Goal: Information Seeking & Learning: Learn about a topic

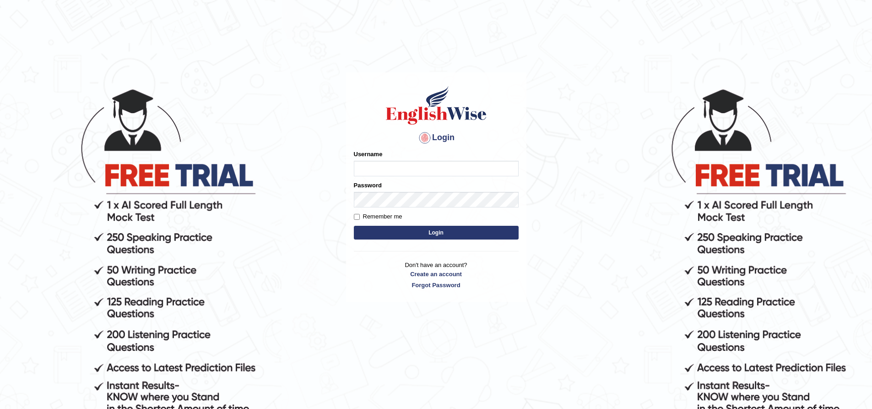
type input "nipenyogesh"
click at [354, 226] on button "Login" at bounding box center [436, 233] width 165 height 14
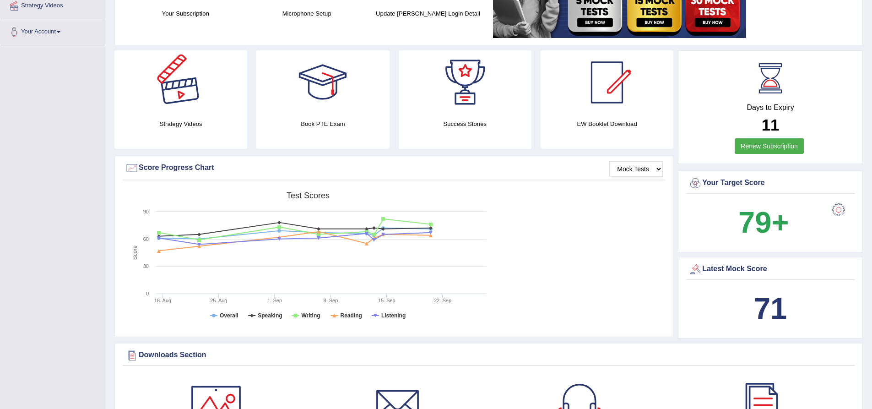
scroll to position [183, 0]
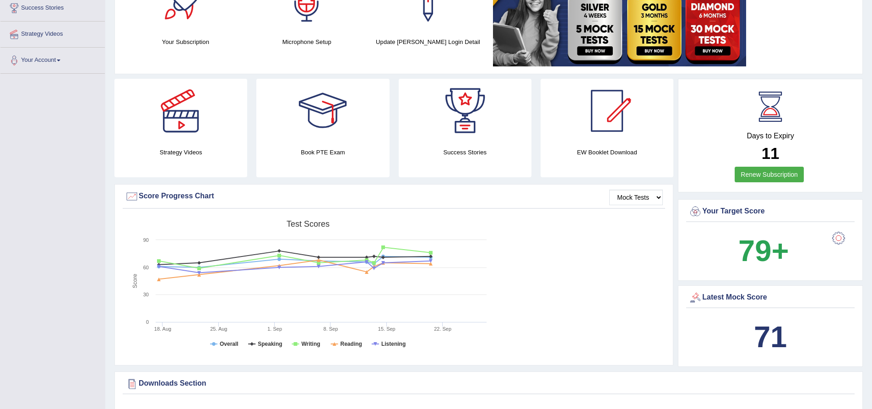
scroll to position [0, 0]
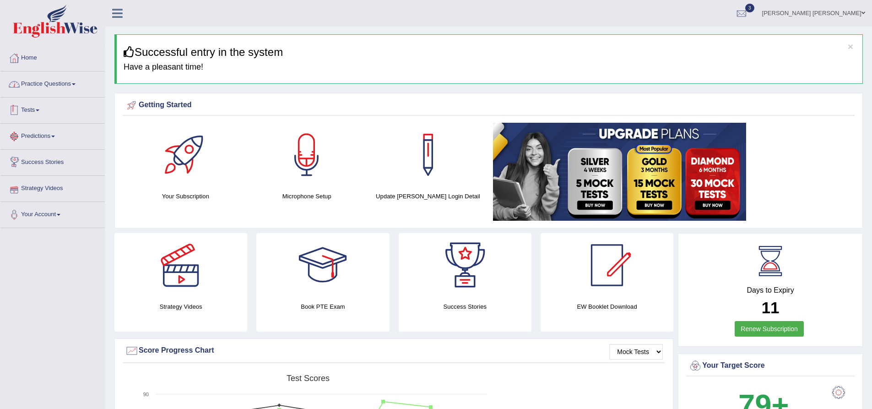
click at [59, 86] on link "Practice Questions" at bounding box center [52, 82] width 104 height 23
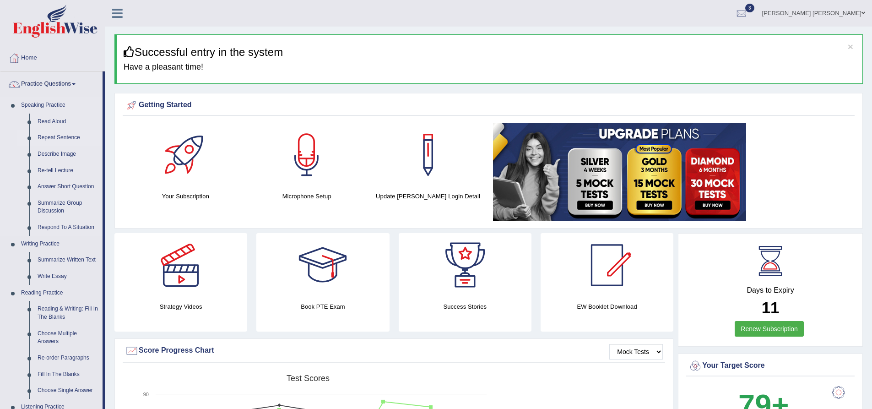
click at [55, 138] on link "Repeat Sentence" at bounding box center [67, 138] width 69 height 16
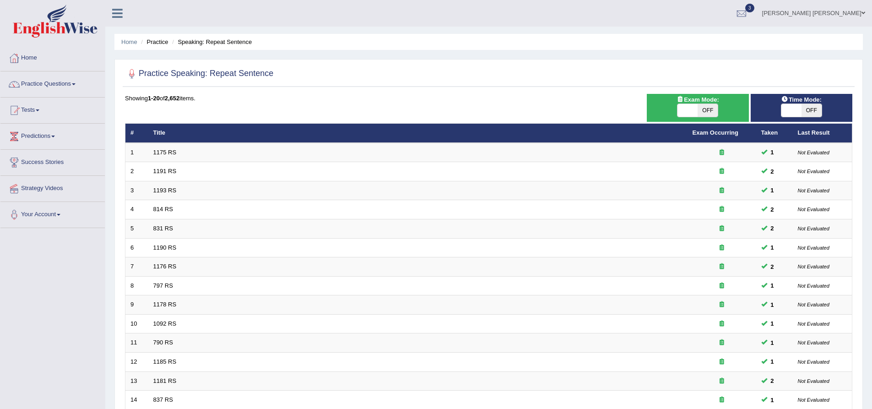
click at [698, 107] on span "OFF" at bounding box center [708, 110] width 20 height 13
checkbox input "true"
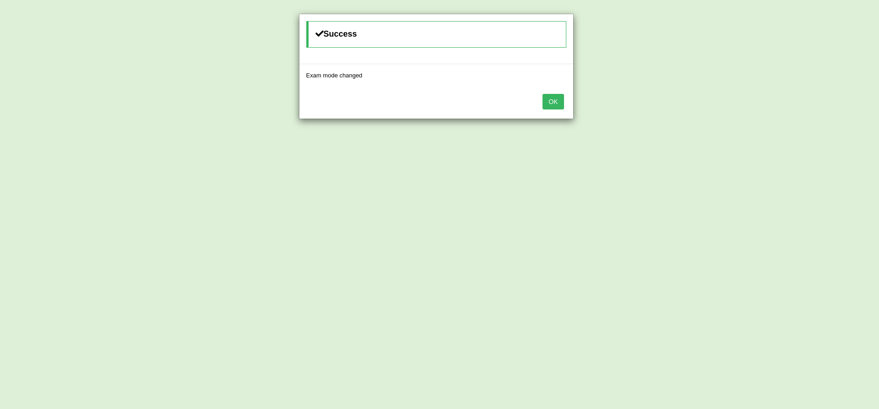
click at [559, 102] on button "OK" at bounding box center [553, 102] width 21 height 16
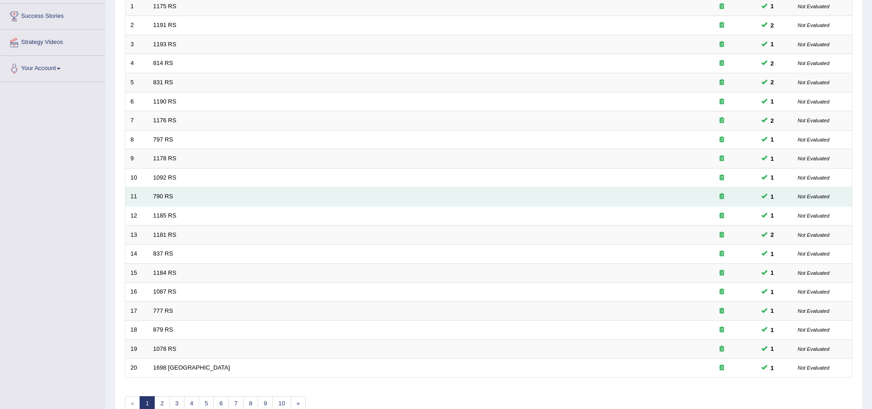
scroll to position [197, 0]
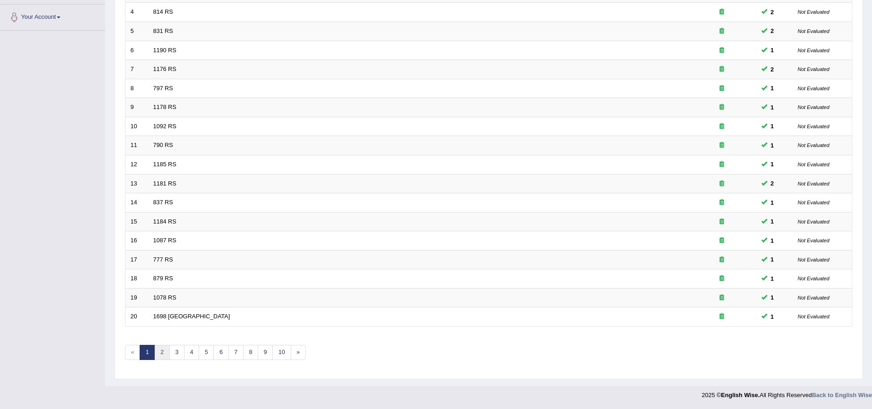
click at [163, 352] on link "2" at bounding box center [161, 352] width 15 height 15
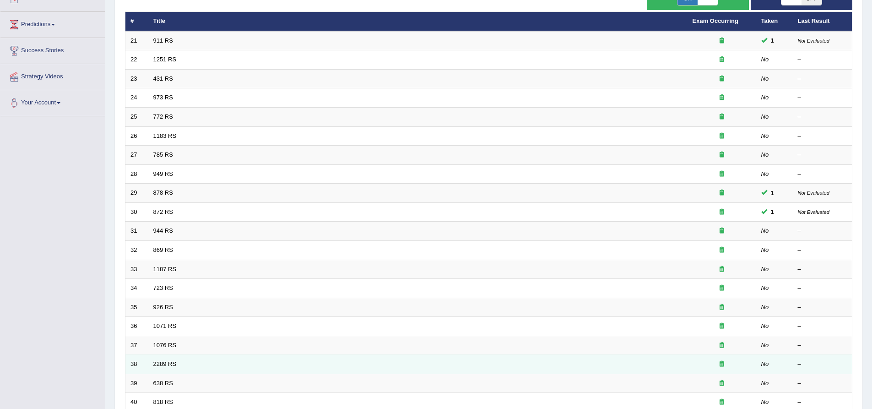
scroll to position [197, 0]
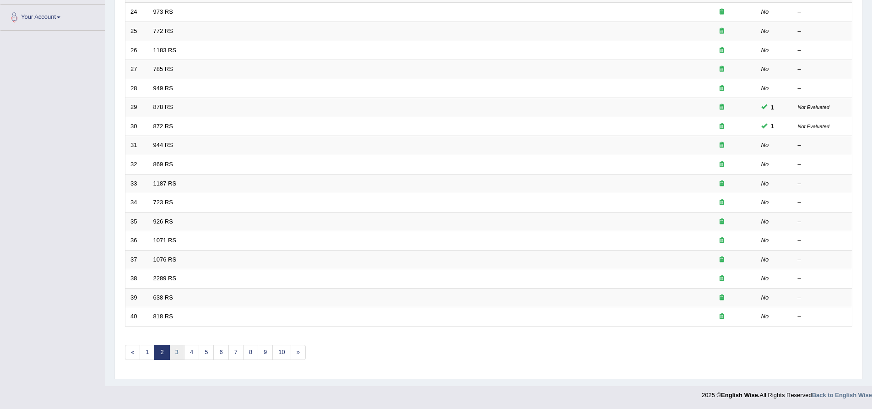
click at [177, 354] on link "3" at bounding box center [176, 352] width 15 height 15
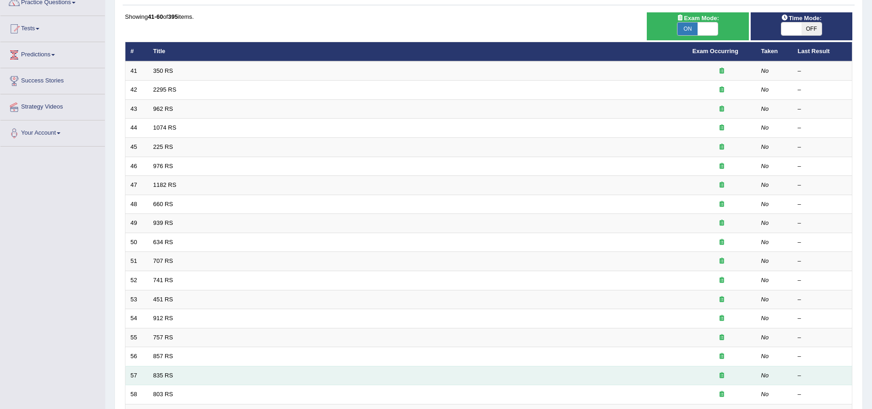
scroll to position [197, 0]
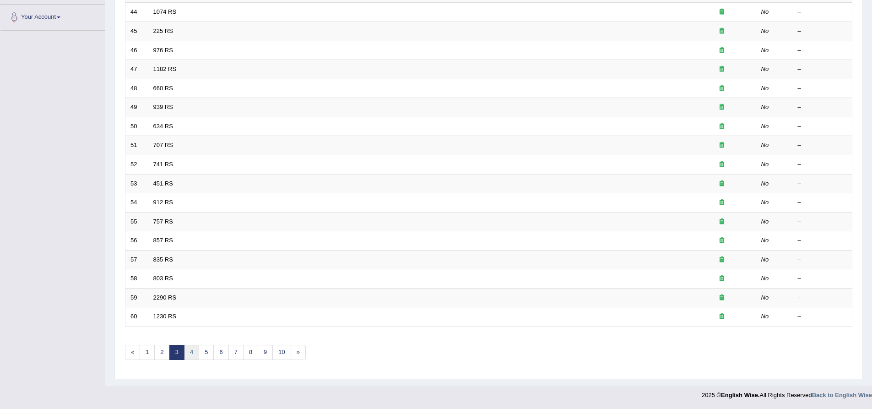
click at [194, 354] on link "4" at bounding box center [191, 352] width 15 height 15
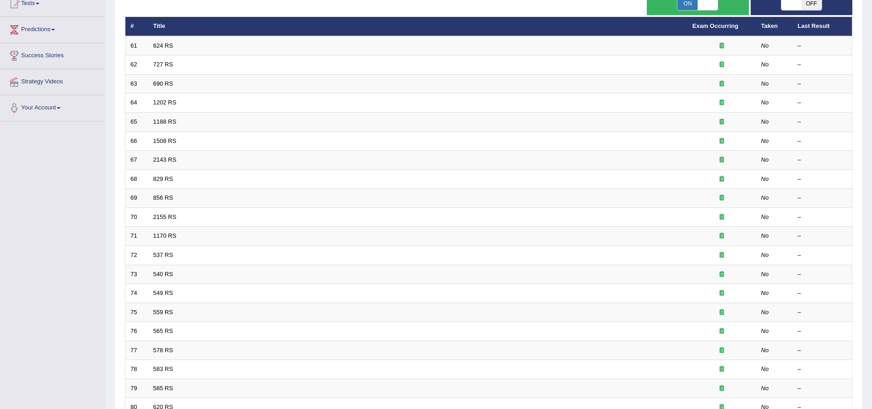
scroll to position [197, 0]
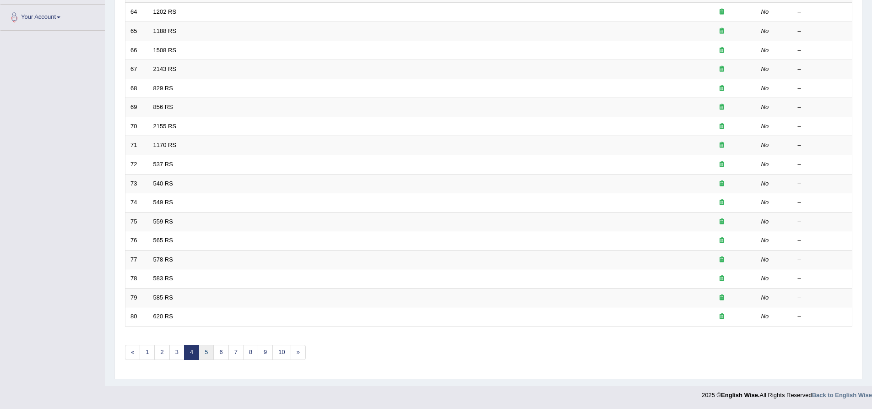
click at [202, 352] on link "5" at bounding box center [206, 352] width 15 height 15
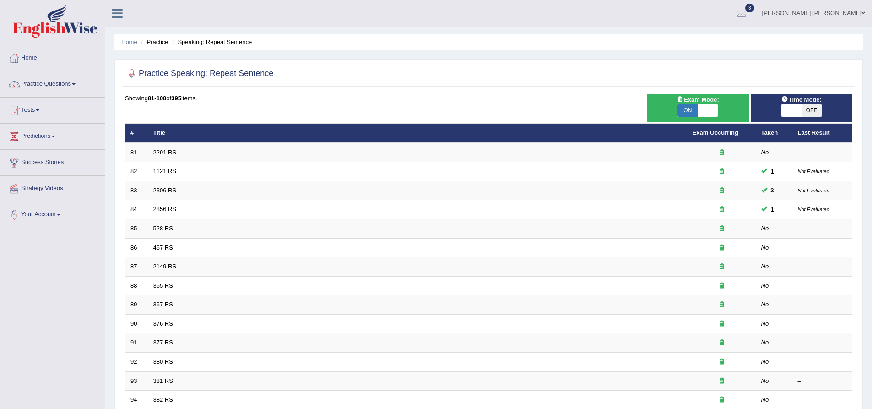
click at [690, 110] on span "ON" at bounding box center [688, 110] width 20 height 13
checkbox input "false"
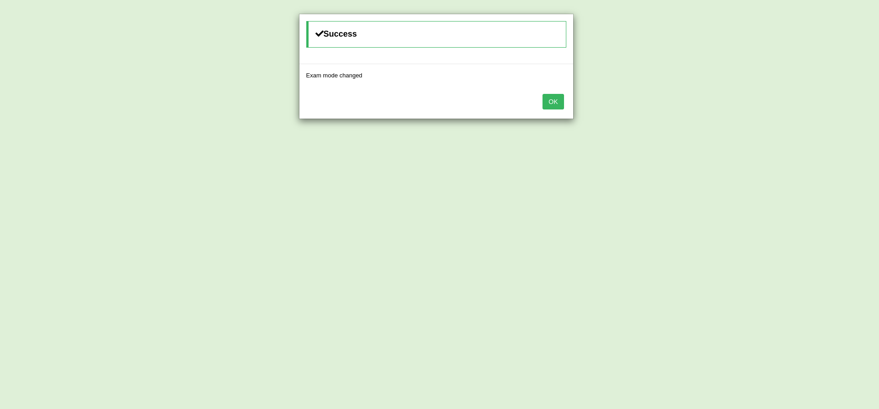
click at [558, 101] on button "OK" at bounding box center [553, 102] width 21 height 16
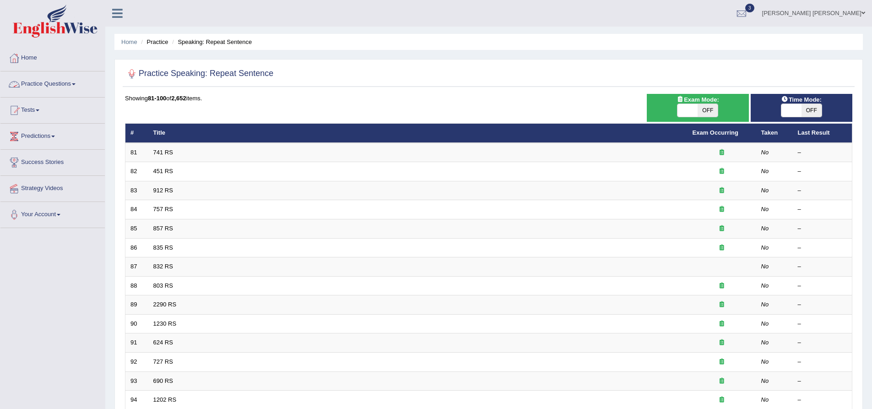
click at [63, 81] on link "Practice Questions" at bounding box center [52, 82] width 104 height 23
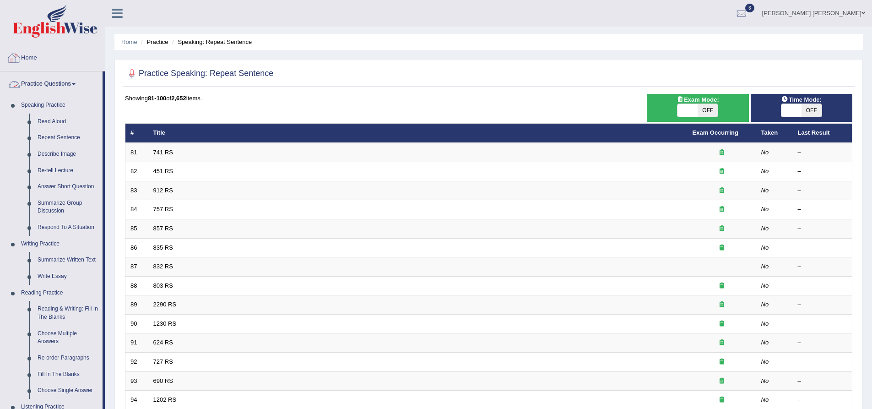
click at [28, 56] on link "Home" at bounding box center [52, 56] width 104 height 23
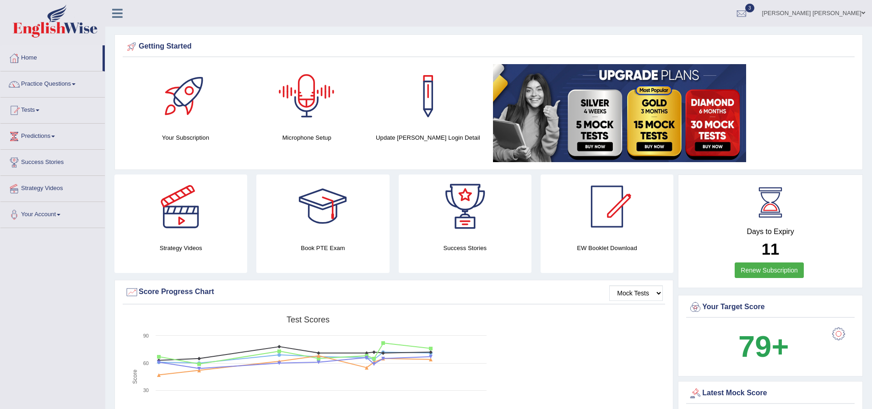
click at [309, 95] on div at bounding box center [307, 96] width 64 height 64
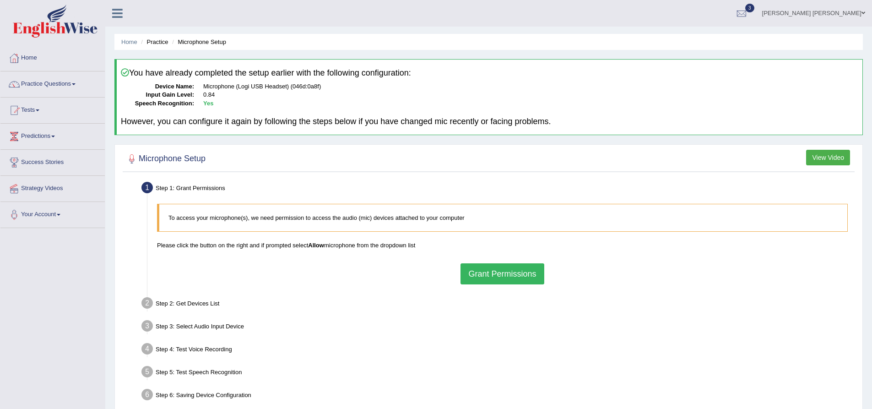
click at [517, 272] on button "Grant Permissions" at bounding box center [502, 273] width 83 height 21
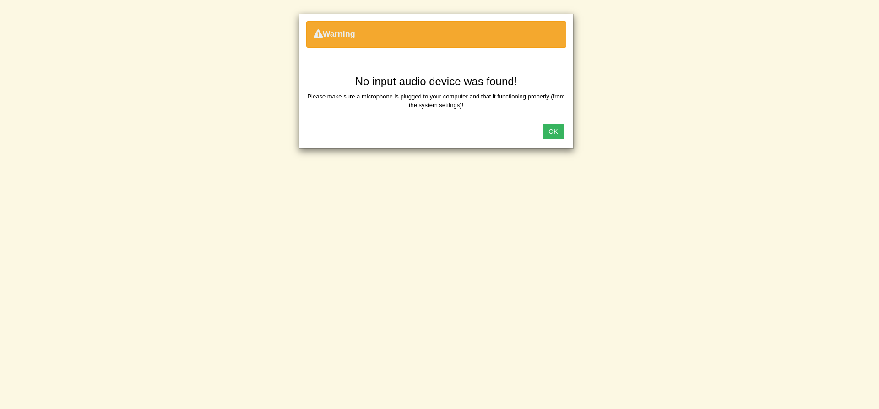
click at [557, 131] on button "OK" at bounding box center [553, 132] width 21 height 16
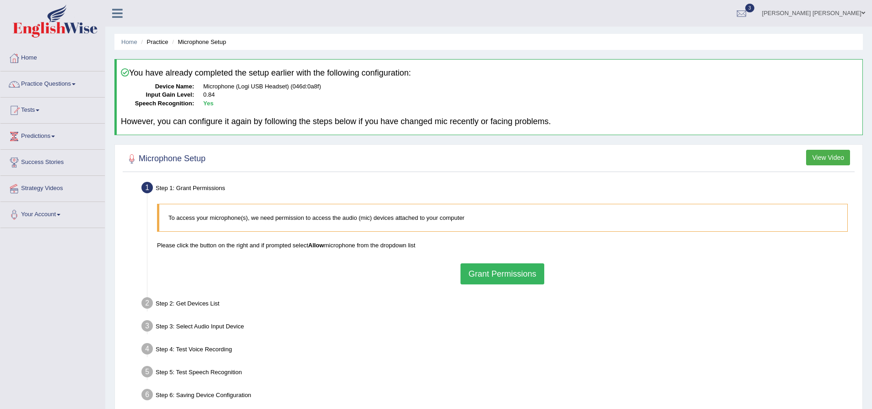
click at [490, 273] on button "Grant Permissions" at bounding box center [502, 273] width 83 height 21
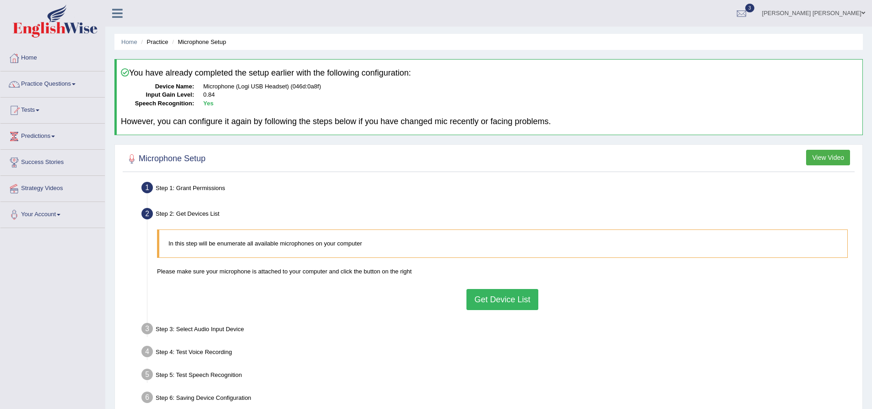
click at [493, 299] on button "Get Device List" at bounding box center [502, 299] width 71 height 21
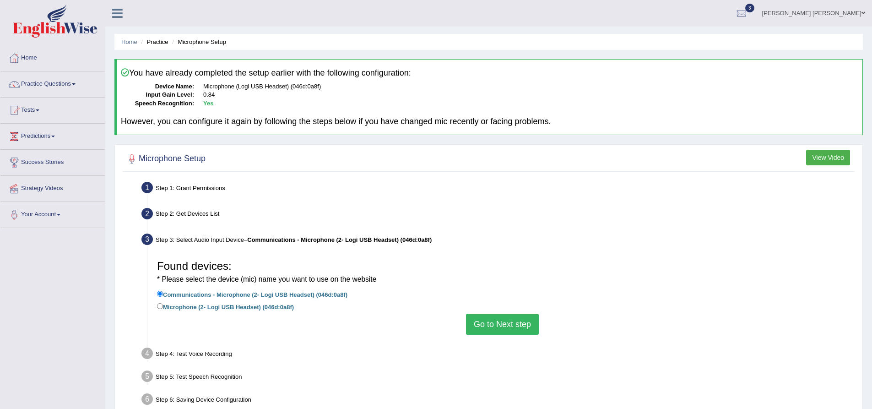
click at [512, 326] on button "Go to Next step" at bounding box center [502, 324] width 73 height 21
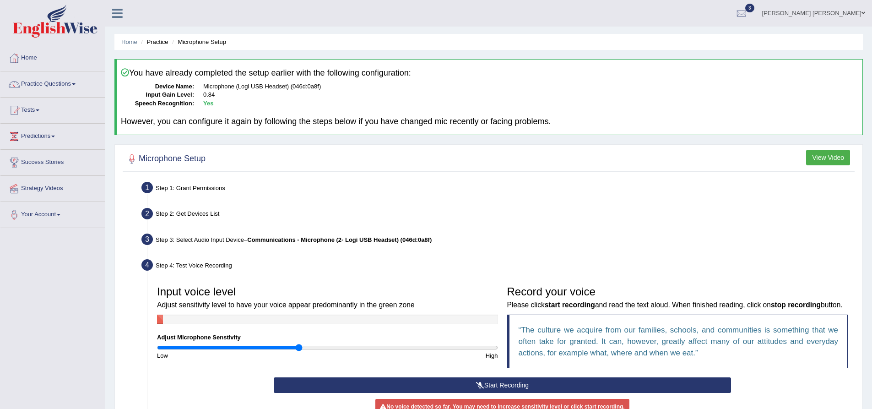
click at [495, 393] on button "Start Recording" at bounding box center [502, 385] width 457 height 16
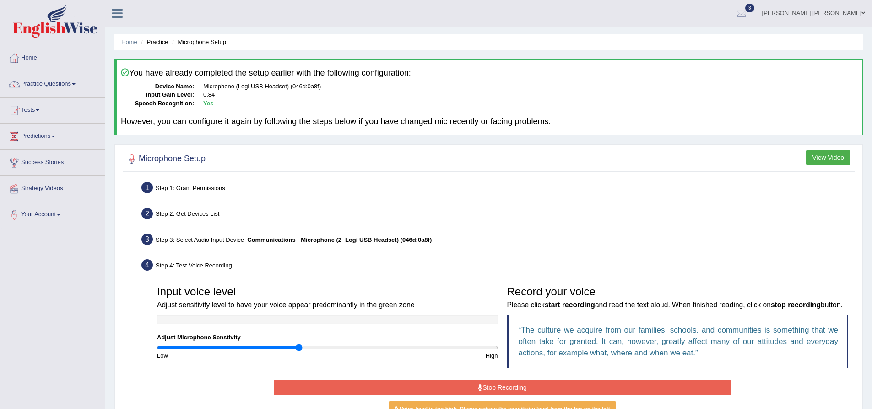
click at [496, 395] on button "Stop Recording" at bounding box center [502, 388] width 457 height 16
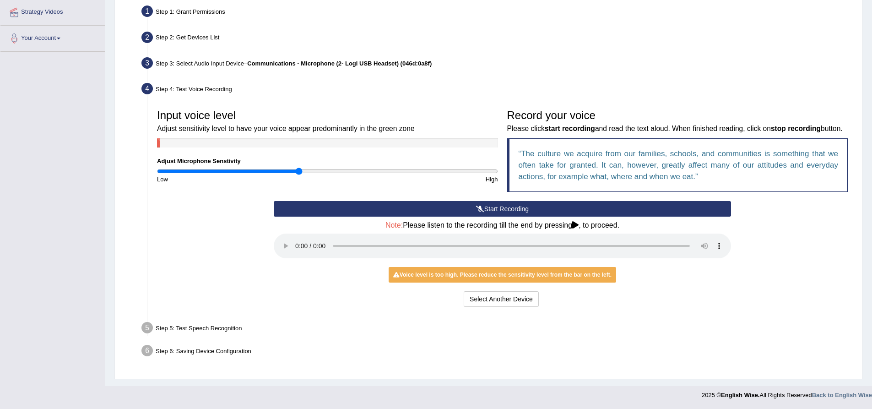
scroll to position [183, 0]
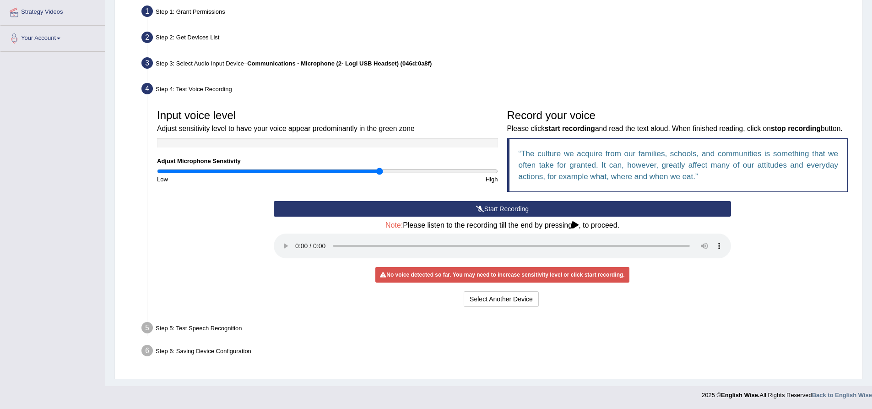
drag, startPoint x: 299, startPoint y: 162, endPoint x: 381, endPoint y: 171, distance: 82.5
click at [381, 171] on input "range" at bounding box center [327, 171] width 341 height 7
drag, startPoint x: 378, startPoint y: 164, endPoint x: 369, endPoint y: 165, distance: 9.7
click at [369, 168] on input "range" at bounding box center [327, 171] width 341 height 7
click at [576, 229] on icon at bounding box center [575, 224] width 6 height 7
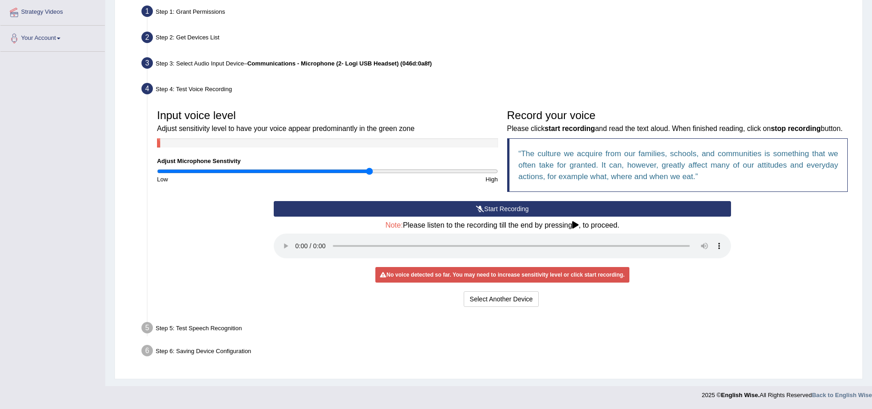
click at [492, 211] on button "Start Recording" at bounding box center [502, 209] width 457 height 16
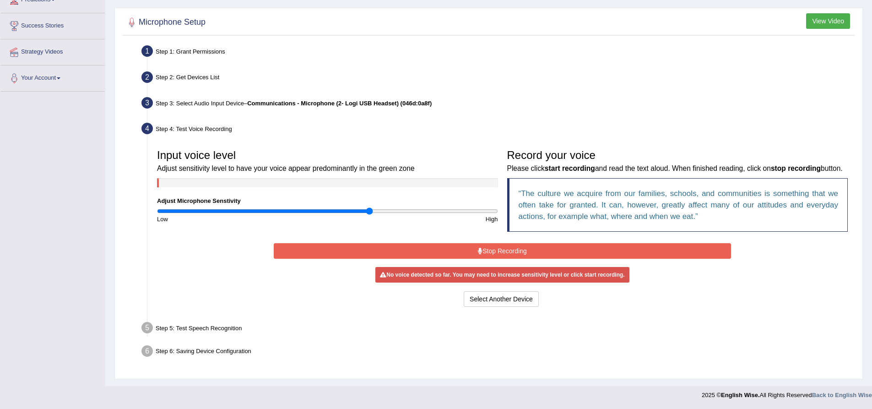
scroll to position [147, 0]
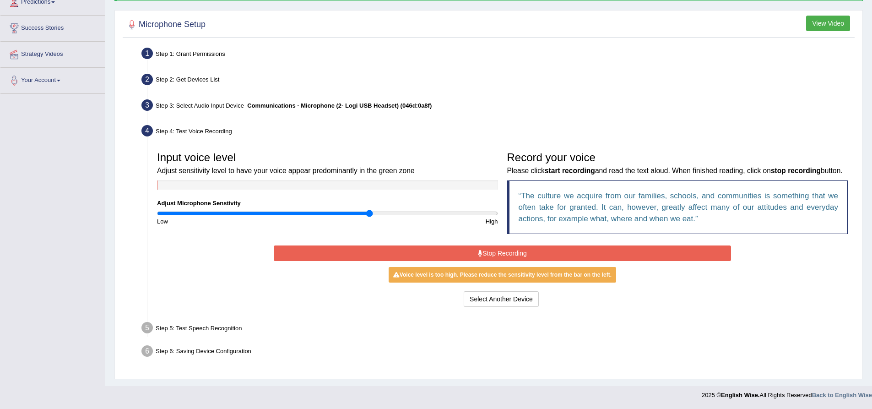
click at [499, 254] on button "Stop Recording" at bounding box center [502, 253] width 457 height 16
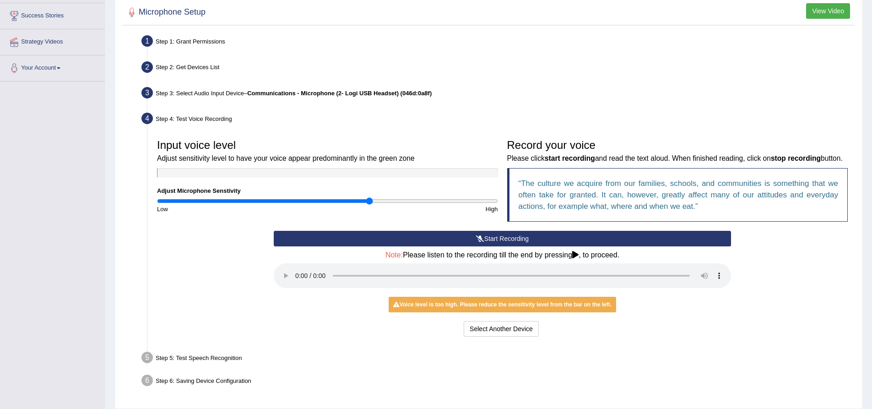
click at [424, 246] on button "Start Recording" at bounding box center [502, 239] width 457 height 16
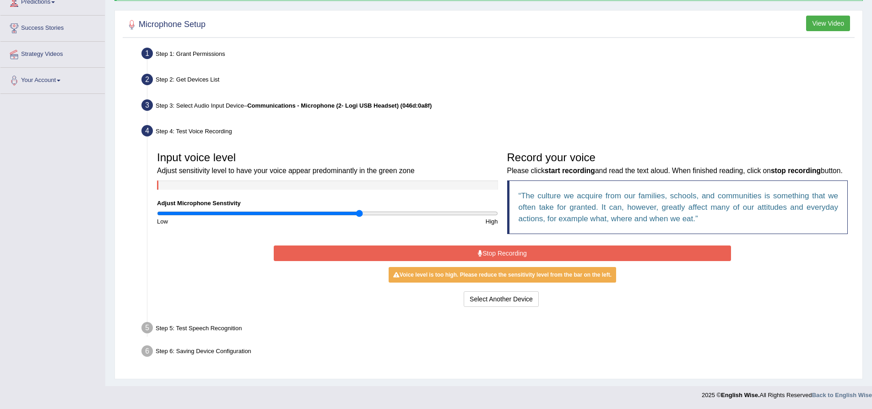
drag, startPoint x: 371, startPoint y: 200, endPoint x: 359, endPoint y: 202, distance: 11.7
click at [359, 210] on input "range" at bounding box center [327, 213] width 341 height 7
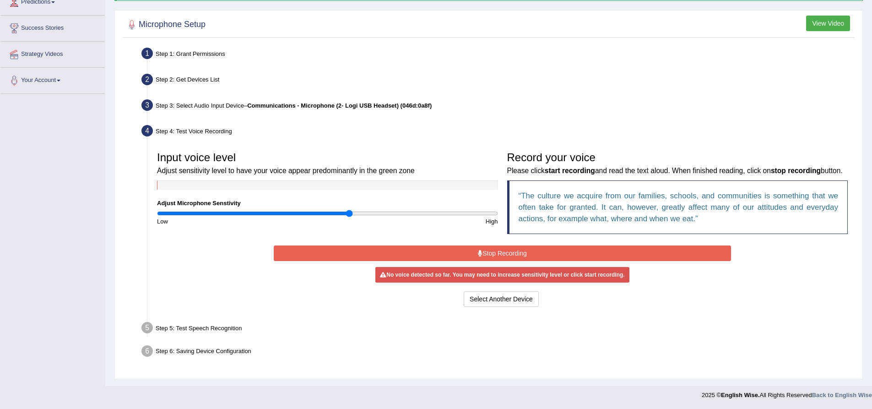
drag, startPoint x: 359, startPoint y: 202, endPoint x: 349, endPoint y: 202, distance: 10.5
click at [349, 210] on input "range" at bounding box center [327, 213] width 341 height 7
drag, startPoint x: 350, startPoint y: 201, endPoint x: 335, endPoint y: 202, distance: 15.2
type input "1.06"
click at [335, 210] on input "range" at bounding box center [327, 213] width 341 height 7
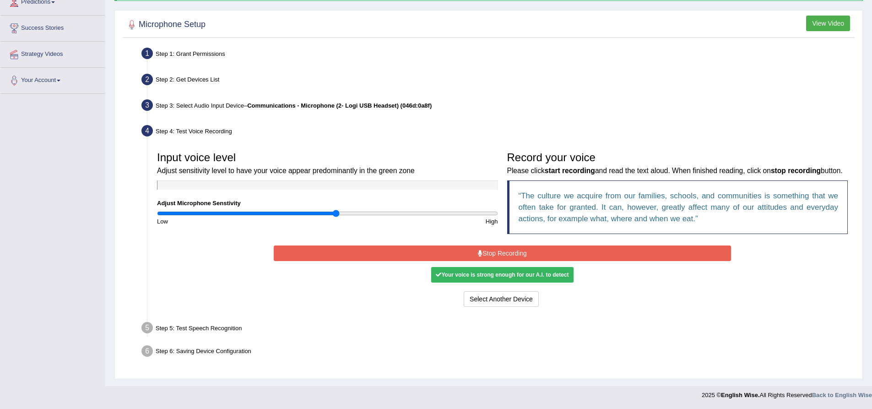
click at [484, 250] on button "Stop Recording" at bounding box center [502, 253] width 457 height 16
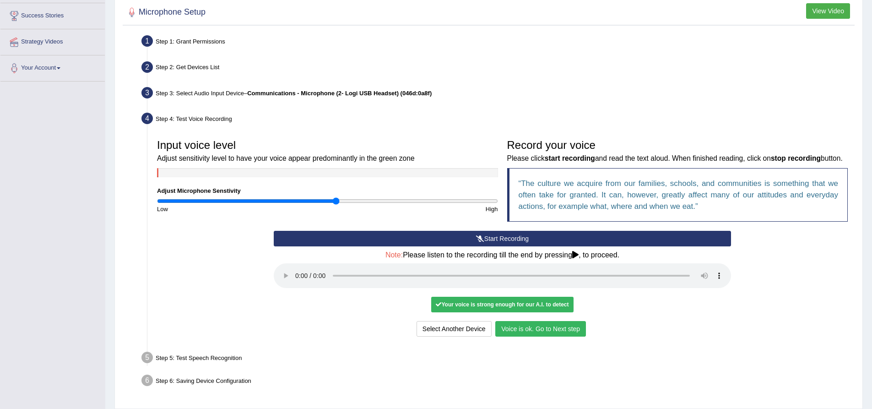
scroll to position [189, 0]
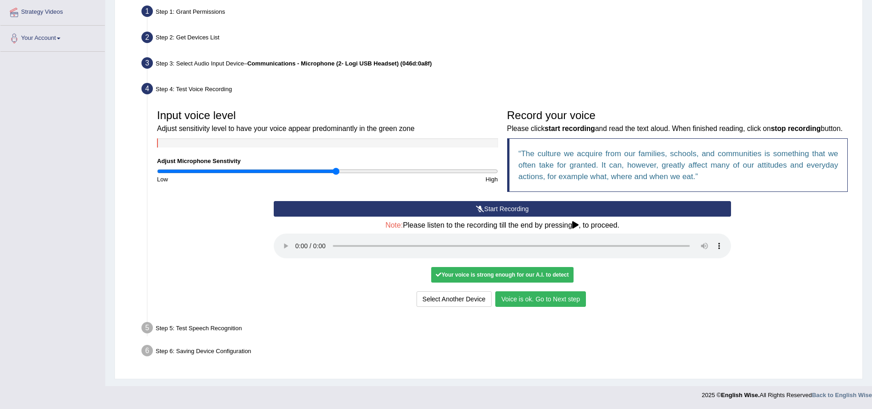
click at [551, 300] on button "Voice is ok. Go to Next step" at bounding box center [540, 299] width 91 height 16
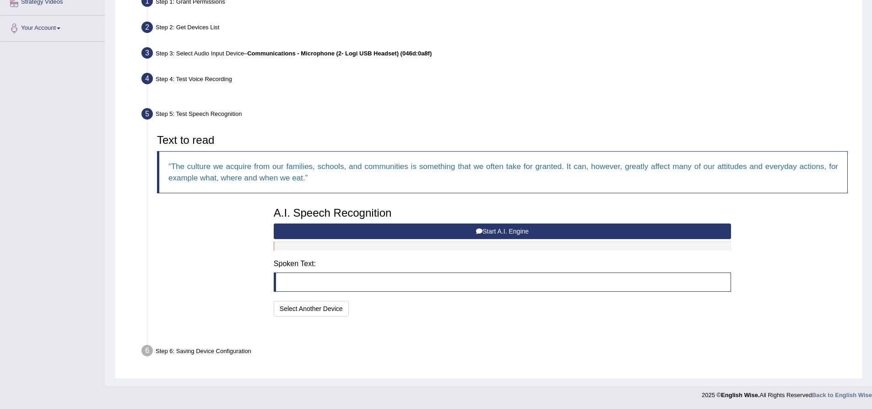
scroll to position [164, 0]
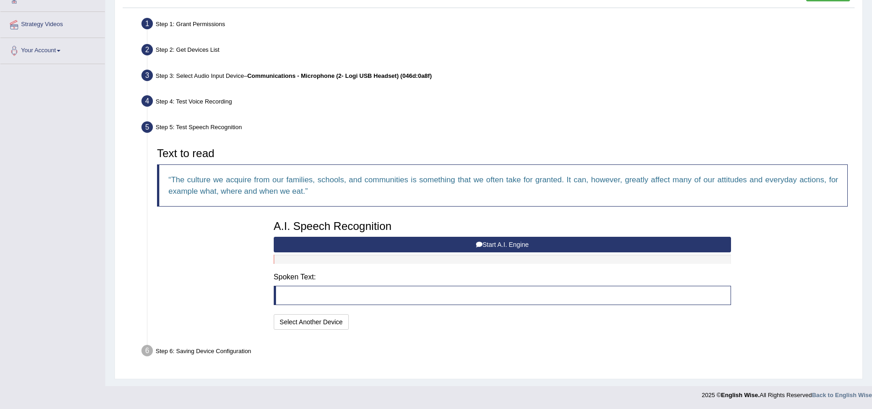
click at [504, 245] on button "Start A.I. Engine" at bounding box center [502, 245] width 457 height 16
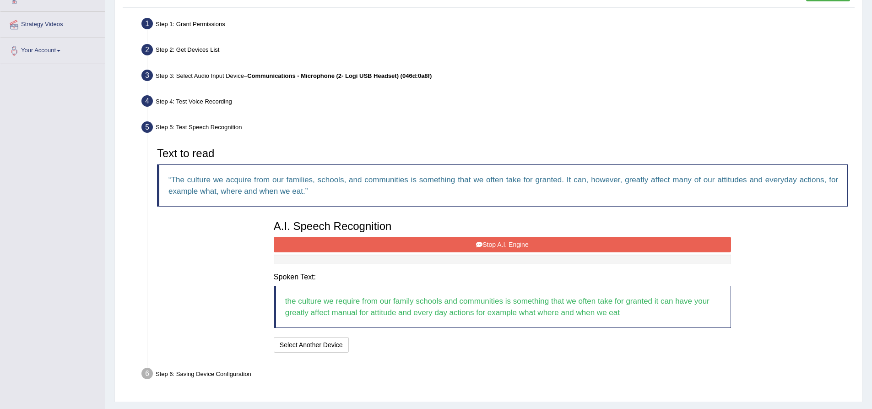
click at [513, 240] on button "Stop A.I. Engine" at bounding box center [502, 245] width 457 height 16
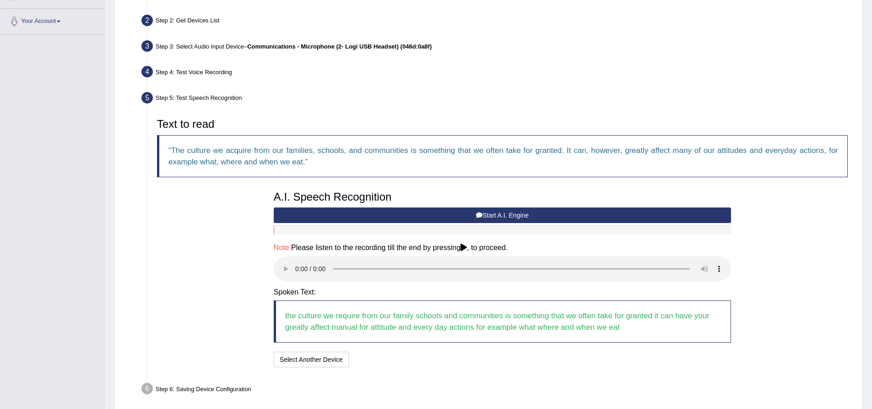
scroll to position [210, 0]
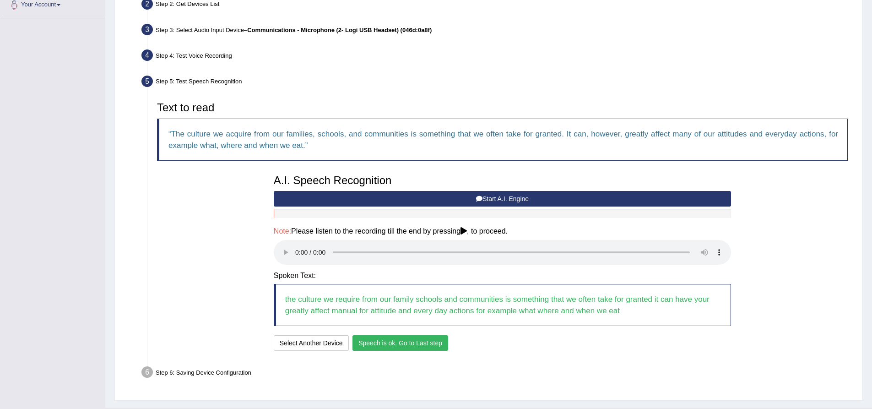
click at [403, 346] on button "Speech is ok. Go to Last step" at bounding box center [401, 343] width 96 height 16
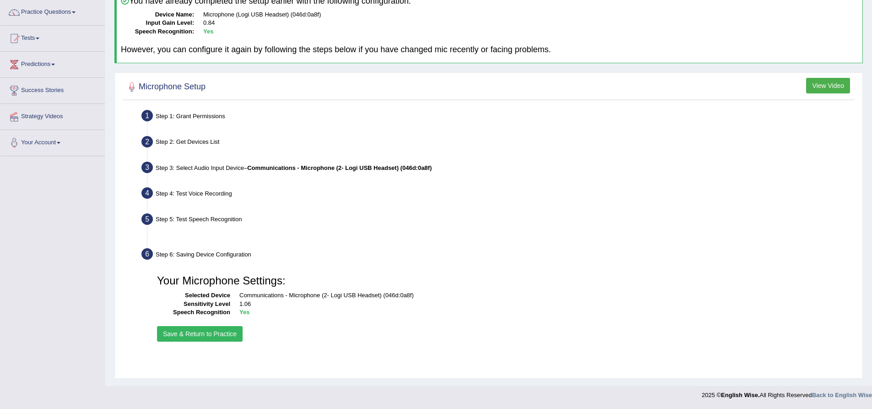
scroll to position [72, 0]
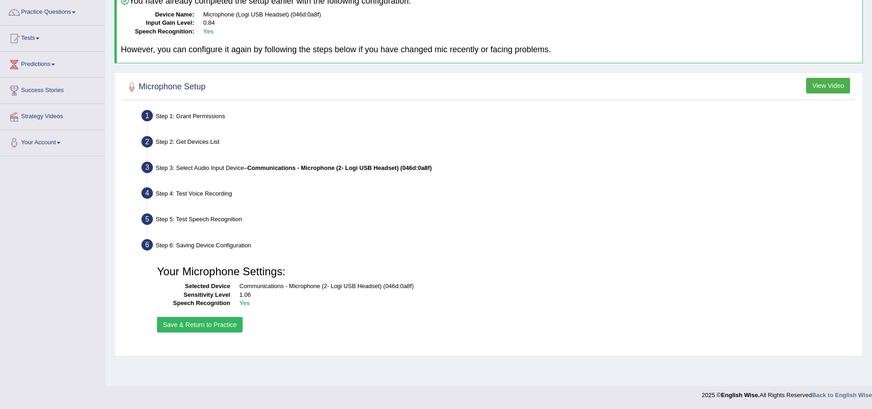
click at [199, 326] on button "Save & Return to Practice" at bounding box center [200, 325] width 86 height 16
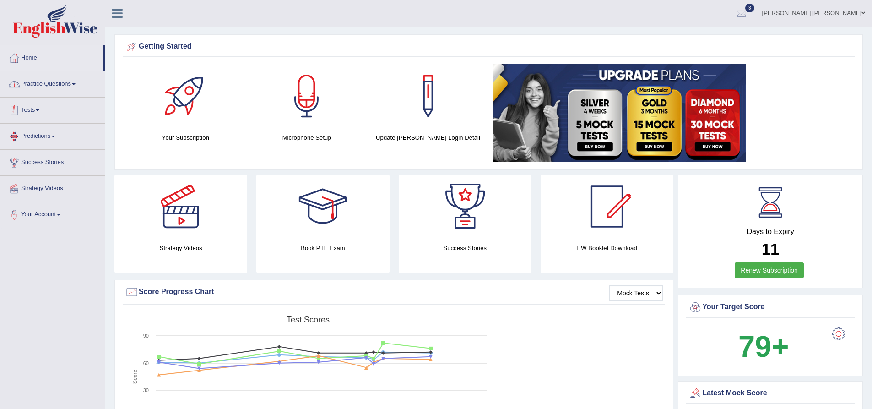
click at [81, 85] on link "Practice Questions" at bounding box center [52, 82] width 104 height 23
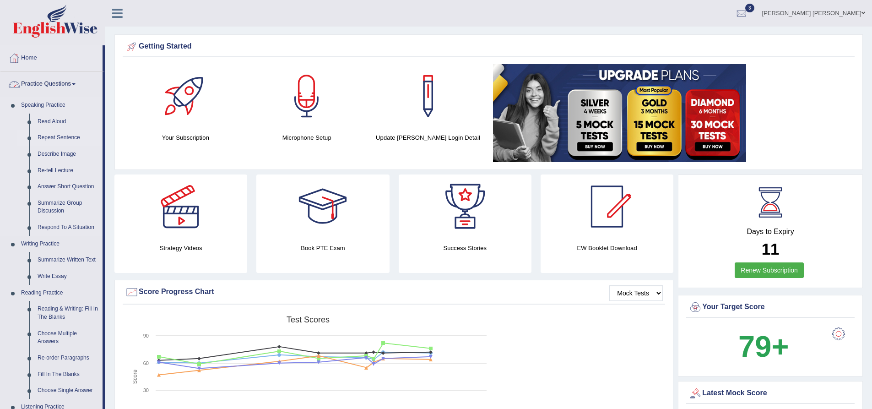
click at [51, 136] on link "Repeat Sentence" at bounding box center [67, 138] width 69 height 16
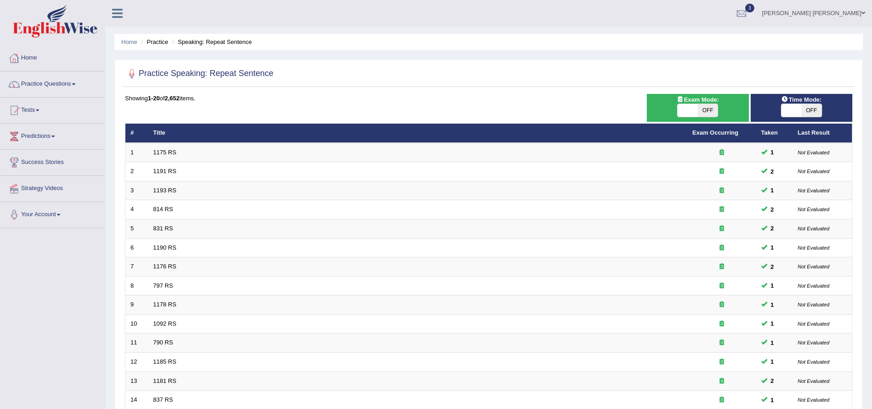
click at [706, 107] on span "OFF" at bounding box center [708, 110] width 20 height 13
checkbox input "true"
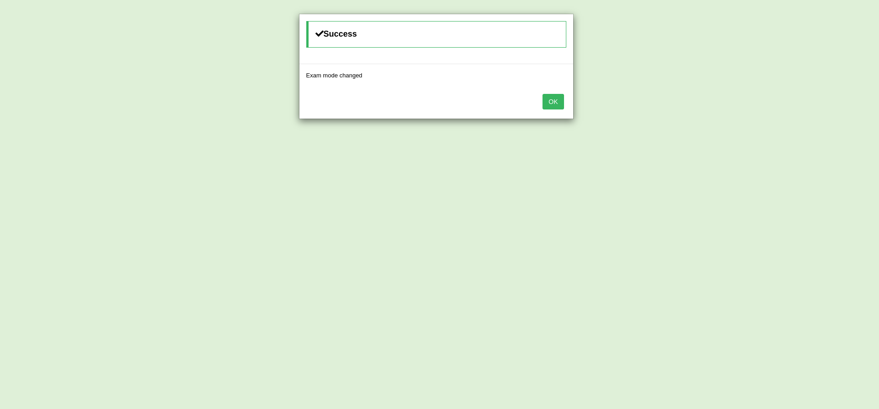
click at [562, 100] on button "OK" at bounding box center [553, 102] width 21 height 16
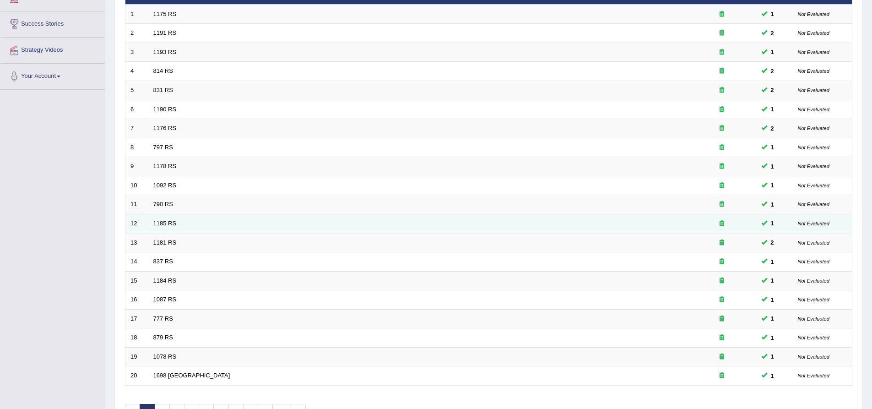
scroll to position [197, 0]
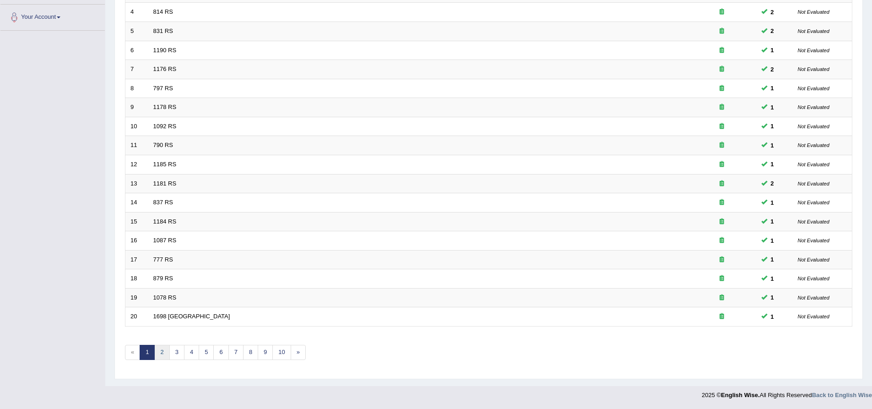
click at [158, 349] on link "2" at bounding box center [161, 352] width 15 height 15
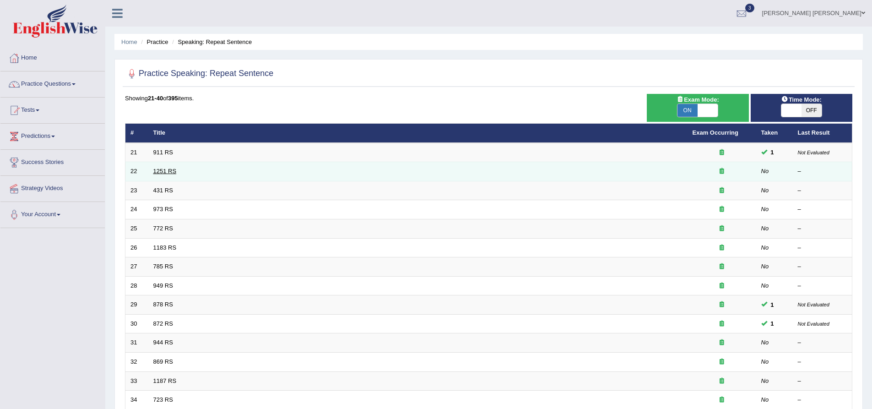
click at [166, 172] on link "1251 RS" at bounding box center [164, 171] width 23 height 7
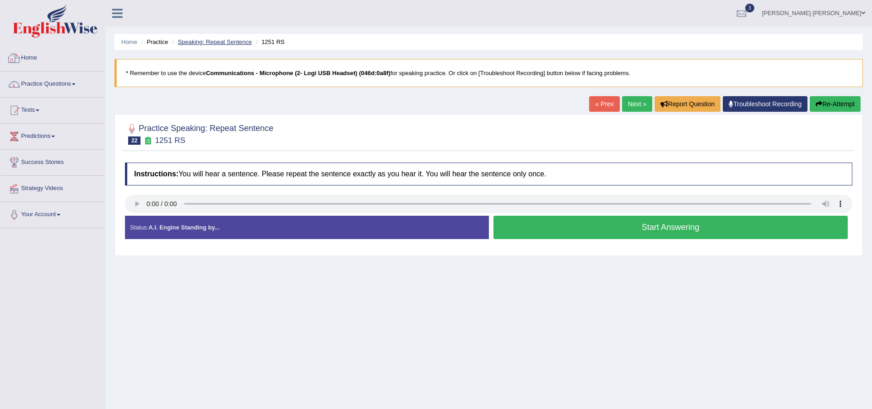
click at [206, 41] on link "Speaking: Repeat Sentence" at bounding box center [215, 41] width 74 height 7
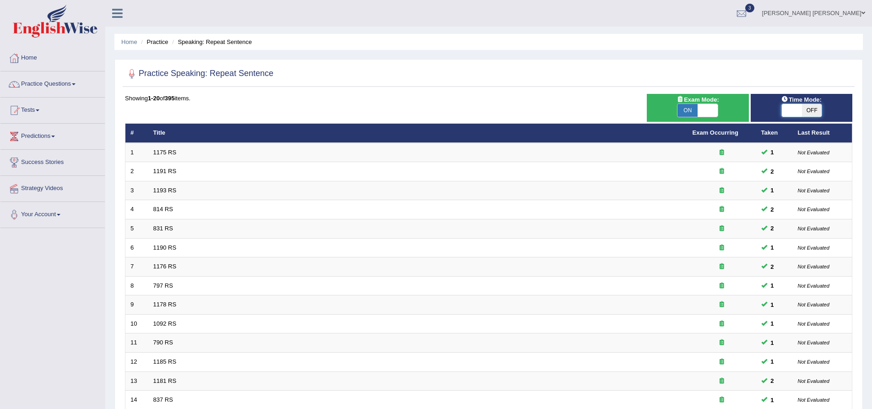
click at [785, 112] on span at bounding box center [792, 110] width 20 height 13
click at [815, 112] on span "OFF" at bounding box center [812, 110] width 20 height 13
checkbox input "true"
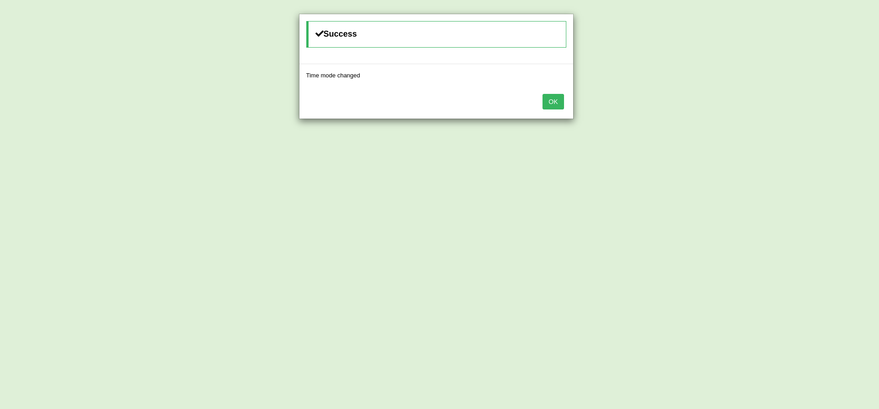
click at [550, 103] on button "OK" at bounding box center [553, 102] width 21 height 16
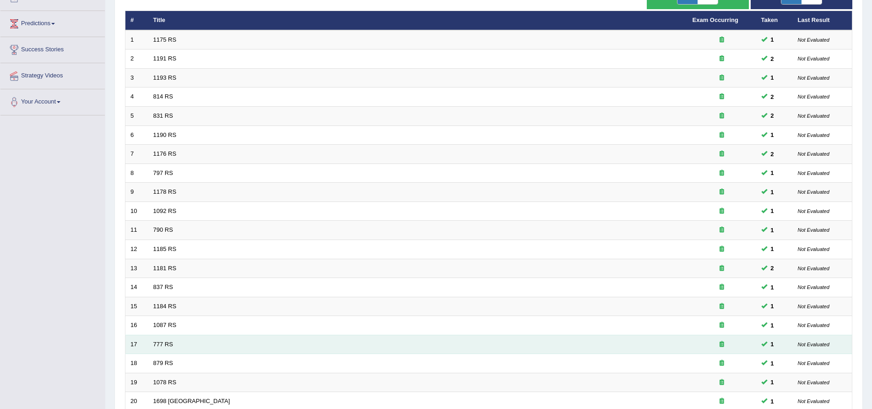
scroll to position [197, 0]
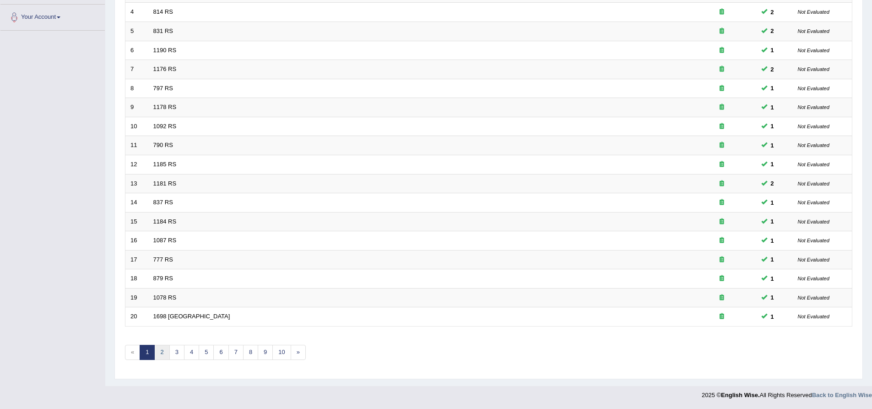
click at [163, 351] on link "2" at bounding box center [161, 352] width 15 height 15
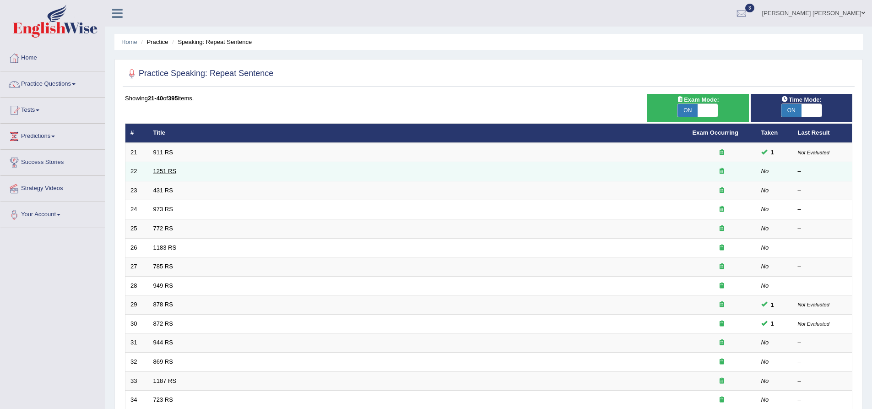
click at [163, 171] on link "1251 RS" at bounding box center [164, 171] width 23 height 7
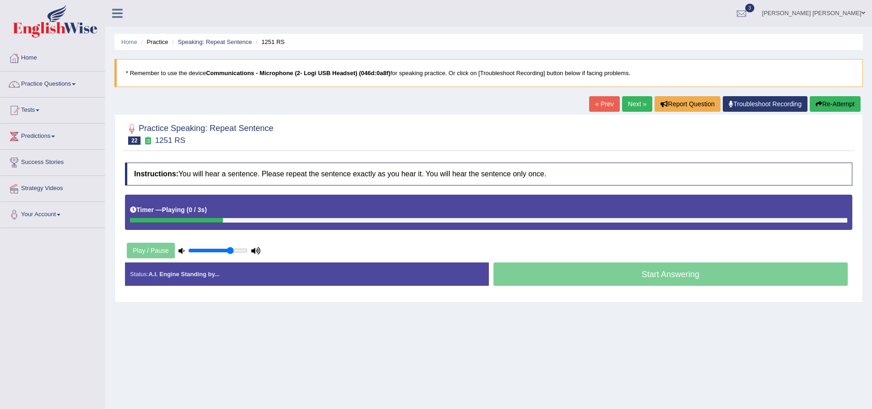
drag, startPoint x: 205, startPoint y: 251, endPoint x: 232, endPoint y: 251, distance: 26.6
type input "0.75"
click at [232, 251] on input "range" at bounding box center [218, 250] width 60 height 7
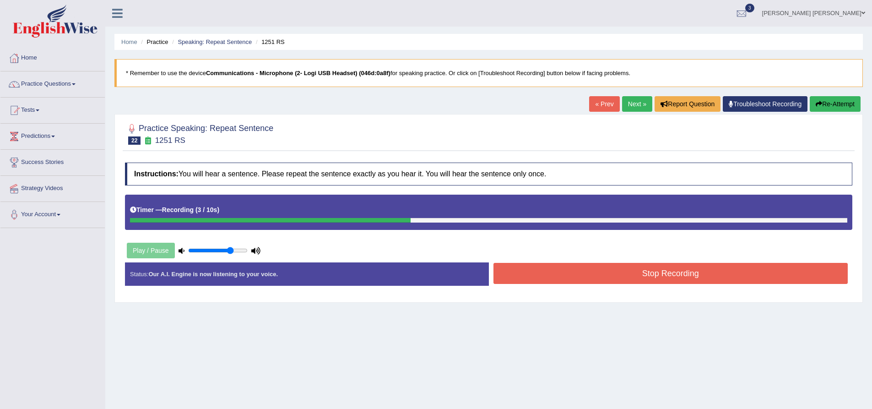
click at [638, 274] on button "Stop Recording" at bounding box center [671, 273] width 355 height 21
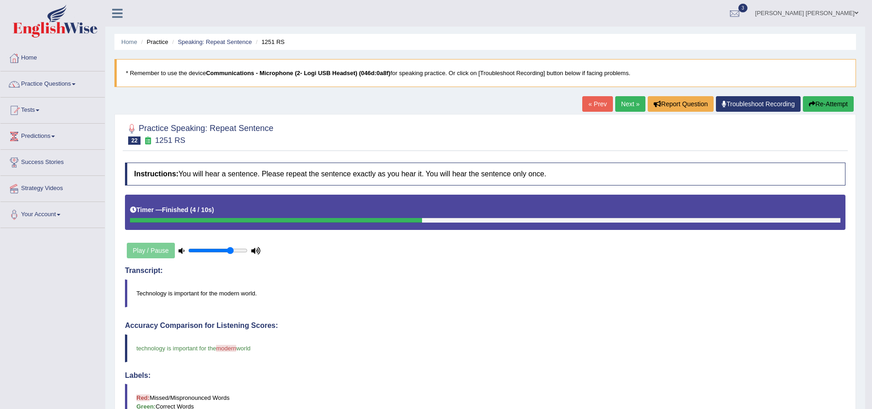
click at [816, 105] on button "Re-Attempt" at bounding box center [828, 104] width 51 height 16
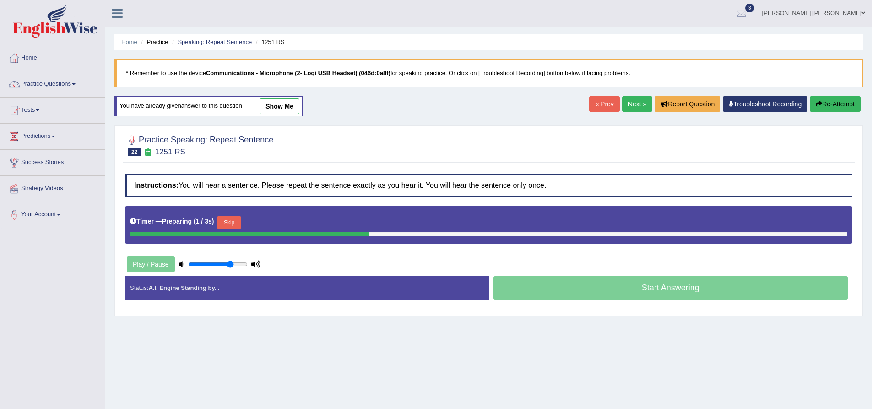
click at [234, 220] on button "Skip" at bounding box center [229, 223] width 23 height 14
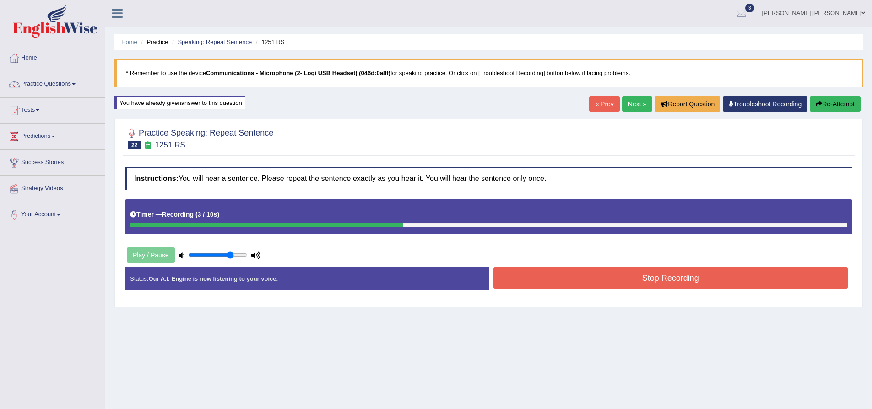
click at [579, 278] on button "Stop Recording" at bounding box center [671, 277] width 355 height 21
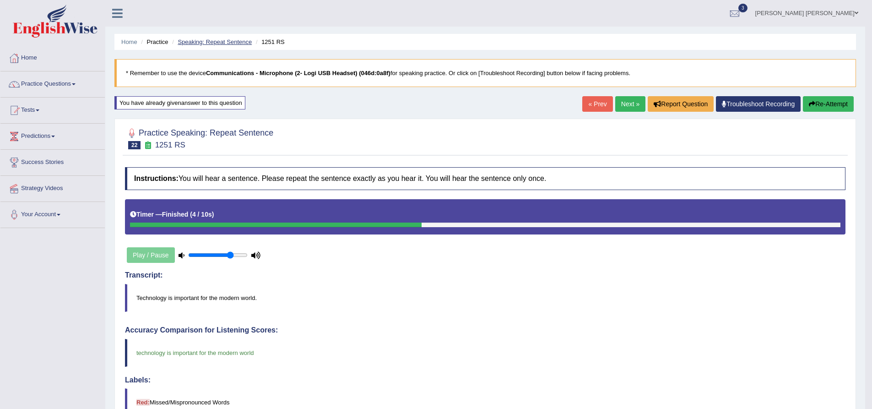
click at [242, 44] on link "Speaking: Repeat Sentence" at bounding box center [215, 41] width 74 height 7
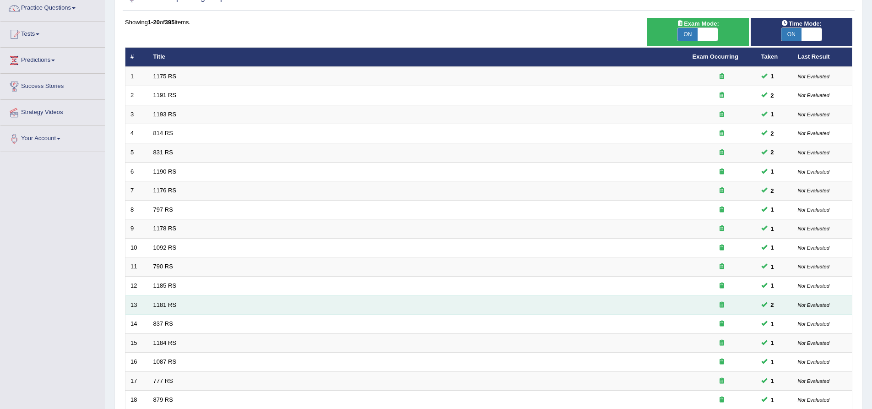
scroll to position [197, 0]
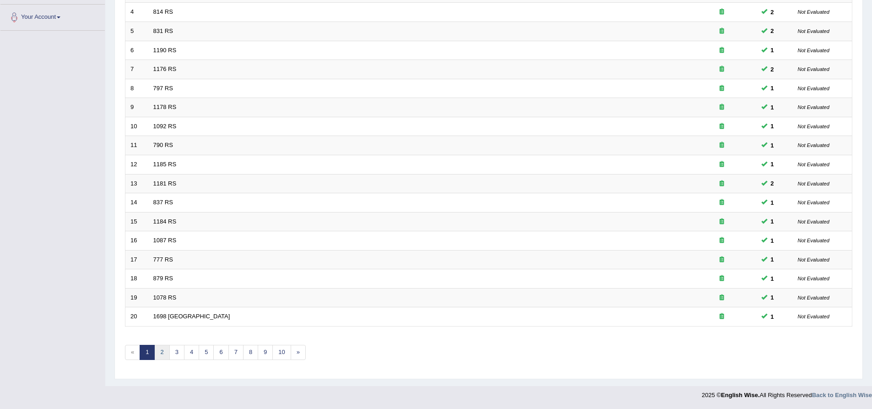
click at [164, 356] on link "2" at bounding box center [161, 352] width 15 height 15
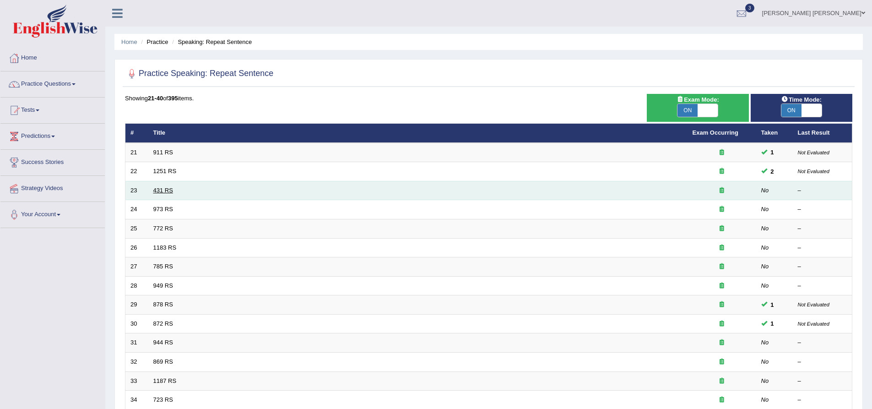
click at [164, 190] on link "431 RS" at bounding box center [163, 190] width 20 height 7
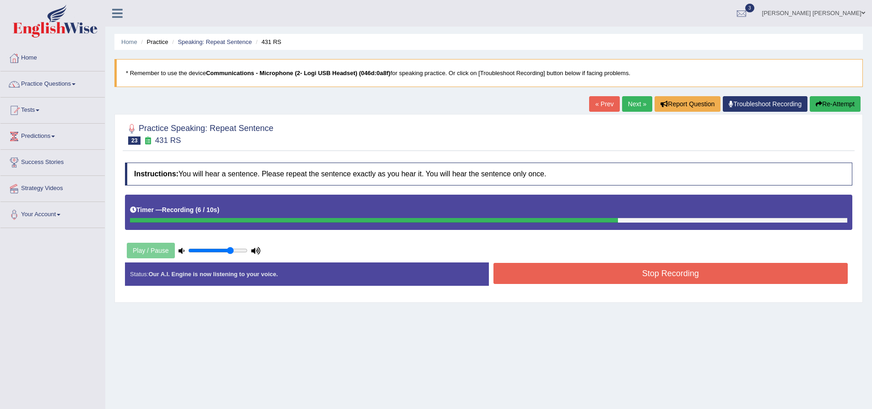
click at [657, 272] on button "Stop Recording" at bounding box center [671, 273] width 355 height 21
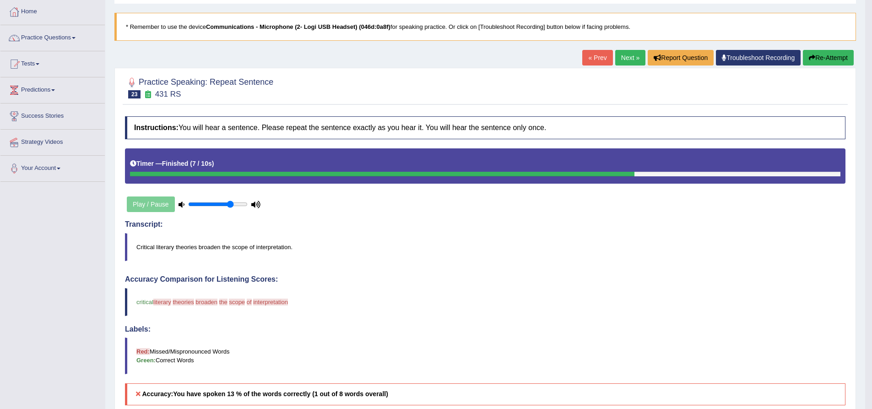
scroll to position [46, 0]
click at [823, 56] on button "Re-Attempt" at bounding box center [828, 58] width 51 height 16
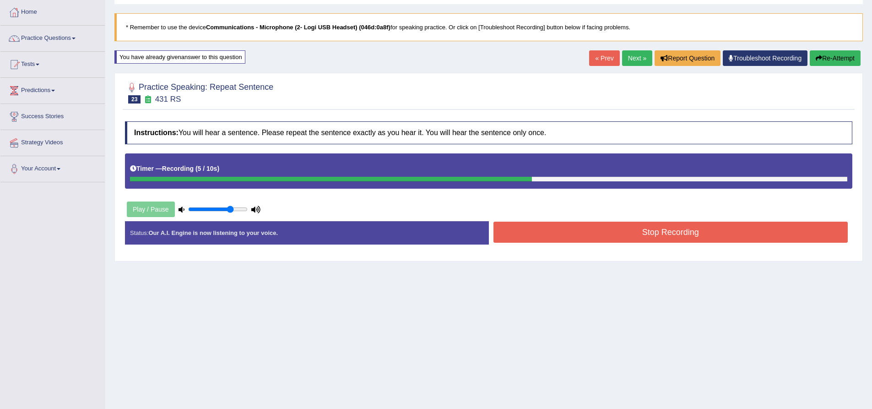
click at [581, 234] on button "Stop Recording" at bounding box center [671, 232] width 355 height 21
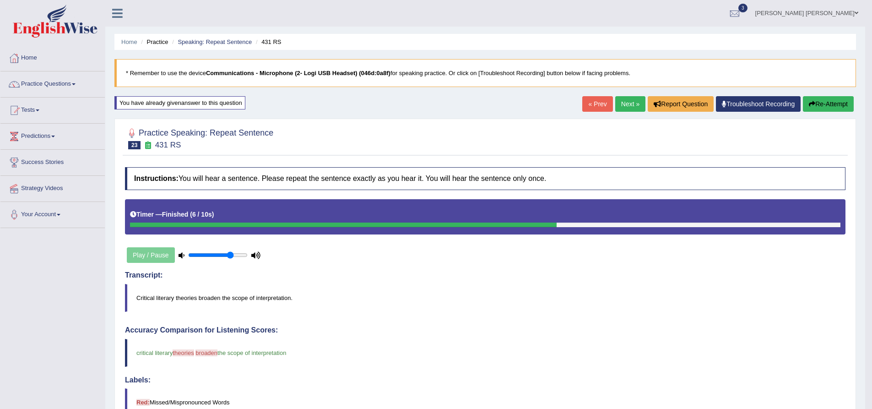
click at [829, 108] on button "Re-Attempt" at bounding box center [828, 104] width 51 height 16
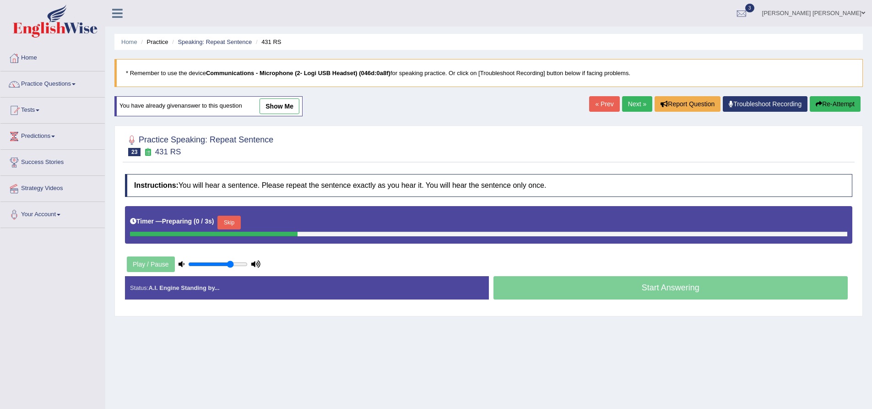
click at [237, 221] on button "Skip" at bounding box center [229, 223] width 23 height 14
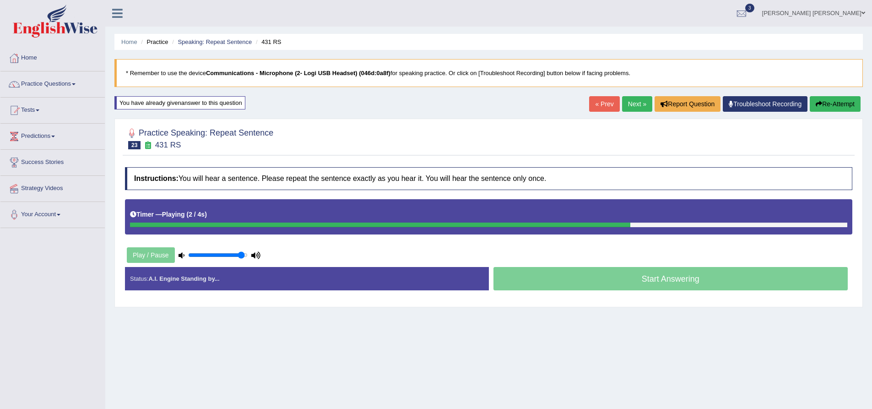
drag, startPoint x: 236, startPoint y: 255, endPoint x: 240, endPoint y: 256, distance: 4.7
type input "0.95"
click at [240, 256] on input "range" at bounding box center [218, 254] width 60 height 7
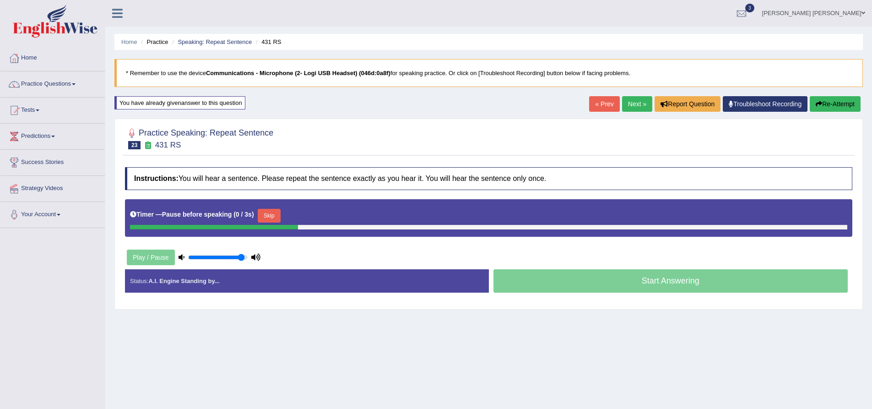
click at [269, 215] on button "Skip" at bounding box center [269, 216] width 23 height 14
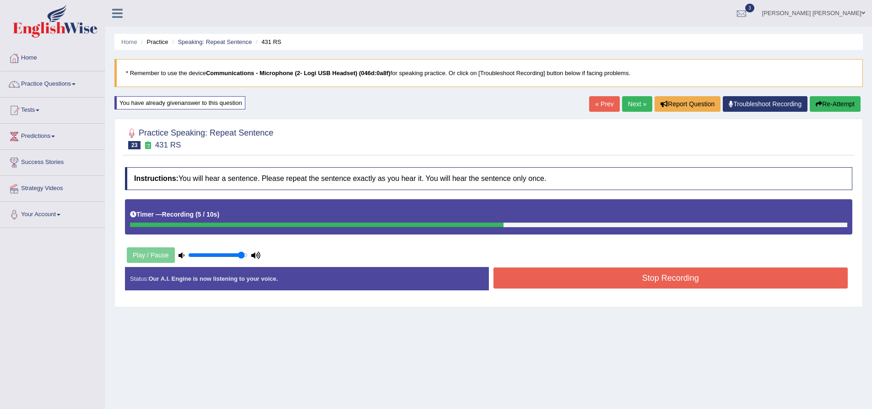
click at [599, 278] on button "Stop Recording" at bounding box center [671, 277] width 355 height 21
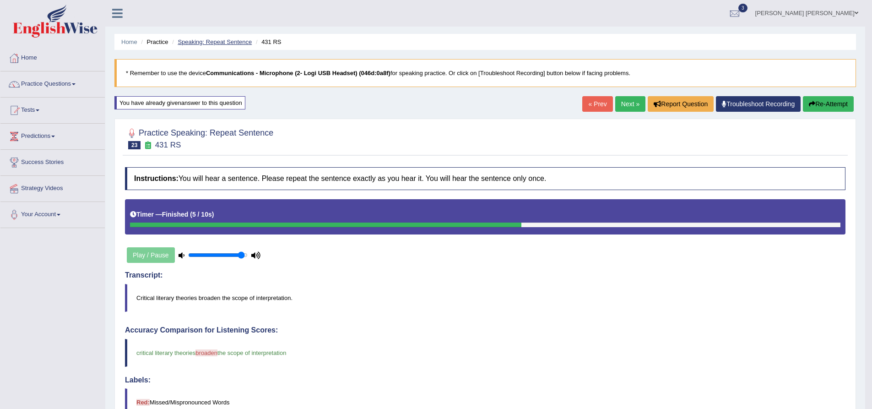
click at [232, 40] on link "Speaking: Repeat Sentence" at bounding box center [215, 41] width 74 height 7
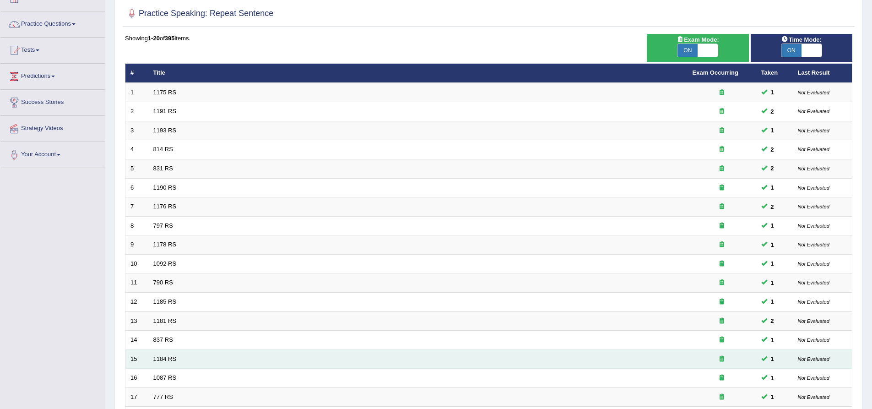
scroll to position [197, 0]
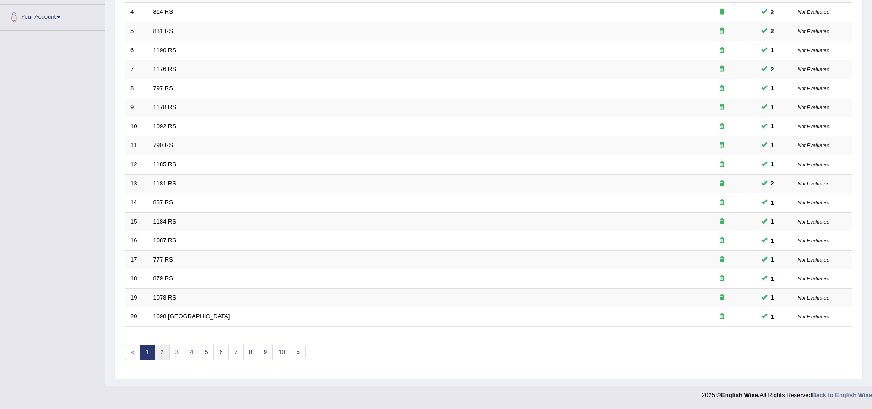
click at [163, 349] on link "2" at bounding box center [161, 352] width 15 height 15
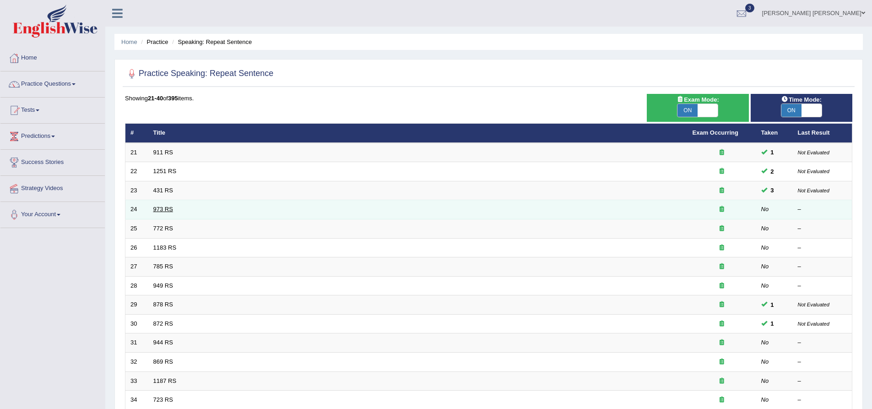
click at [163, 209] on link "973 RS" at bounding box center [163, 209] width 20 height 7
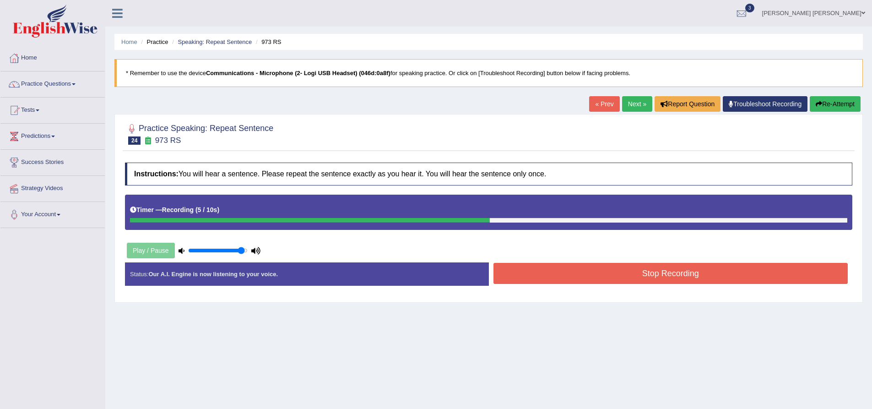
click at [696, 272] on button "Stop Recording" at bounding box center [671, 273] width 355 height 21
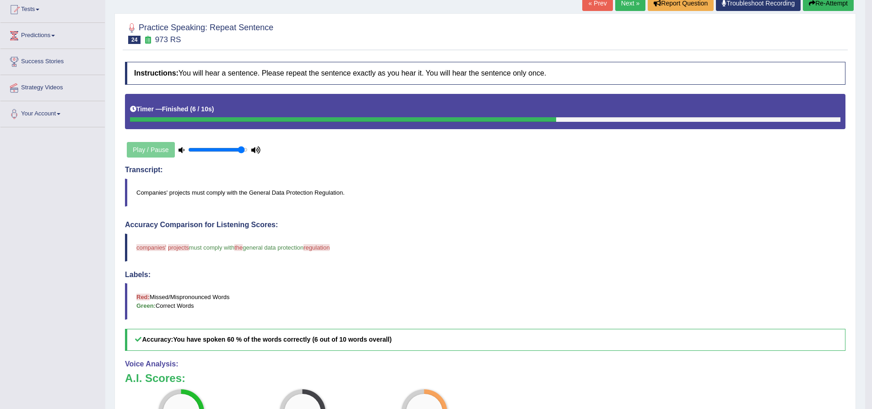
scroll to position [92, 0]
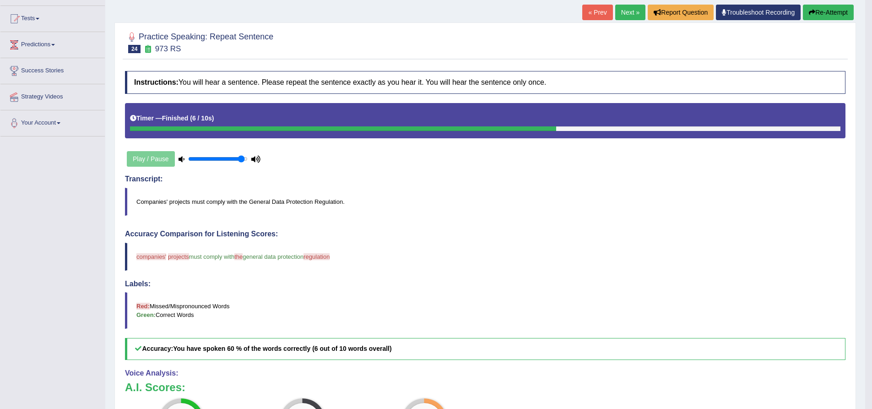
click at [838, 12] on button "Re-Attempt" at bounding box center [828, 13] width 51 height 16
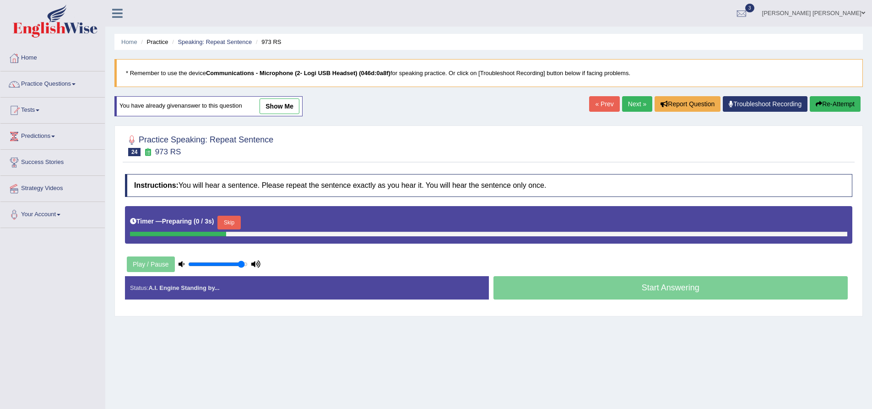
scroll to position [72, 0]
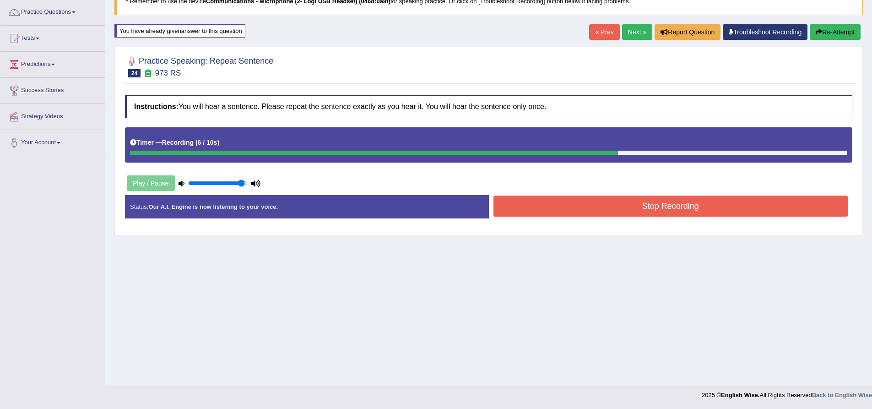
click at [579, 205] on button "Stop Recording" at bounding box center [671, 206] width 355 height 21
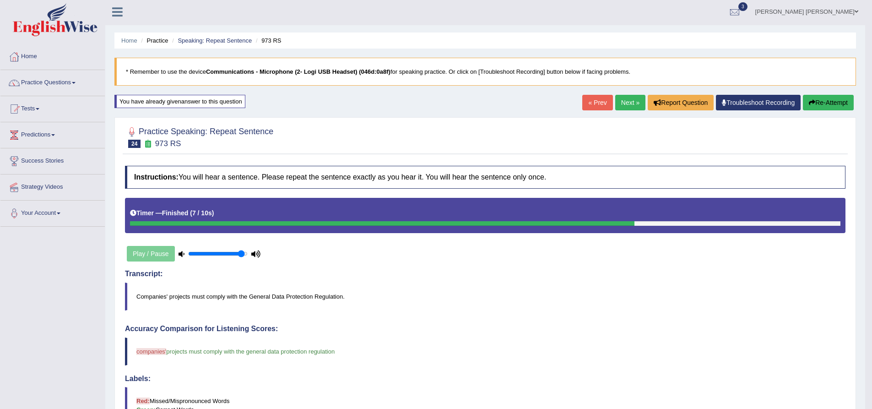
scroll to position [0, 0]
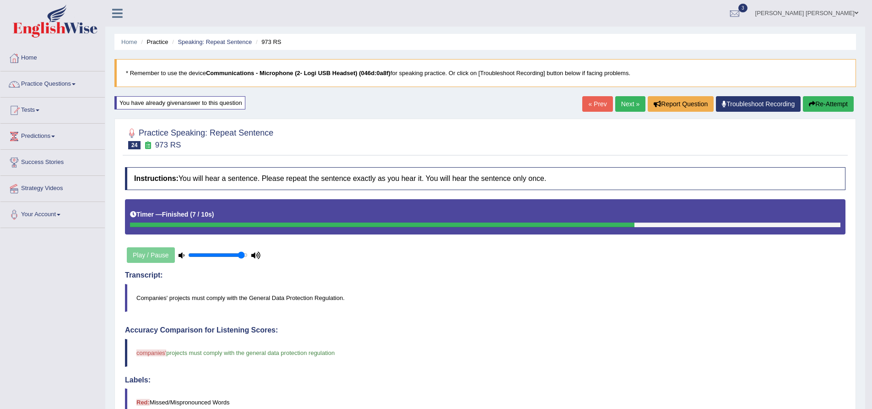
click at [841, 104] on button "Re-Attempt" at bounding box center [828, 104] width 51 height 16
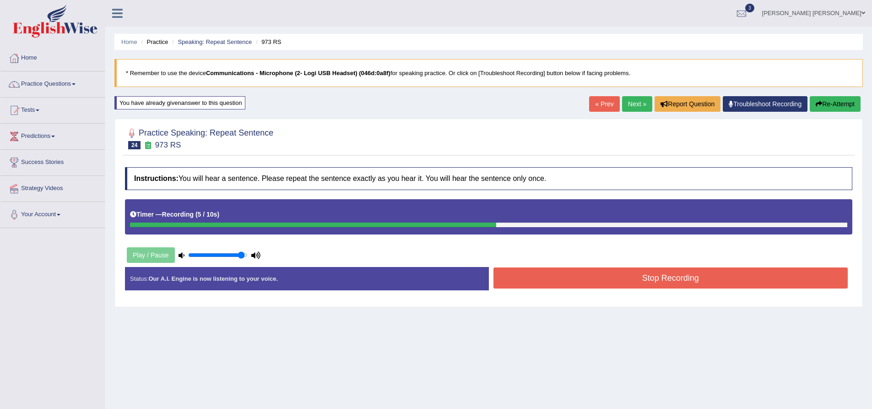
click at [655, 272] on button "Stop Recording" at bounding box center [671, 277] width 355 height 21
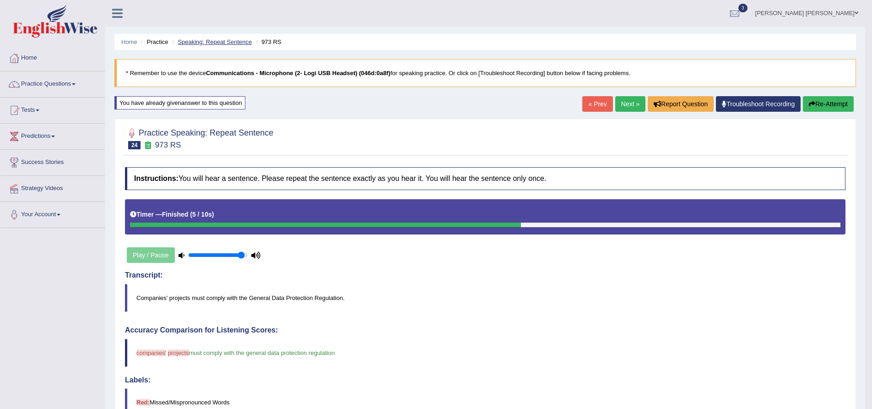
click at [225, 43] on link "Speaking: Repeat Sentence" at bounding box center [215, 41] width 74 height 7
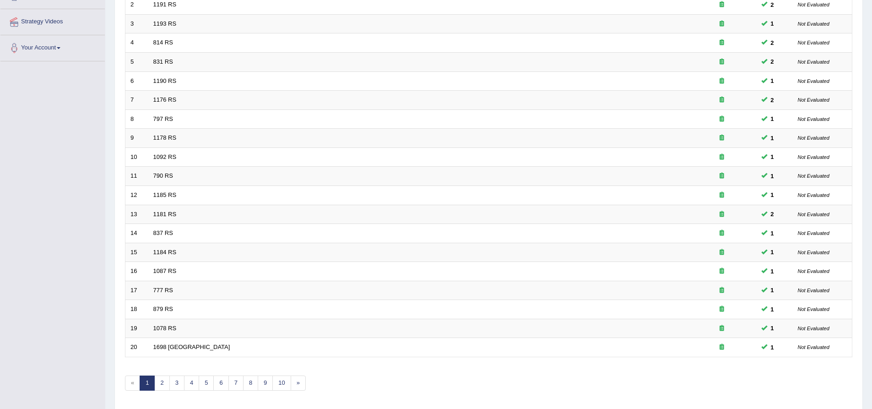
scroll to position [197, 0]
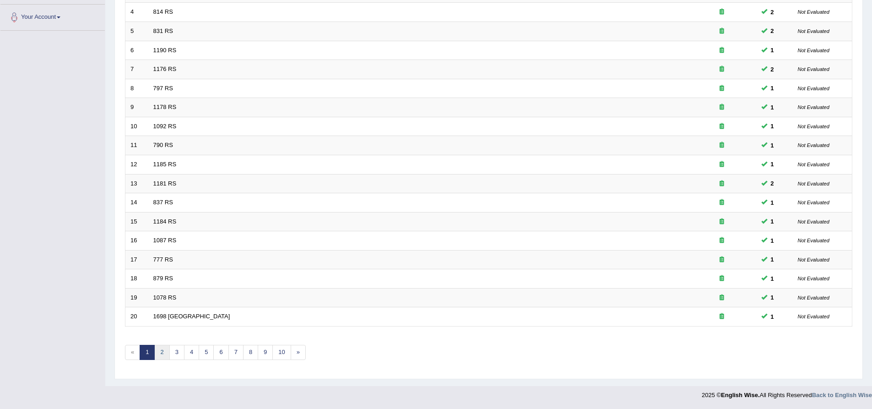
click at [163, 354] on link "2" at bounding box center [161, 352] width 15 height 15
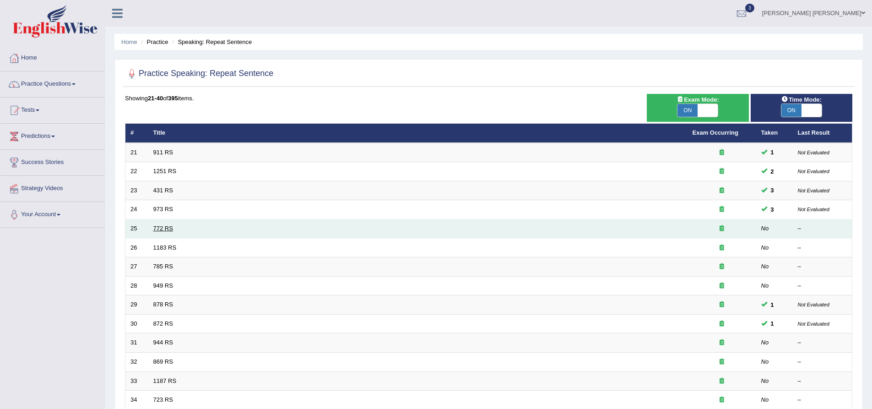
click at [168, 229] on link "772 RS" at bounding box center [163, 228] width 20 height 7
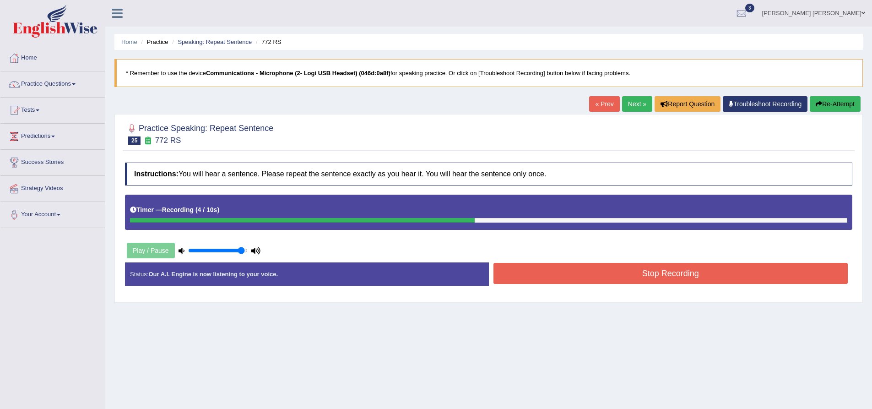
click at [618, 280] on button "Stop Recording" at bounding box center [671, 273] width 355 height 21
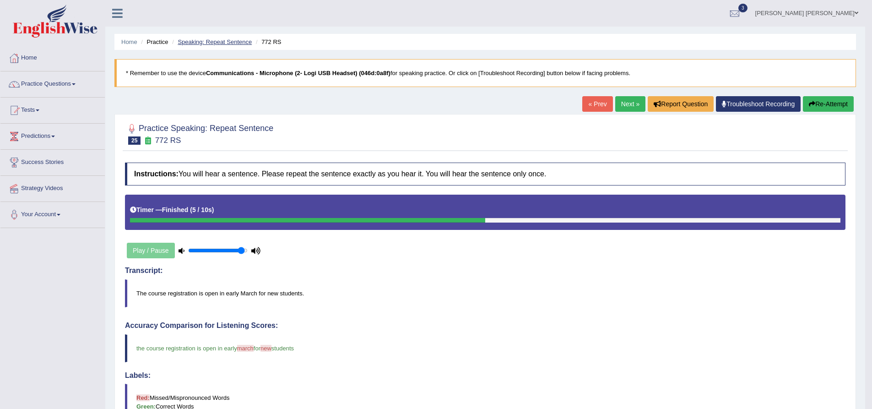
click at [219, 41] on link "Speaking: Repeat Sentence" at bounding box center [215, 41] width 74 height 7
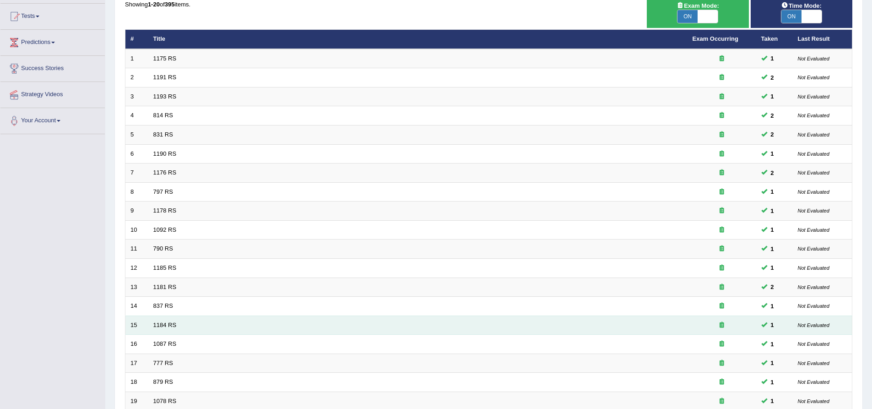
scroll to position [197, 0]
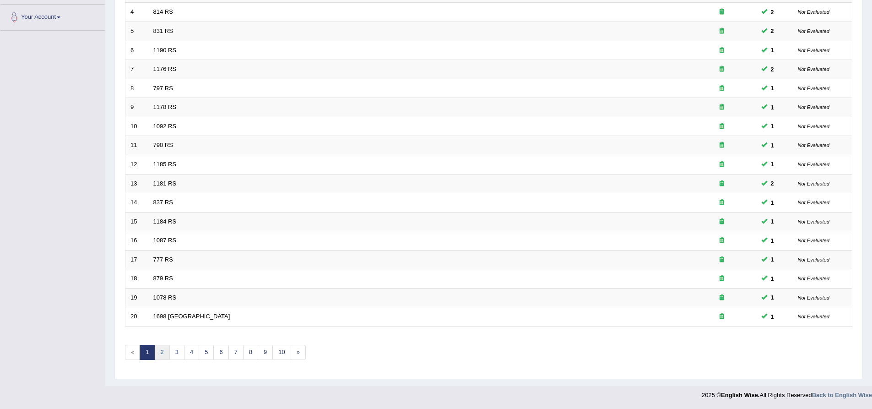
click at [162, 357] on link "2" at bounding box center [161, 352] width 15 height 15
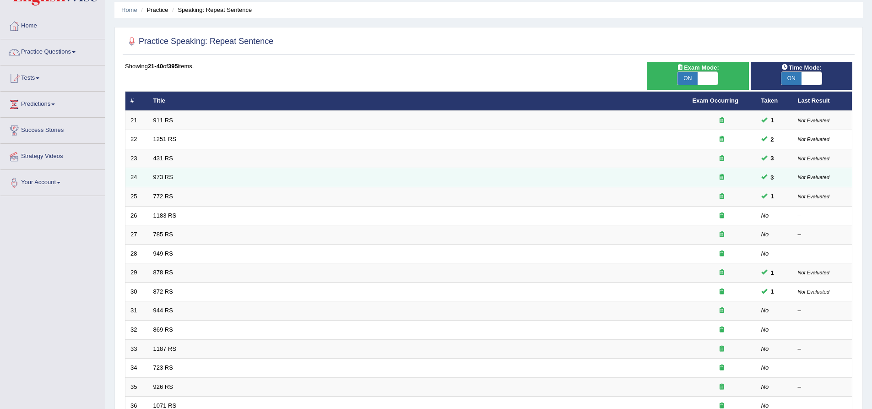
scroll to position [92, 0]
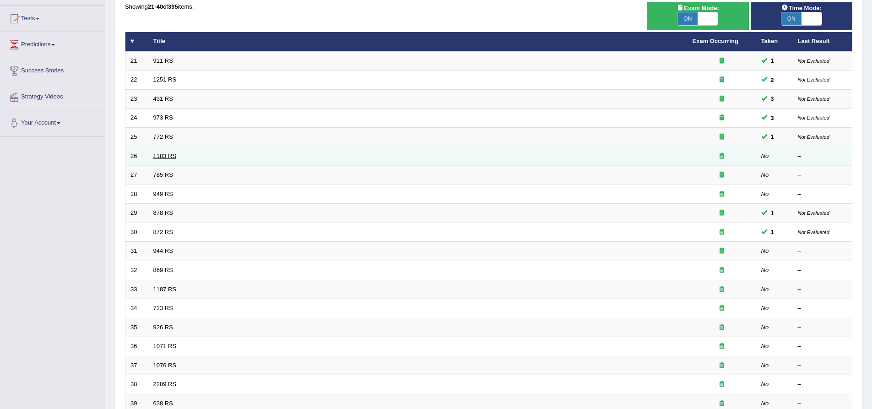
click at [163, 156] on link "1183 RS" at bounding box center [164, 155] width 23 height 7
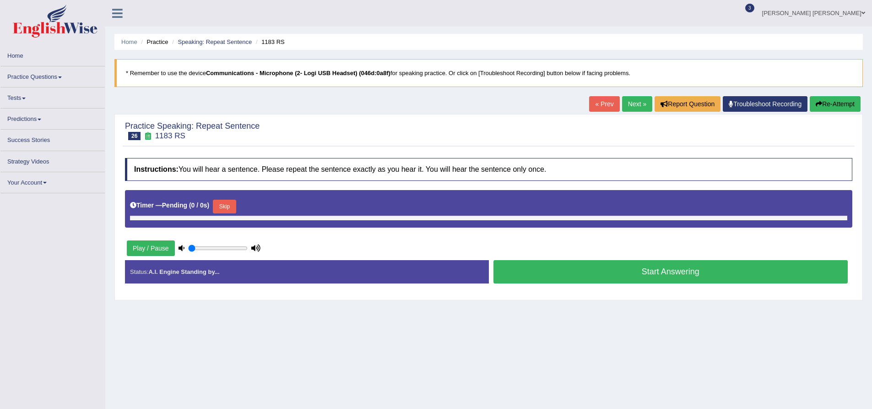
type input "0.95"
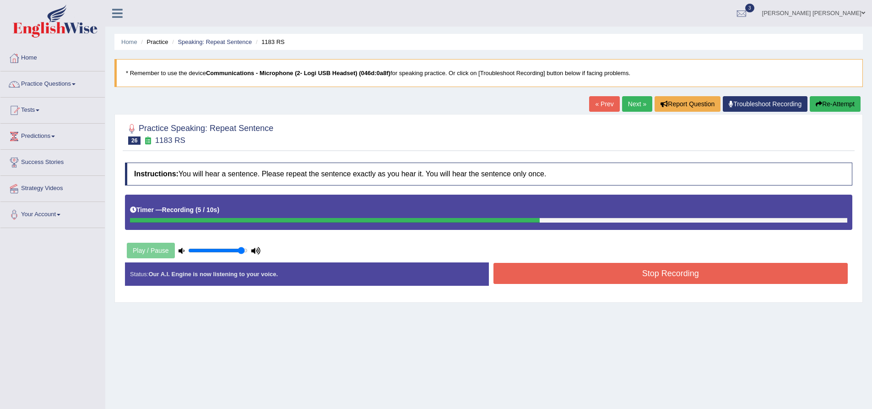
click at [651, 274] on button "Stop Recording" at bounding box center [671, 273] width 355 height 21
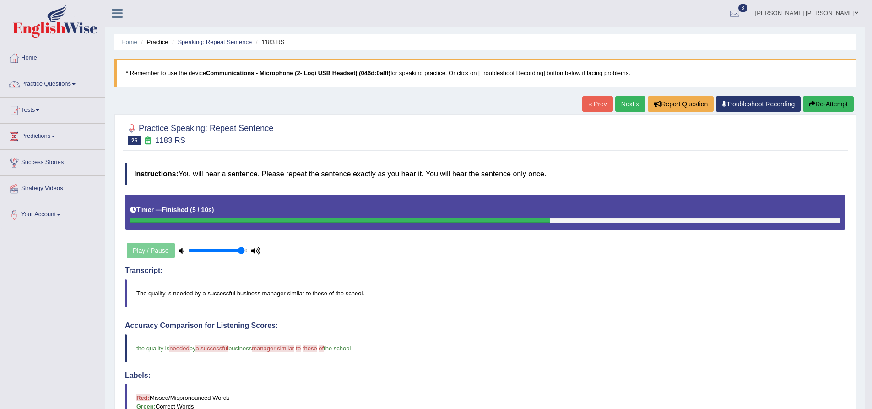
click at [831, 107] on button "Re-Attempt" at bounding box center [828, 104] width 51 height 16
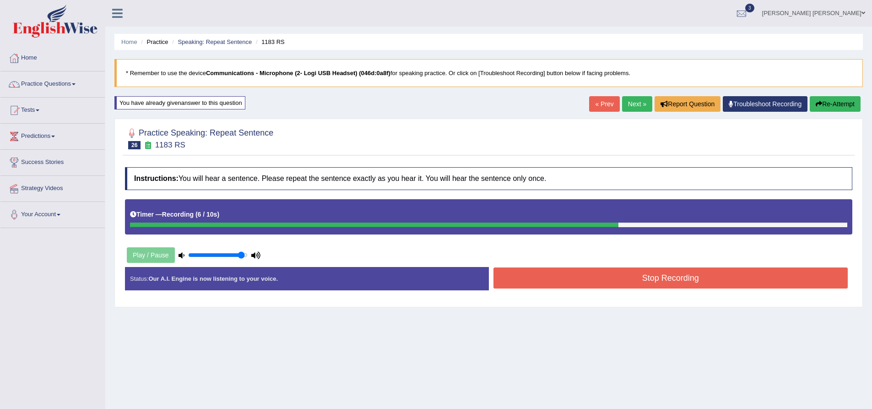
click at [620, 279] on button "Stop Recording" at bounding box center [671, 277] width 355 height 21
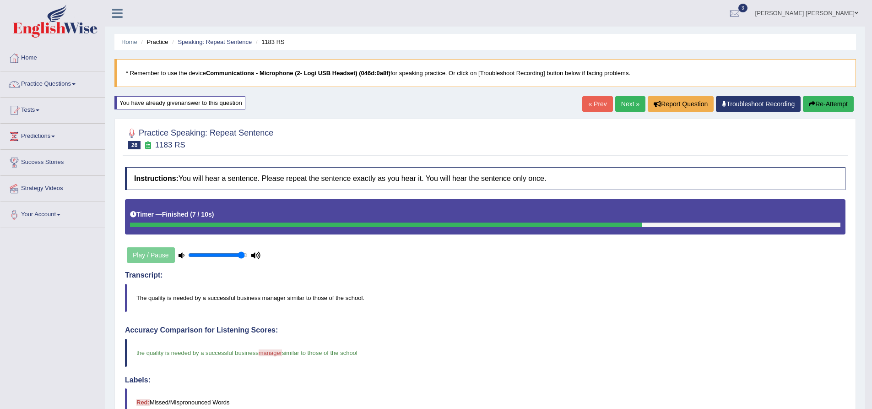
click at [630, 102] on link "Next »" at bounding box center [630, 104] width 30 height 16
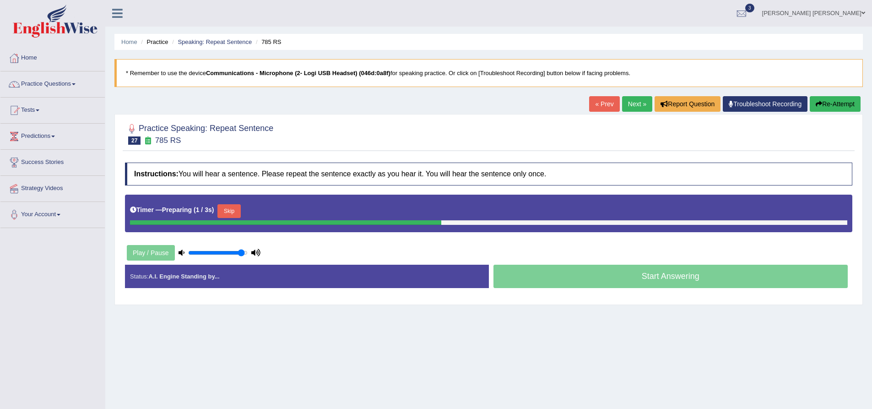
click at [215, 34] on ul "Home Practice Speaking: Repeat Sentence 785 RS" at bounding box center [488, 42] width 749 height 16
click at [212, 42] on link "Speaking: Repeat Sentence" at bounding box center [215, 41] width 74 height 7
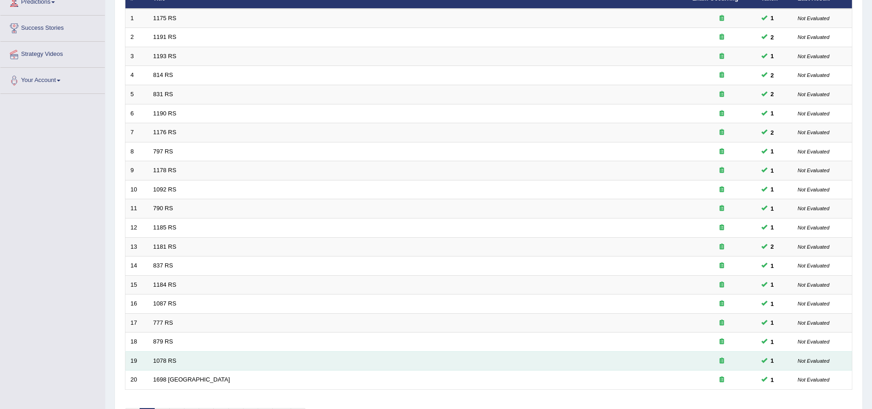
scroll to position [197, 0]
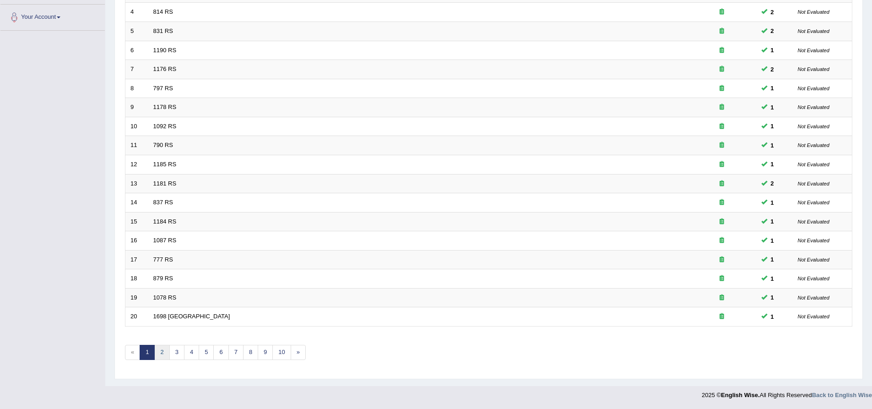
click at [159, 350] on link "2" at bounding box center [161, 352] width 15 height 15
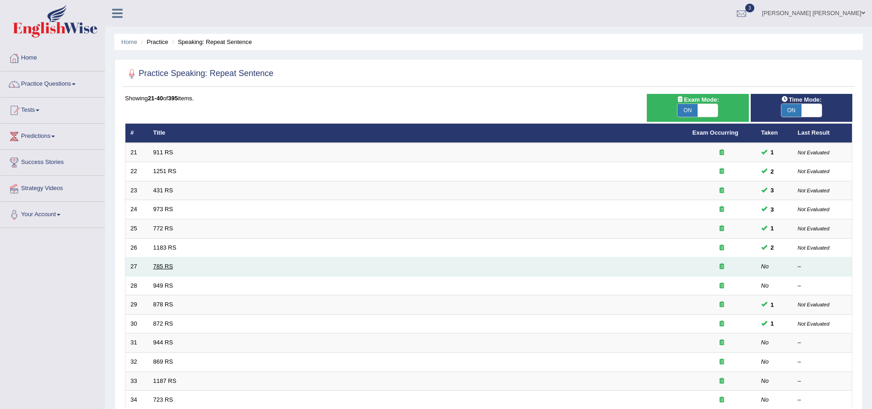
click at [170, 267] on link "785 RS" at bounding box center [163, 266] width 20 height 7
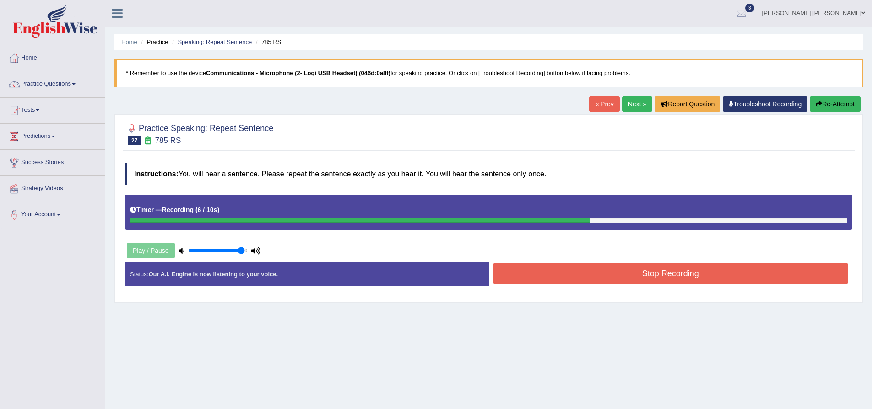
click at [593, 280] on button "Stop Recording" at bounding box center [671, 273] width 355 height 21
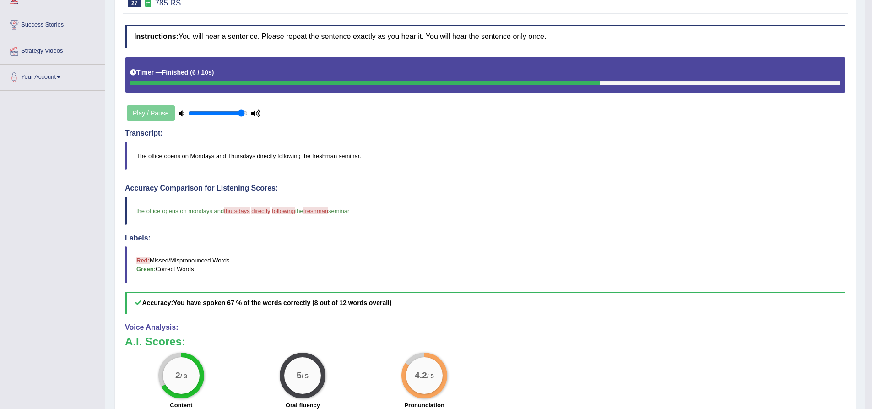
scroll to position [46, 0]
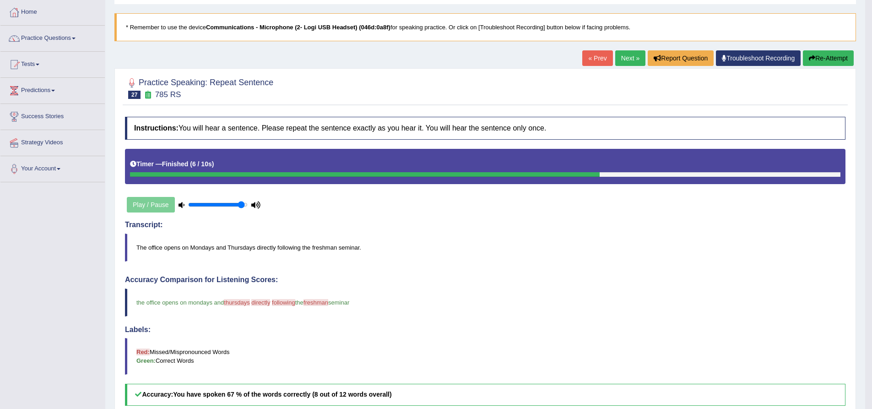
click at [827, 59] on button "Re-Attempt" at bounding box center [828, 58] width 51 height 16
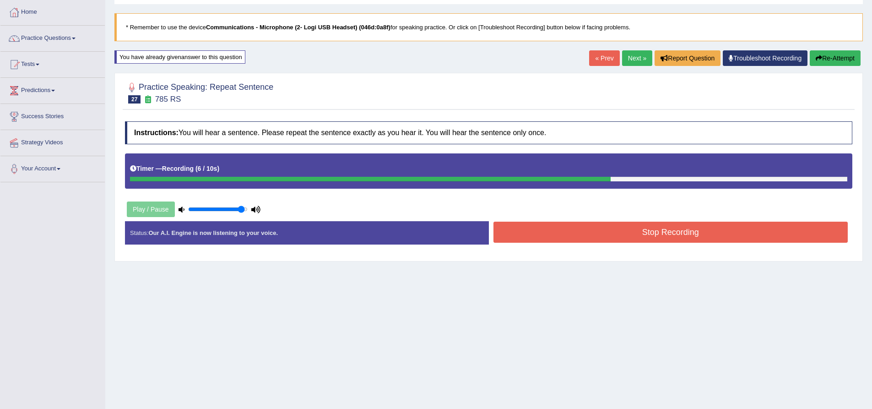
click at [597, 234] on button "Stop Recording" at bounding box center [671, 232] width 355 height 21
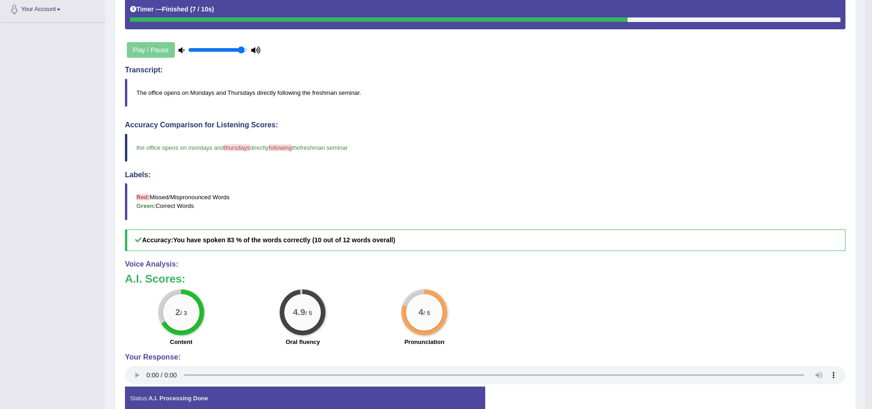
scroll to position [24, 0]
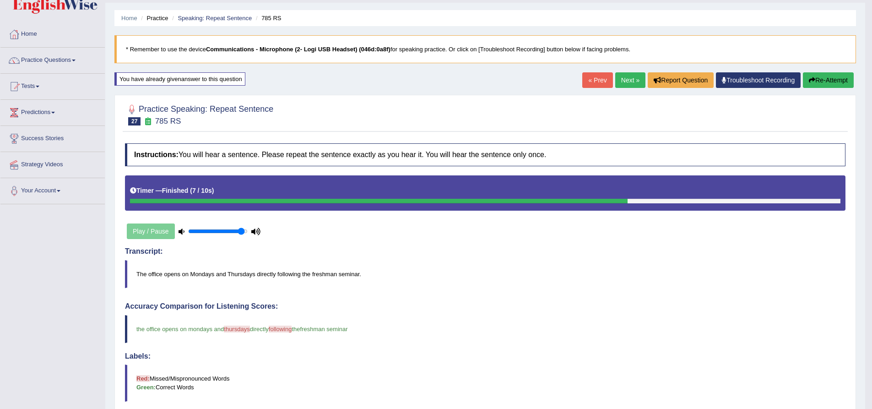
click at [631, 85] on link "Next »" at bounding box center [630, 80] width 30 height 16
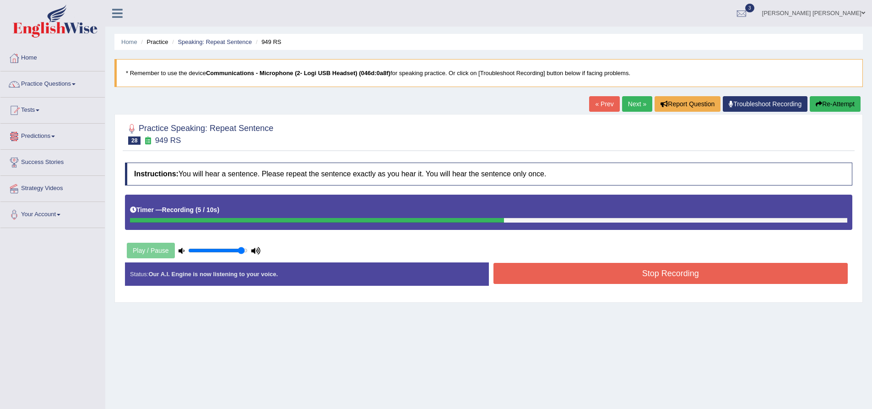
click at [550, 279] on button "Stop Recording" at bounding box center [671, 273] width 355 height 21
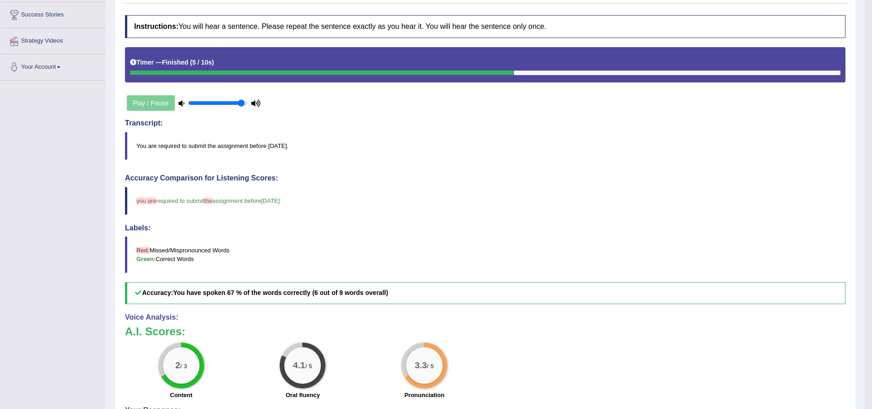
scroll to position [92, 0]
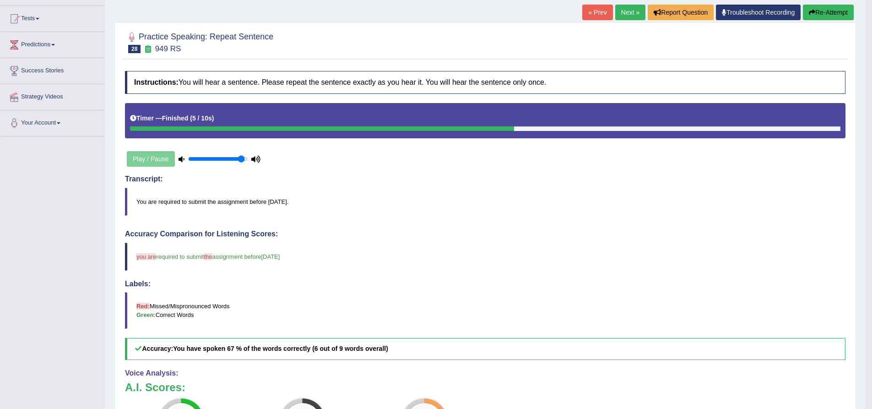
click at [834, 16] on button "Re-Attempt" at bounding box center [828, 13] width 51 height 16
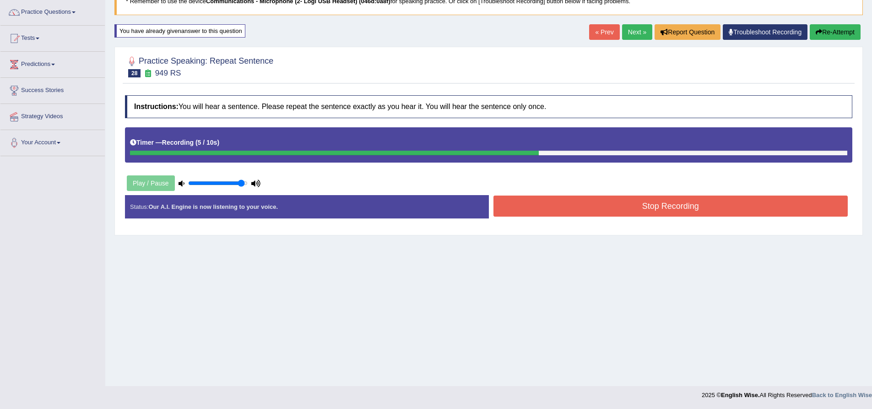
click at [595, 208] on button "Stop Recording" at bounding box center [671, 206] width 355 height 21
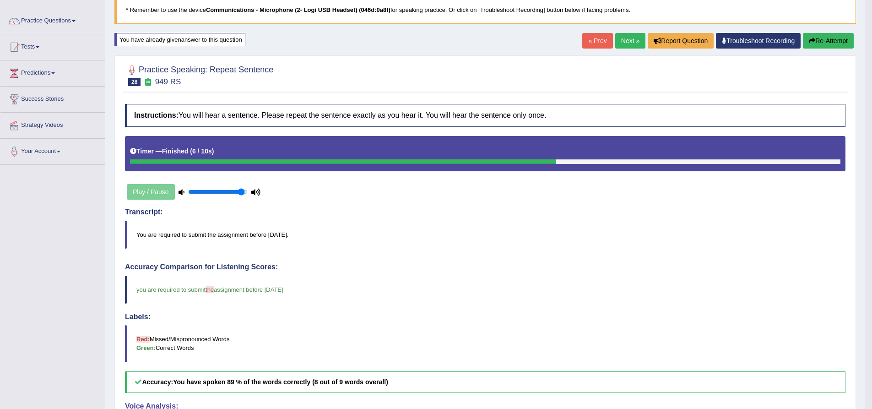
scroll to position [26, 0]
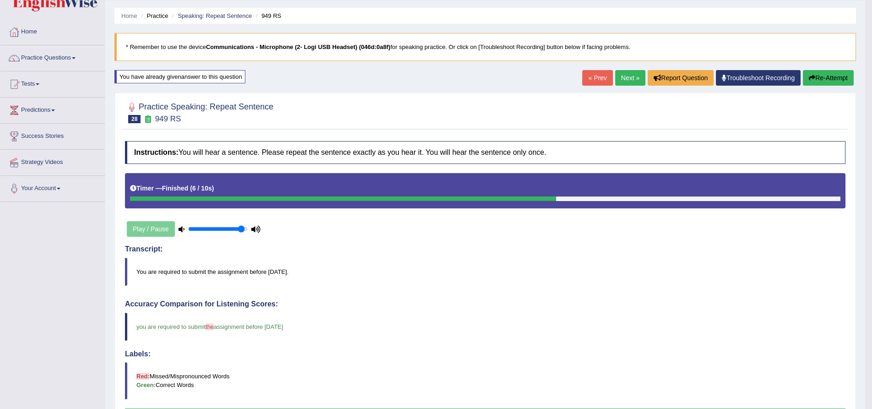
click at [625, 80] on link "Next »" at bounding box center [630, 78] width 30 height 16
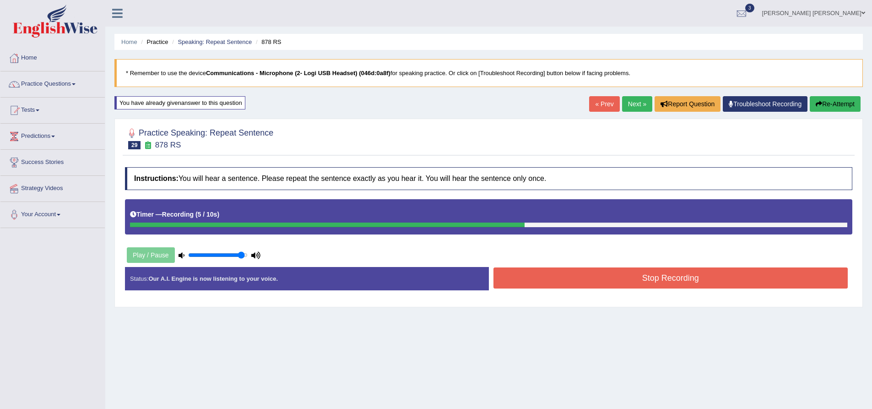
click at [624, 275] on button "Stop Recording" at bounding box center [671, 277] width 355 height 21
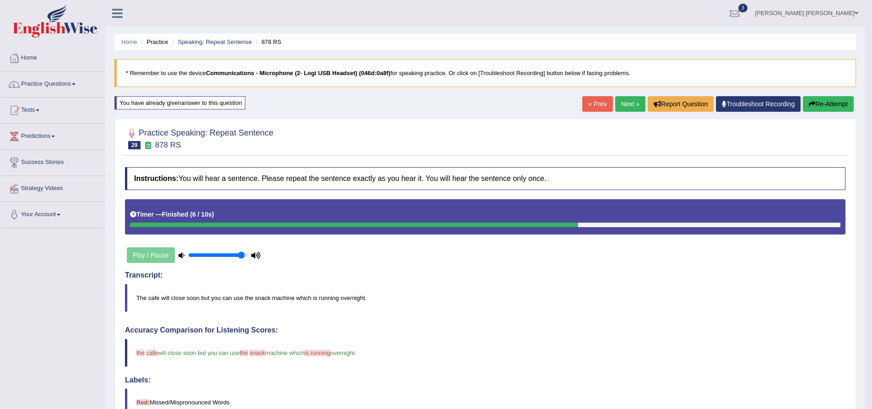
click at [632, 104] on link "Next »" at bounding box center [630, 104] width 30 height 16
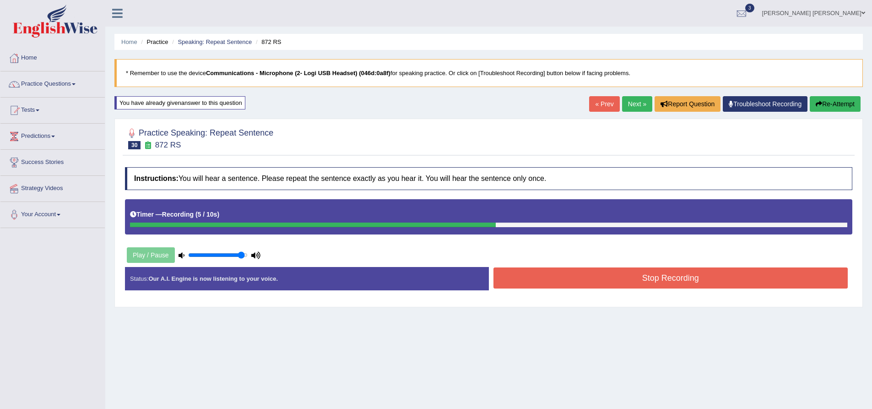
click at [610, 278] on button "Stop Recording" at bounding box center [671, 277] width 355 height 21
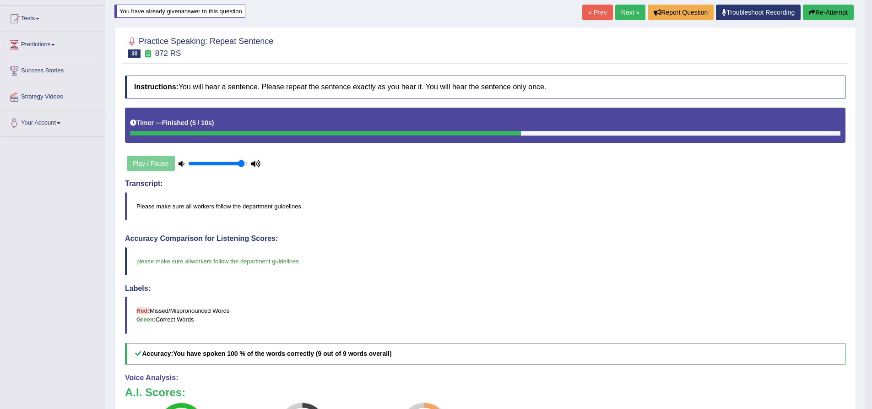
scroll to position [46, 0]
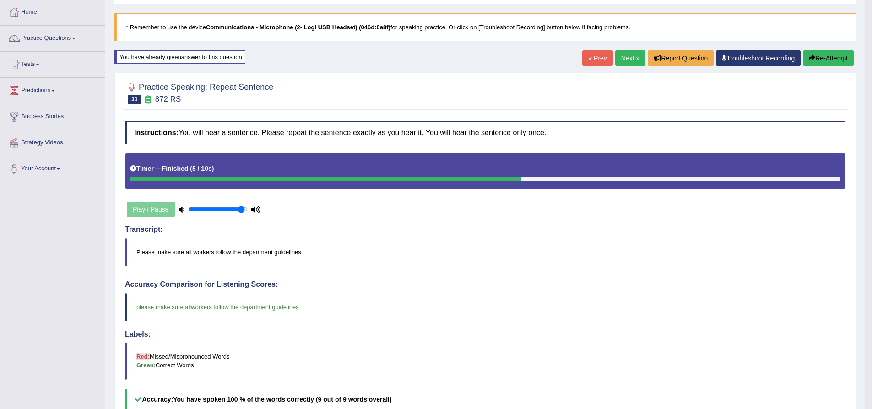
click at [632, 57] on link "Next »" at bounding box center [630, 58] width 30 height 16
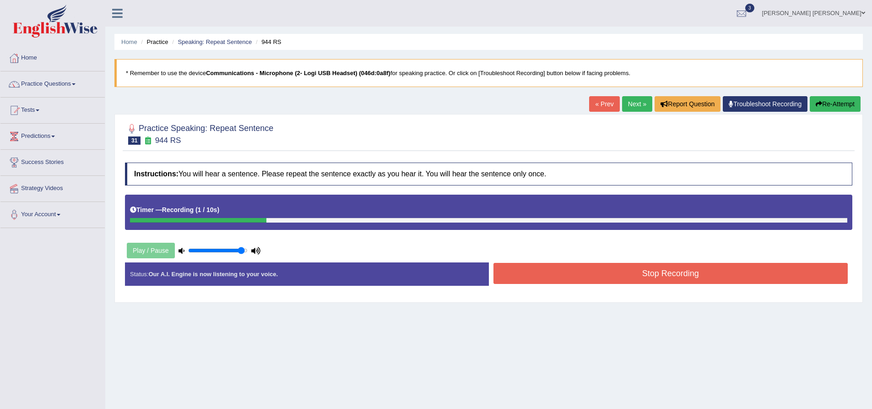
click at [835, 107] on button "Re-Attempt" at bounding box center [835, 104] width 51 height 16
click at [845, 106] on button "Re-Attempt" at bounding box center [835, 104] width 51 height 16
click at [580, 269] on button "Stop Recording" at bounding box center [671, 273] width 355 height 21
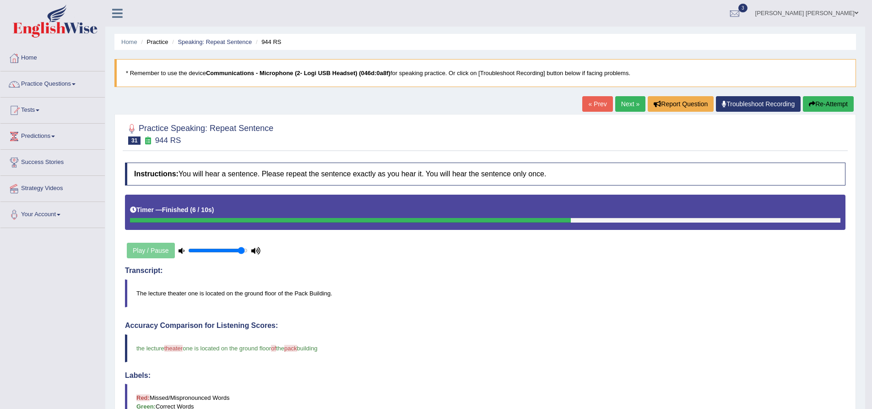
click at [632, 108] on link "Next »" at bounding box center [630, 104] width 30 height 16
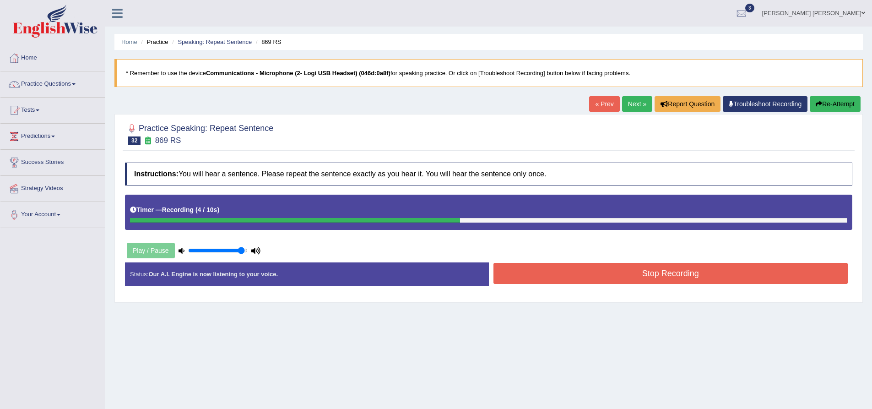
click at [584, 275] on button "Stop Recording" at bounding box center [671, 273] width 355 height 21
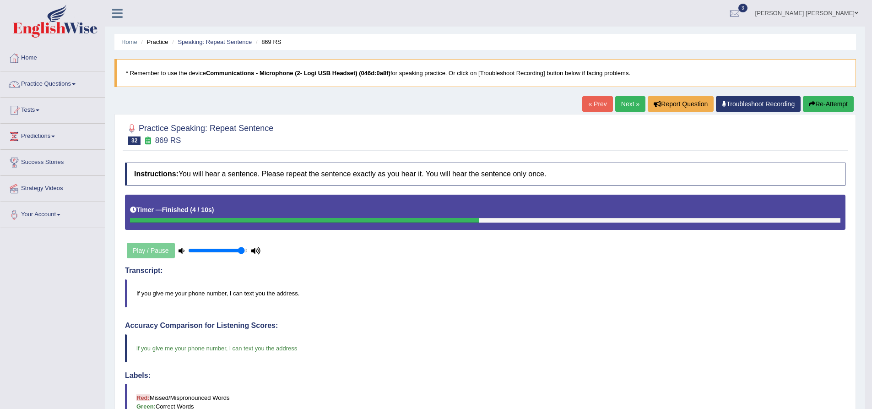
click at [631, 105] on link "Next »" at bounding box center [630, 104] width 30 height 16
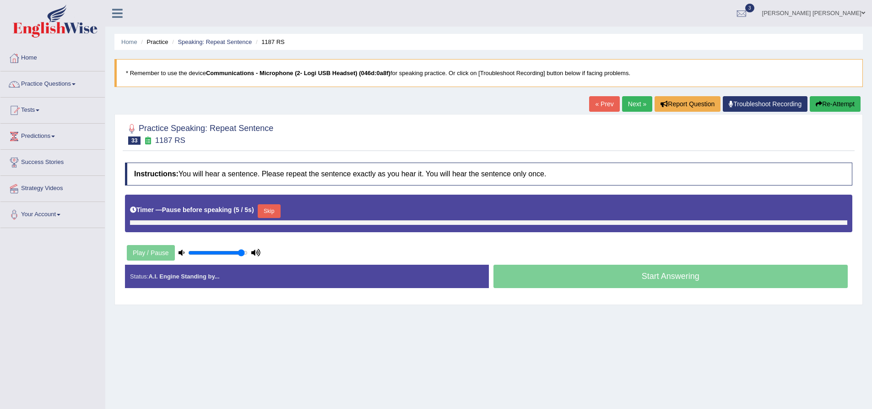
click at [839, 101] on button "Re-Attempt" at bounding box center [835, 104] width 51 height 16
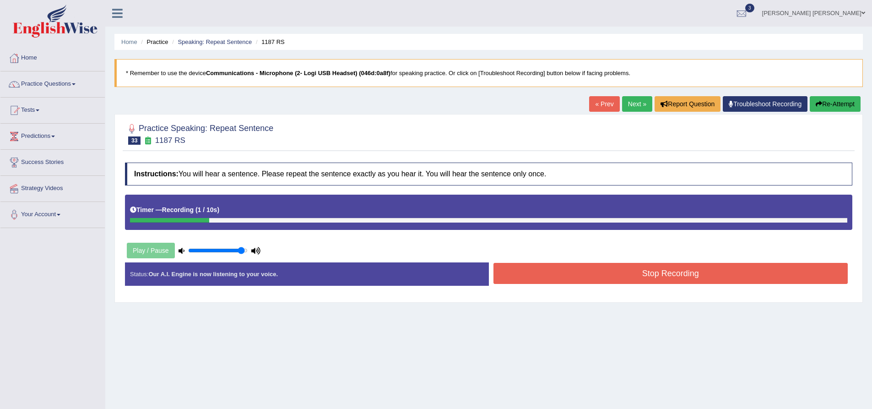
click at [843, 103] on button "Re-Attempt" at bounding box center [835, 104] width 51 height 16
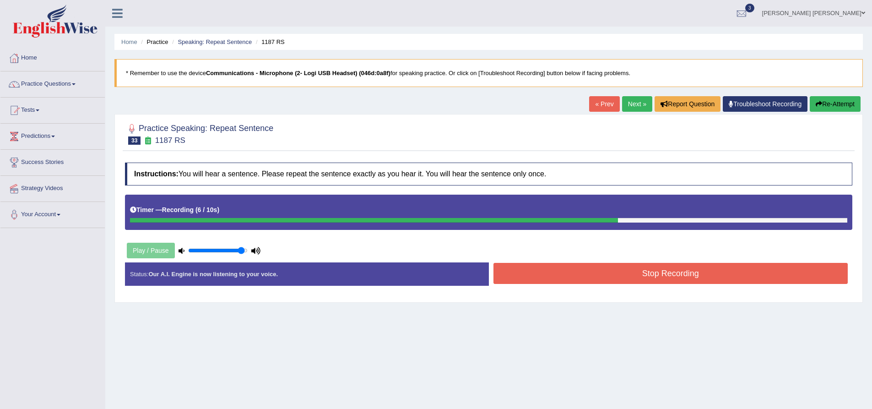
click at [641, 277] on button "Stop Recording" at bounding box center [671, 273] width 355 height 21
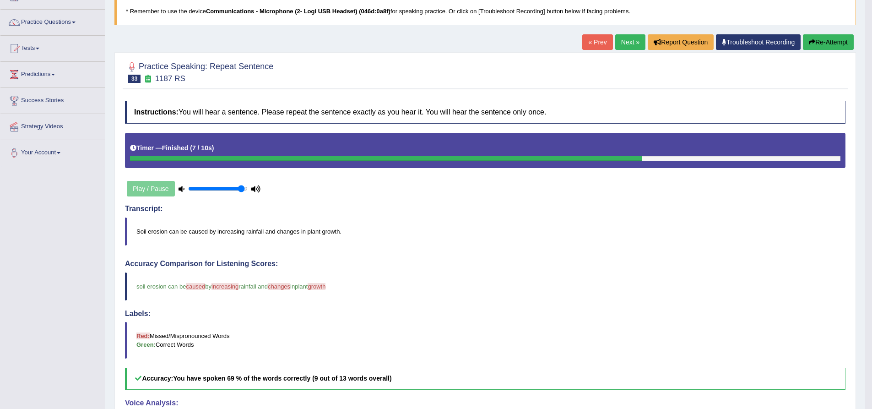
scroll to position [46, 0]
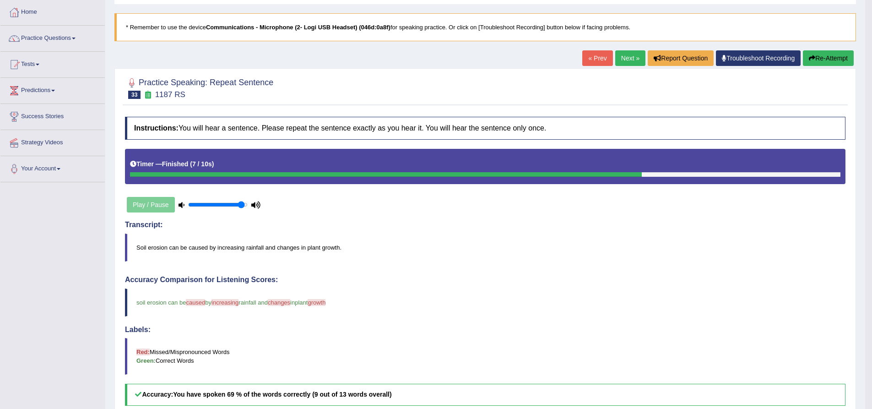
click at [834, 61] on button "Re-Attempt" at bounding box center [828, 58] width 51 height 16
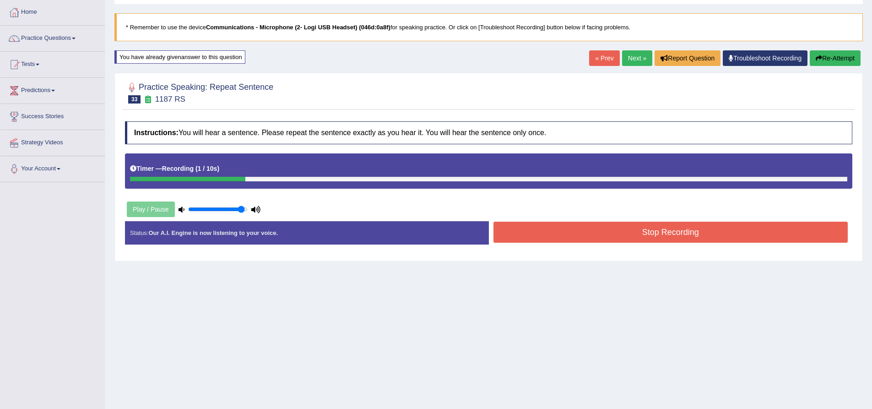
click at [844, 65] on button "Re-Attempt" at bounding box center [835, 58] width 51 height 16
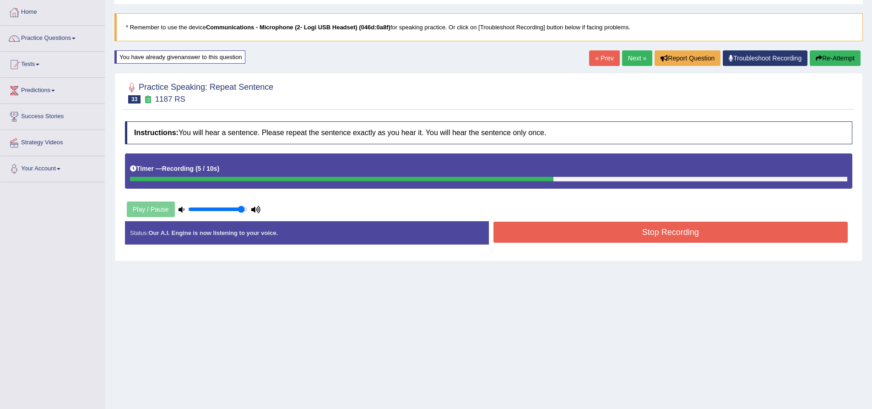
click at [836, 56] on button "Re-Attempt" at bounding box center [835, 58] width 51 height 16
click at [582, 238] on button "Stop Recording" at bounding box center [671, 232] width 355 height 21
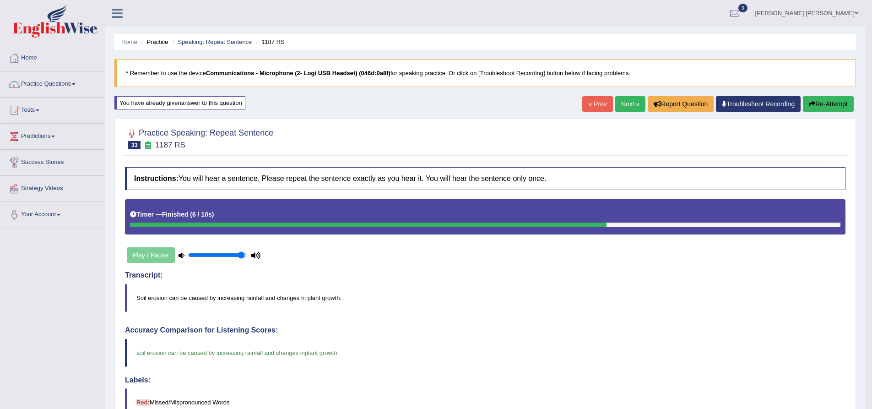
click at [630, 106] on link "Next »" at bounding box center [630, 104] width 30 height 16
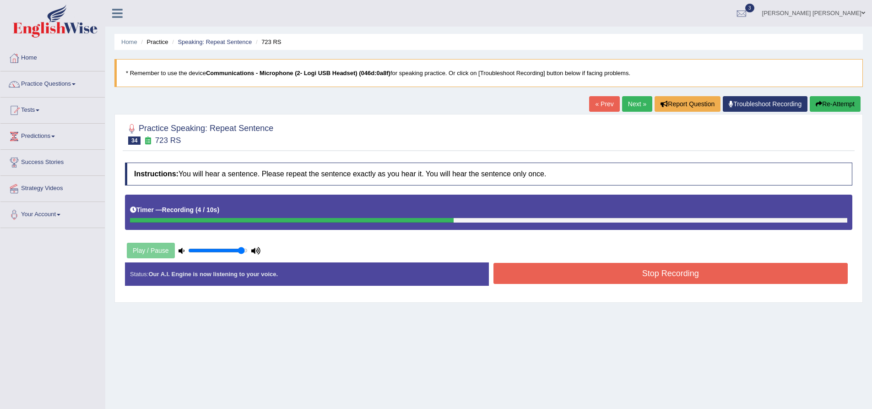
click at [835, 102] on button "Re-Attempt" at bounding box center [835, 104] width 51 height 16
click at [627, 268] on button "Stop Recording" at bounding box center [671, 273] width 355 height 21
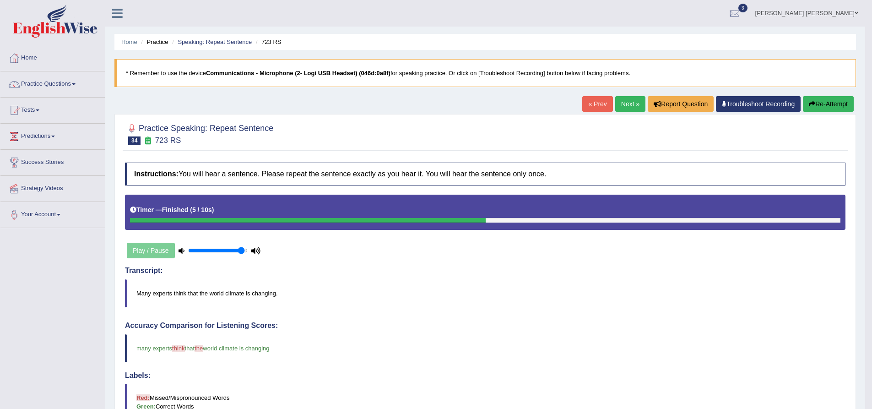
click at [826, 105] on button "Re-Attempt" at bounding box center [828, 104] width 51 height 16
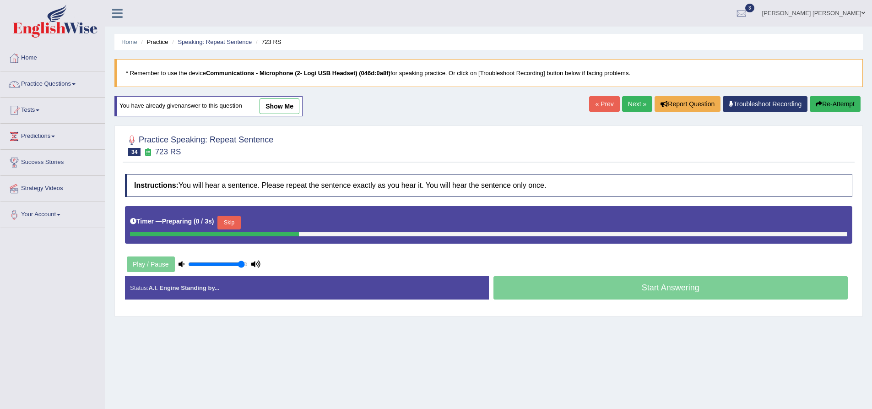
click at [229, 224] on button "Skip" at bounding box center [229, 223] width 23 height 14
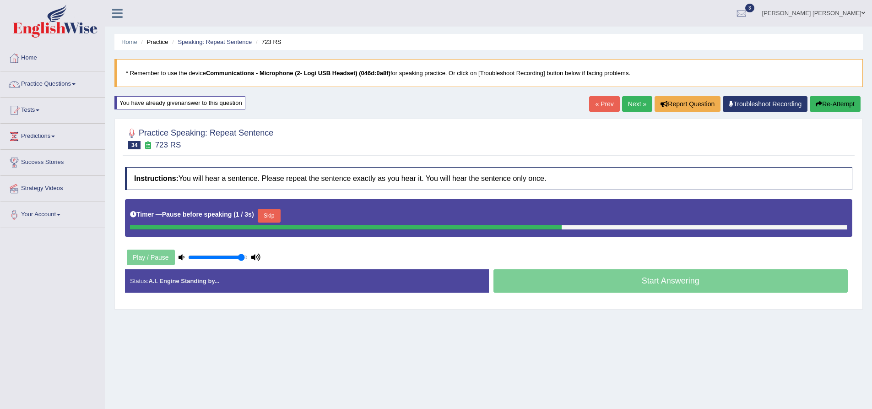
click at [269, 214] on button "Skip" at bounding box center [269, 216] width 23 height 14
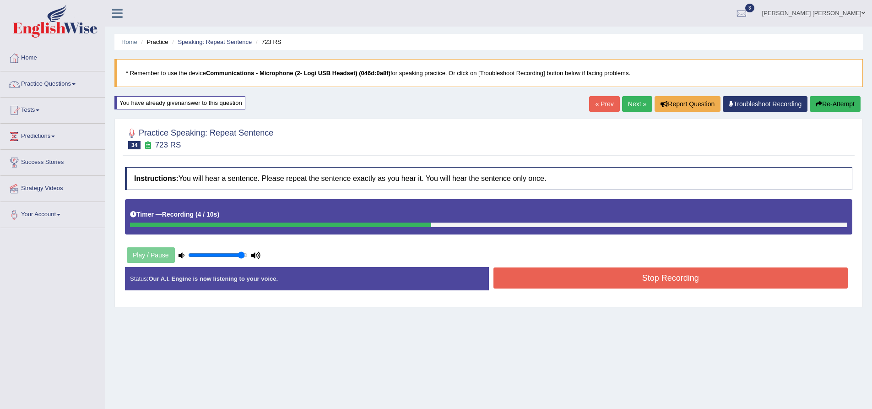
click at [625, 276] on button "Stop Recording" at bounding box center [671, 277] width 355 height 21
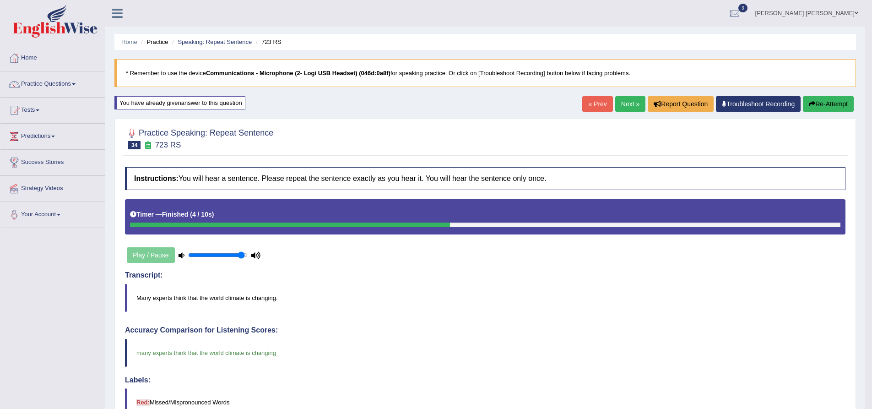
click at [623, 102] on link "Next »" at bounding box center [630, 104] width 30 height 16
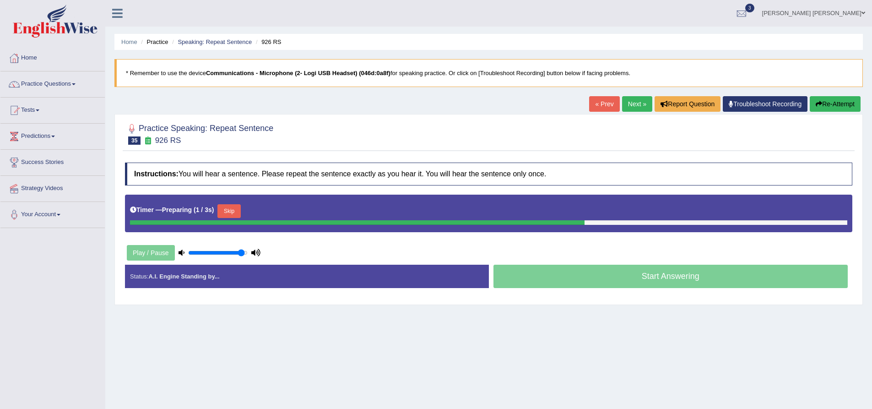
click at [218, 155] on div "Practice Speaking: Repeat Sentence 35 926 RS Instructions: You will hear a sent…" at bounding box center [488, 209] width 749 height 191
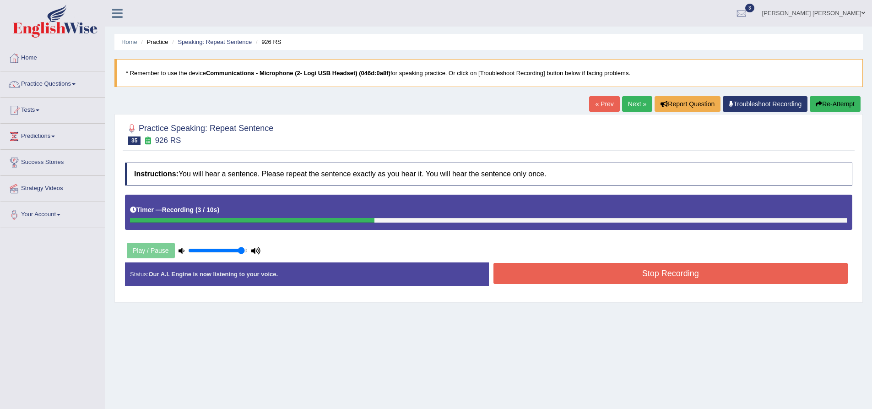
click at [827, 106] on button "Re-Attempt" at bounding box center [835, 104] width 51 height 16
click at [558, 275] on button "Stop Recording" at bounding box center [671, 273] width 355 height 21
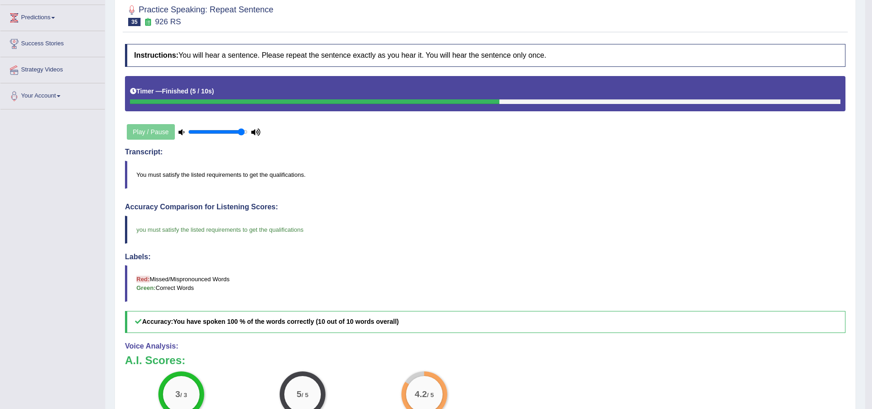
scroll to position [137, 0]
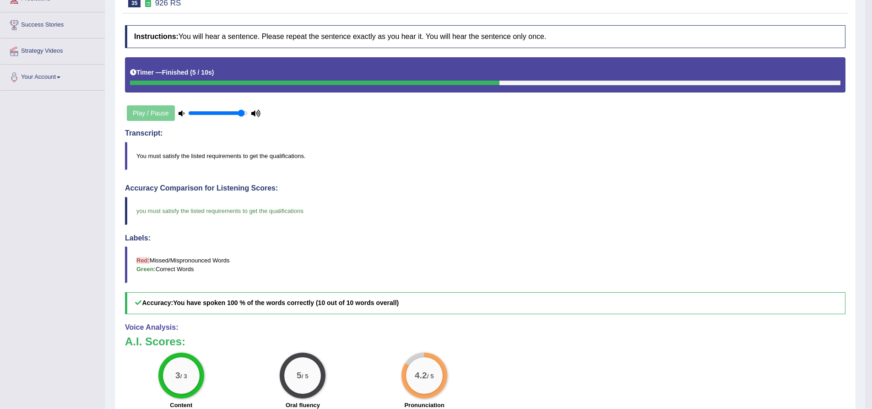
click at [118, 209] on div "Practice Speaking: Repeat Sentence 35 926 RS Instructions: You will hear a sent…" at bounding box center [485, 233] width 742 height 513
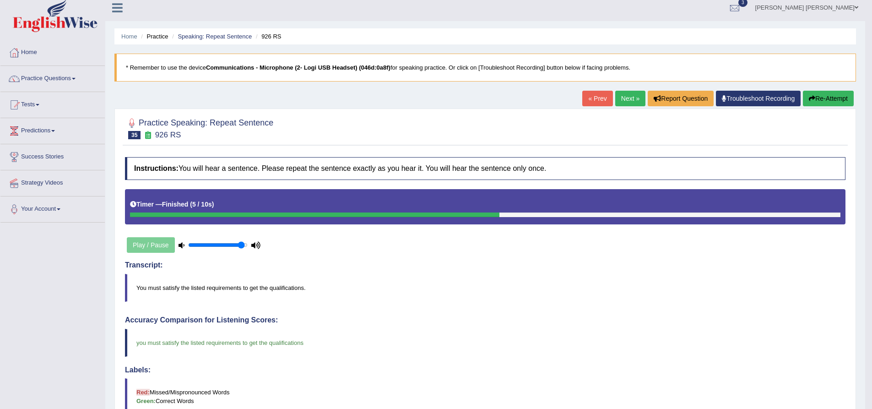
scroll to position [0, 0]
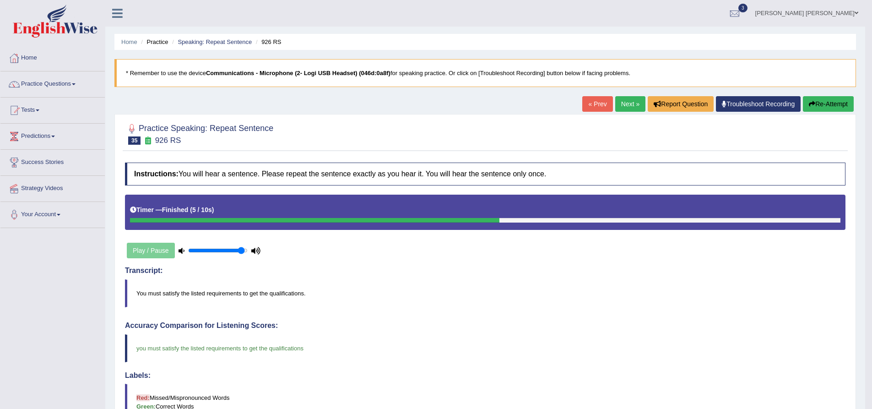
click at [628, 106] on link "Next »" at bounding box center [630, 104] width 30 height 16
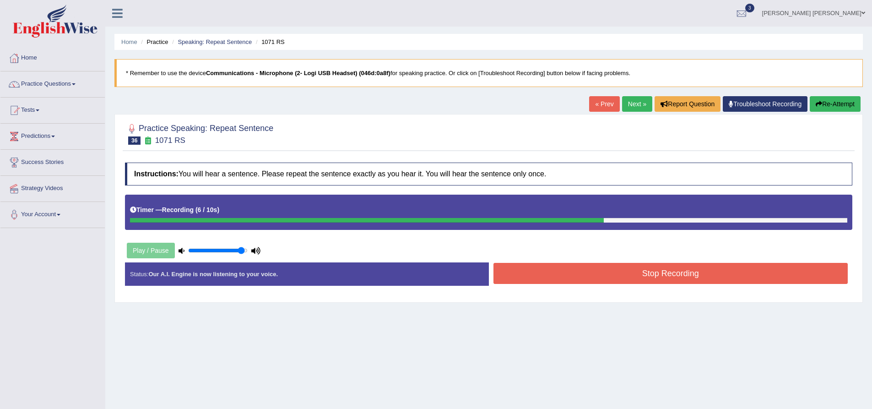
click at [839, 100] on button "Re-Attempt" at bounding box center [835, 104] width 51 height 16
click at [604, 273] on button "Stop Recording" at bounding box center [671, 273] width 355 height 21
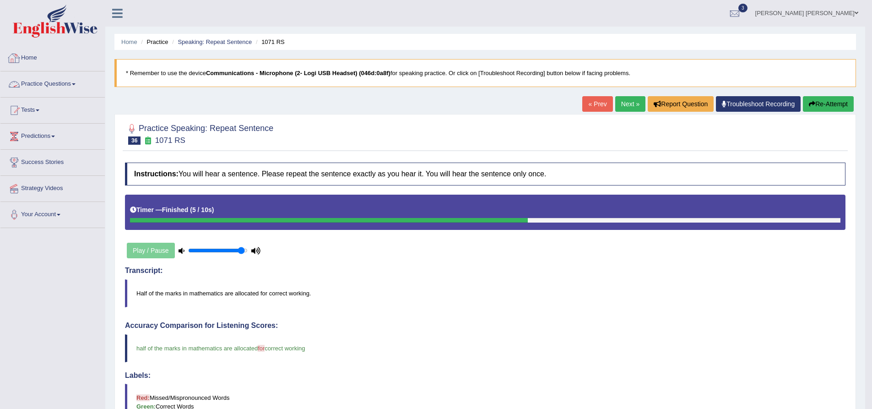
click at [40, 82] on link "Practice Questions" at bounding box center [52, 82] width 104 height 23
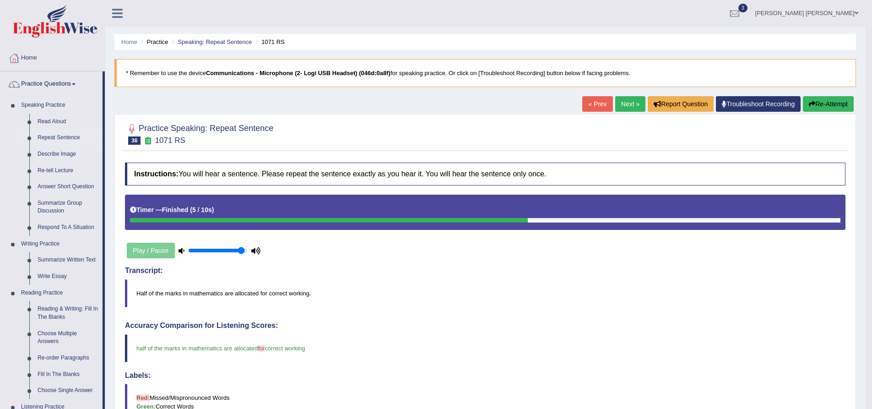
click at [62, 138] on link "Repeat Sentence" at bounding box center [67, 138] width 69 height 16
click at [615, 107] on link "Next »" at bounding box center [630, 104] width 30 height 16
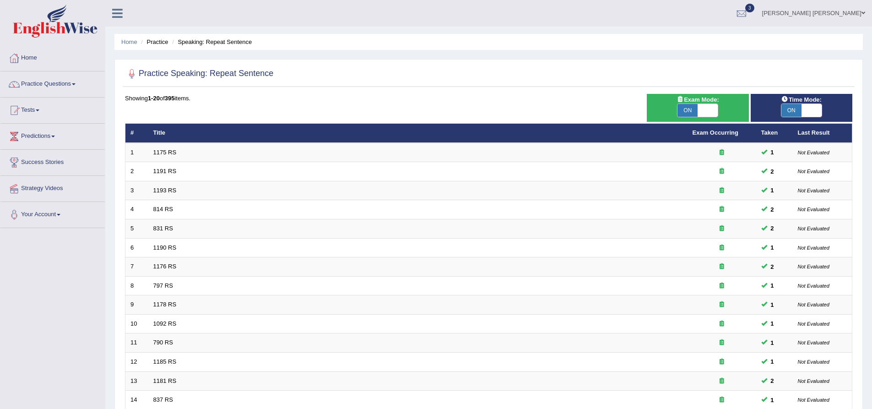
click at [698, 108] on span at bounding box center [708, 110] width 20 height 13
checkbox input "false"
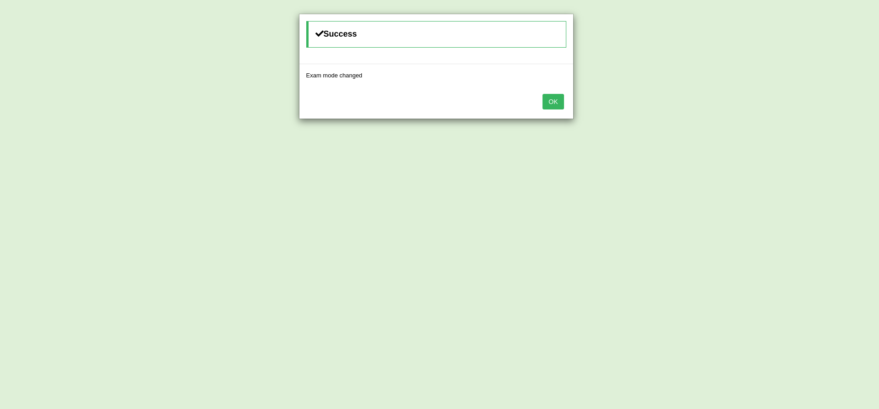
click at [550, 99] on button "OK" at bounding box center [553, 102] width 21 height 16
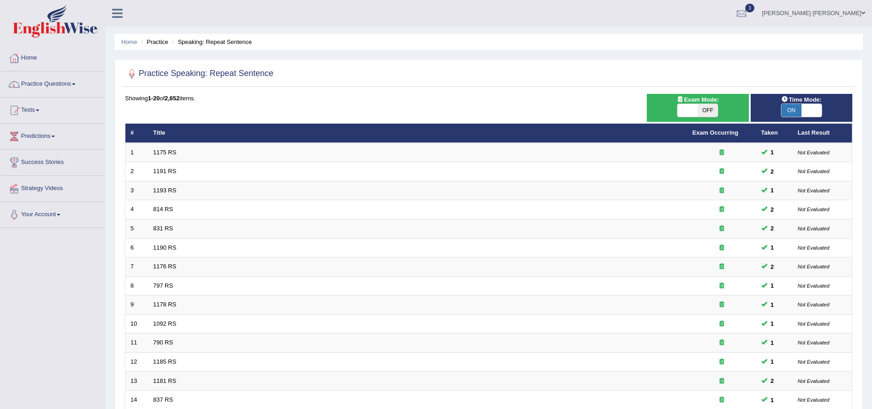
click at [697, 111] on span at bounding box center [688, 110] width 20 height 13
checkbox input "true"
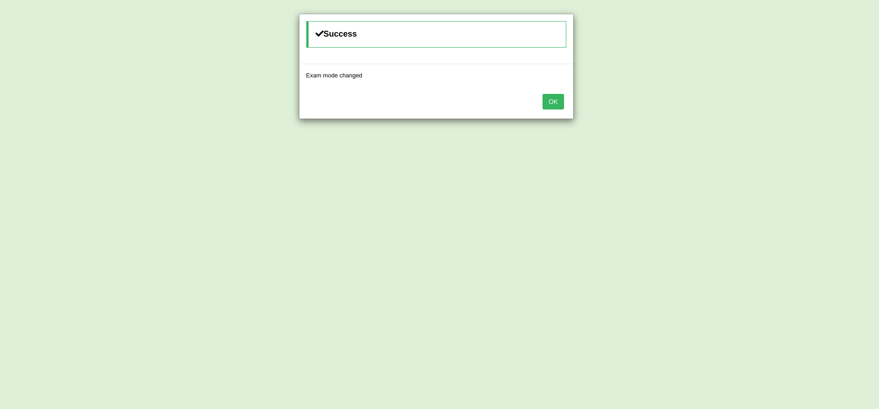
click at [554, 103] on button "OK" at bounding box center [553, 102] width 21 height 16
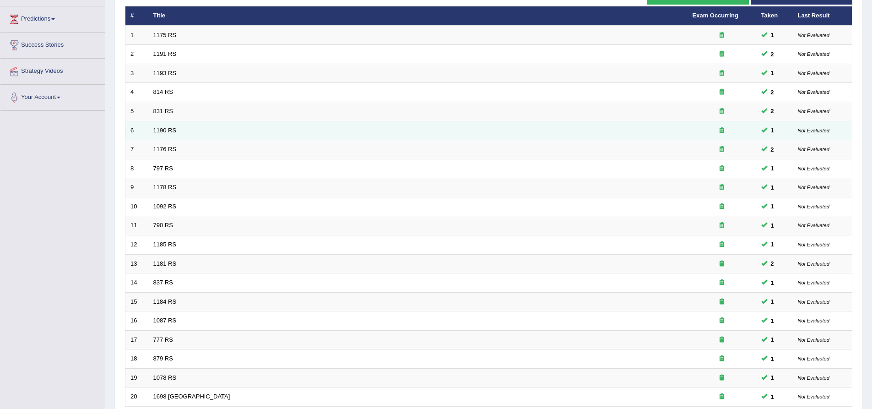
scroll to position [197, 0]
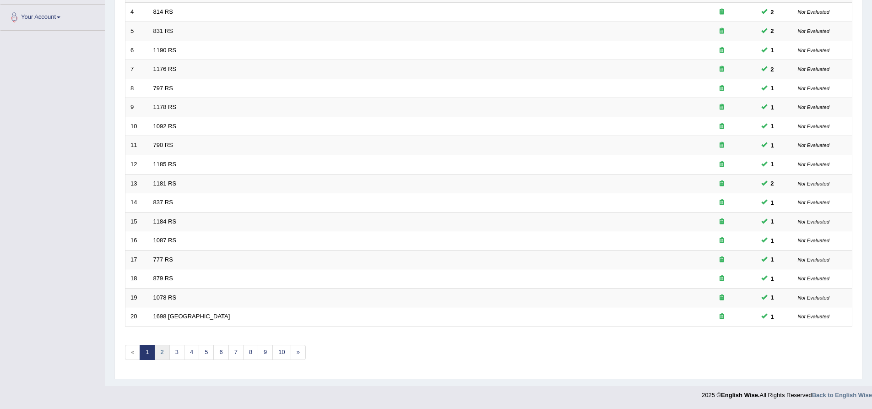
click at [163, 353] on link "2" at bounding box center [161, 352] width 15 height 15
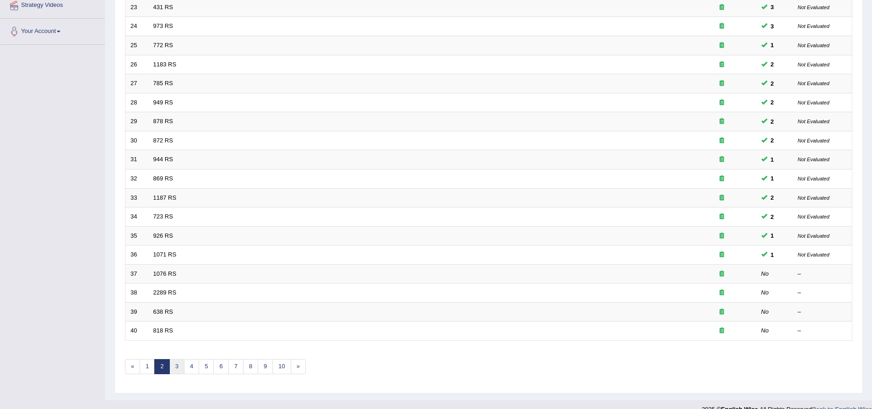
click at [180, 365] on link "3" at bounding box center [176, 366] width 15 height 15
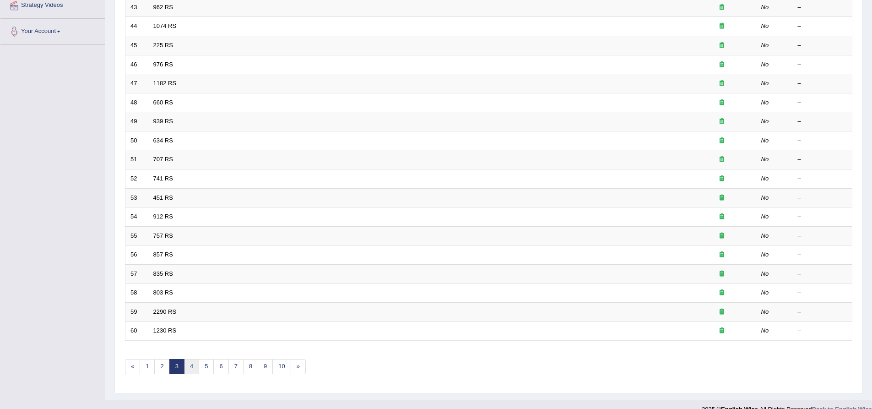
click at [189, 367] on link "4" at bounding box center [191, 366] width 15 height 15
click at [209, 364] on link "5" at bounding box center [206, 366] width 15 height 15
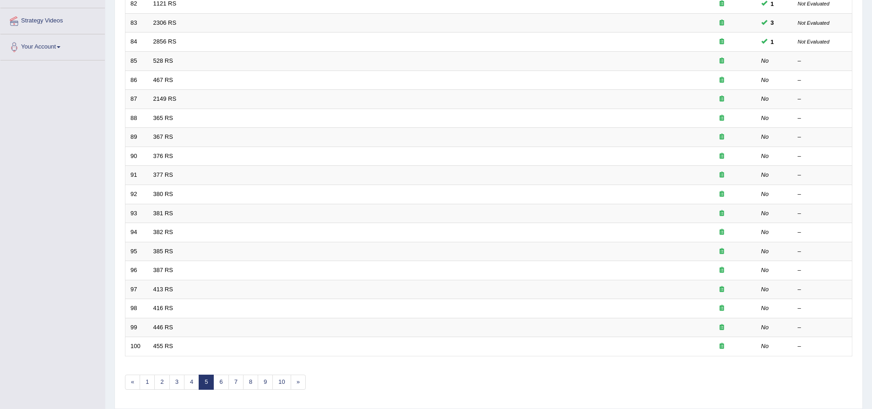
scroll to position [197, 0]
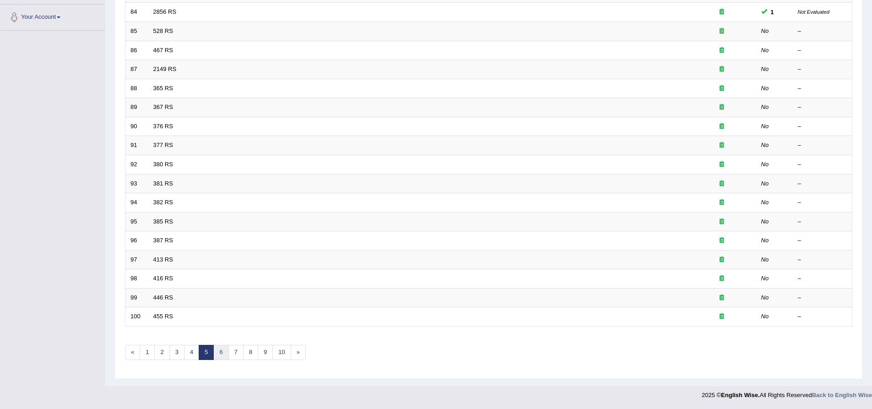
click at [222, 354] on link "6" at bounding box center [220, 352] width 15 height 15
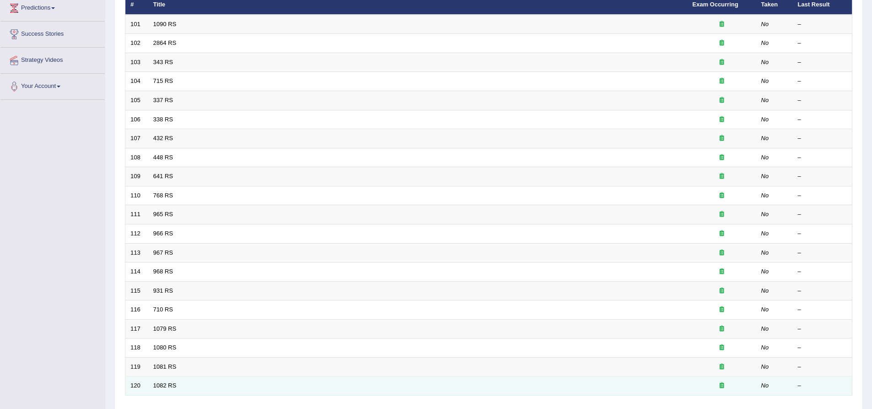
scroll to position [183, 0]
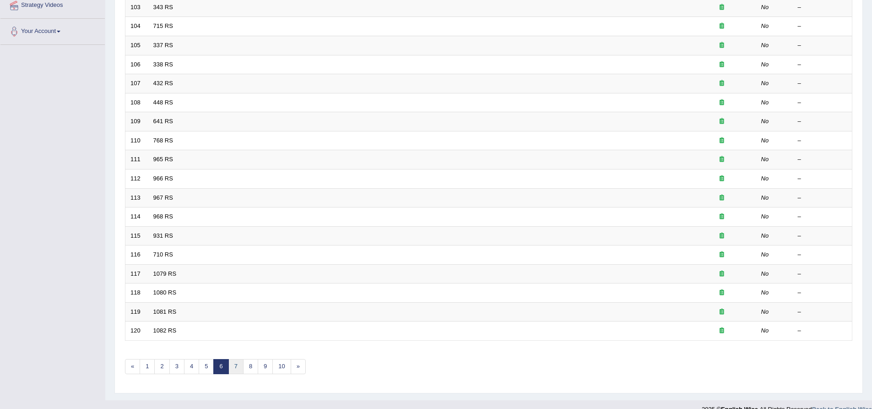
click at [234, 365] on link "7" at bounding box center [236, 366] width 15 height 15
click at [239, 367] on link "8" at bounding box center [236, 366] width 15 height 15
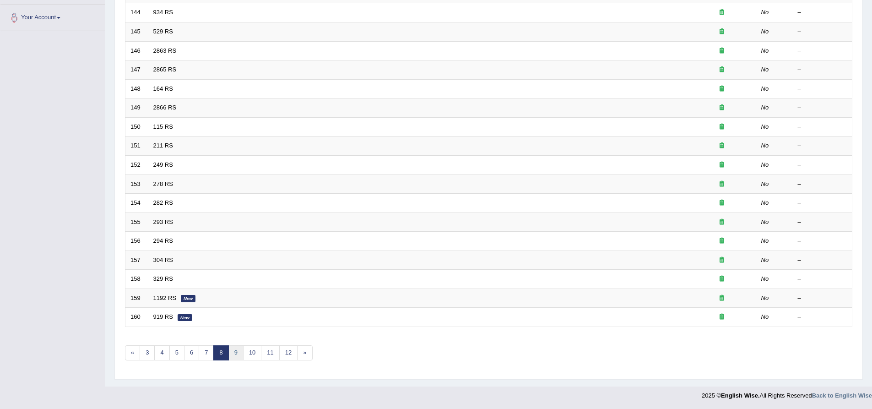
scroll to position [197, 0]
click link "9"
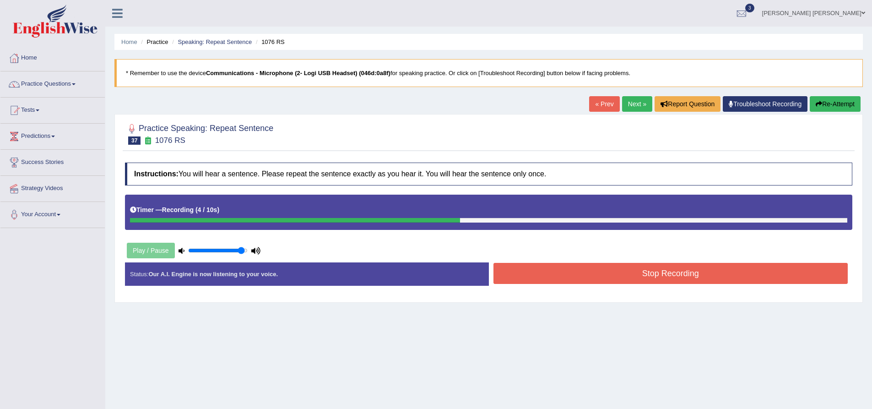
click at [595, 271] on button "Stop Recording" at bounding box center [671, 273] width 355 height 21
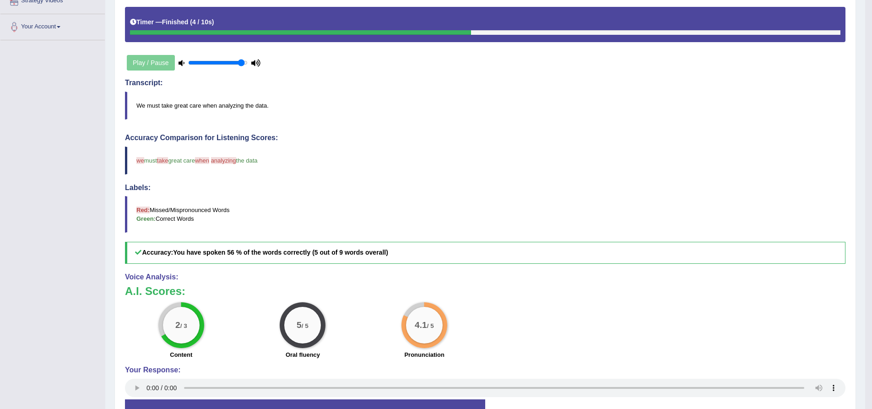
scroll to position [65, 0]
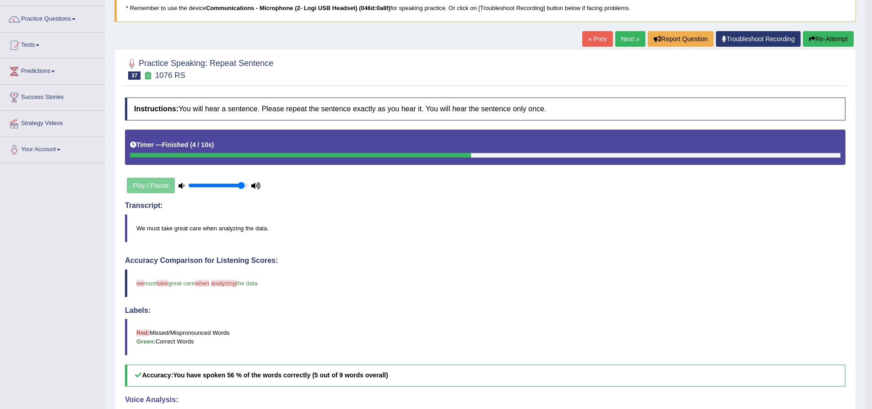
click at [821, 40] on button "Re-Attempt" at bounding box center [828, 39] width 51 height 16
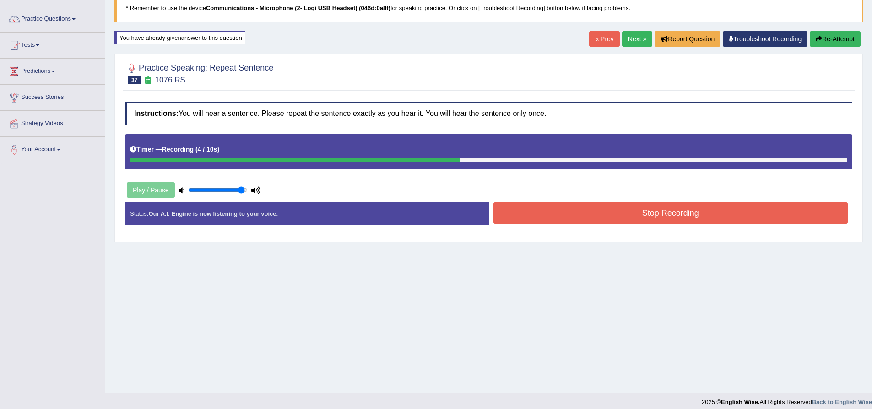
click at [632, 215] on button "Stop Recording" at bounding box center [671, 212] width 355 height 21
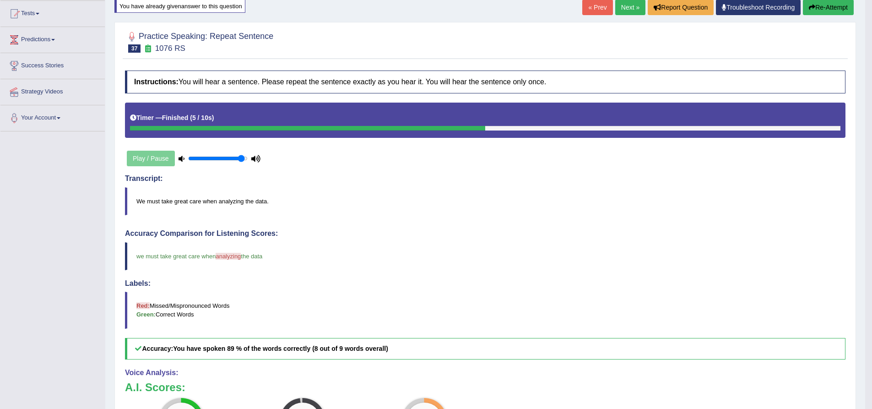
scroll to position [65, 0]
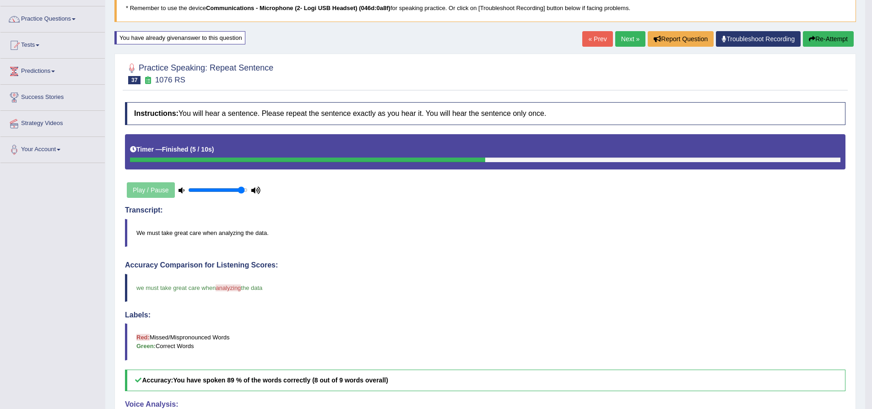
click at [831, 41] on button "Re-Attempt" at bounding box center [828, 39] width 51 height 16
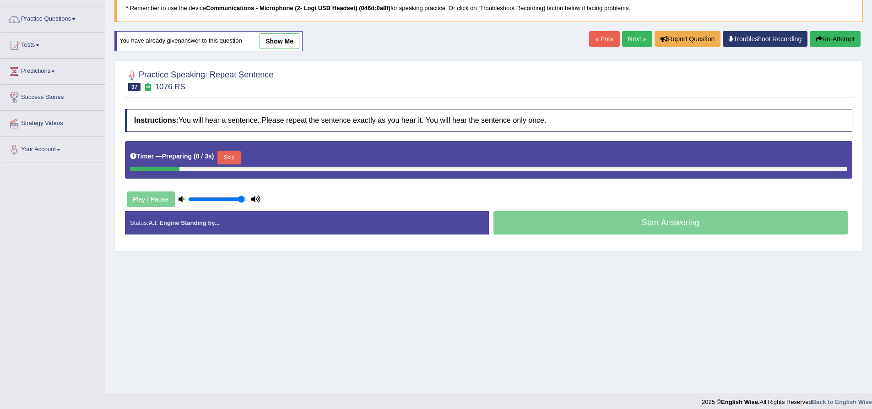
scroll to position [65, 0]
click at [230, 159] on button "Skip" at bounding box center [229, 158] width 23 height 14
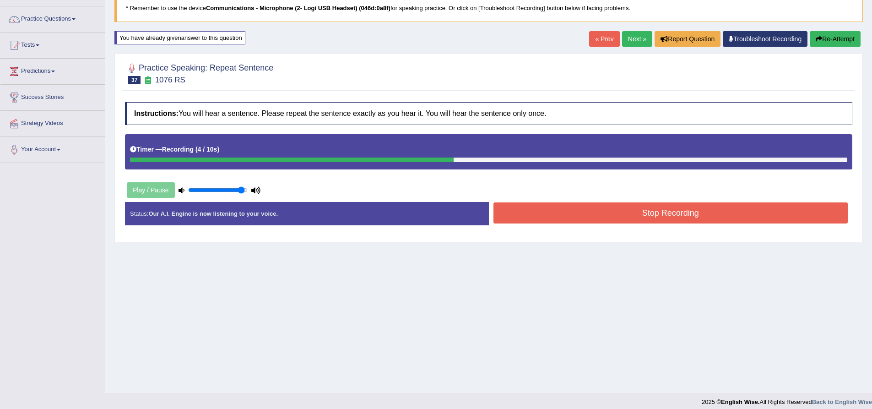
click at [545, 218] on button "Stop Recording" at bounding box center [671, 212] width 355 height 21
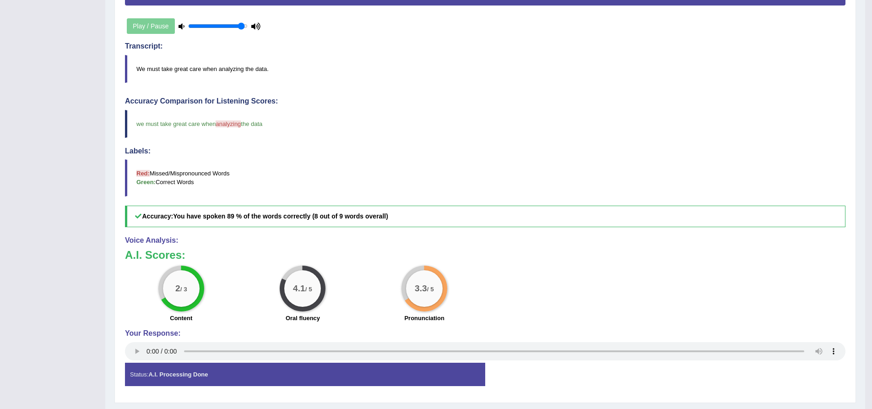
scroll to position [46, 0]
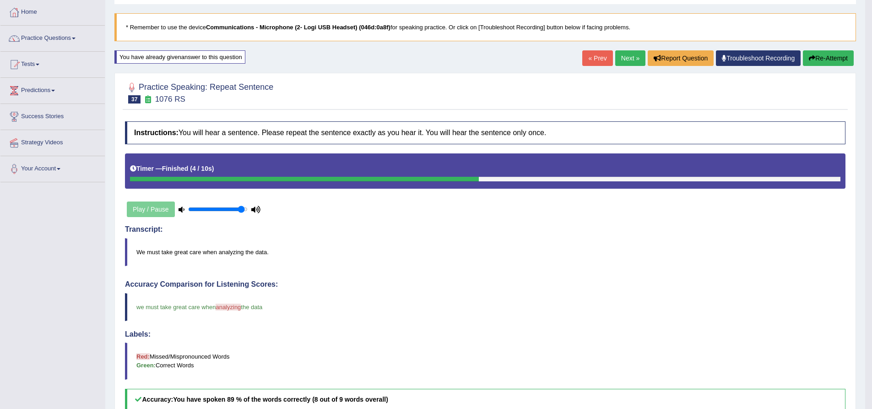
click at [627, 61] on link "Next »" at bounding box center [630, 58] width 30 height 16
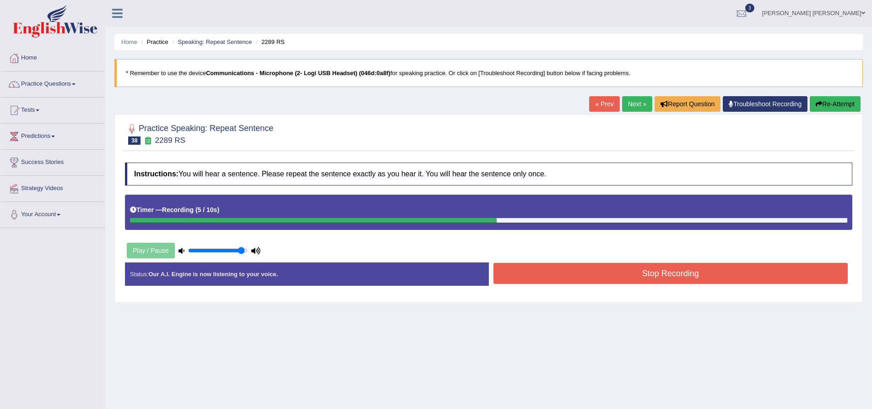
click at [617, 267] on button "Stop Recording" at bounding box center [671, 273] width 355 height 21
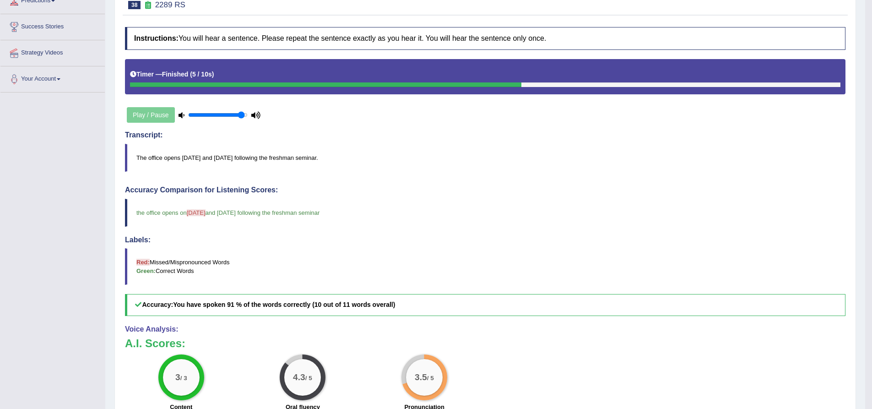
scroll to position [92, 0]
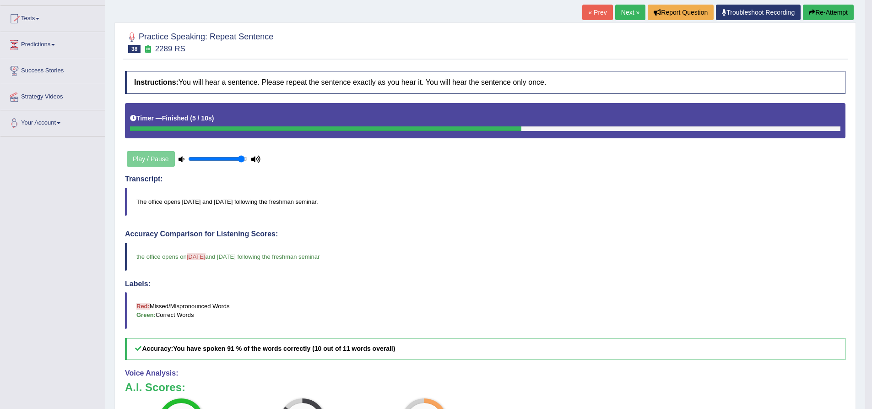
click at [835, 12] on button "Re-Attempt" at bounding box center [828, 13] width 51 height 16
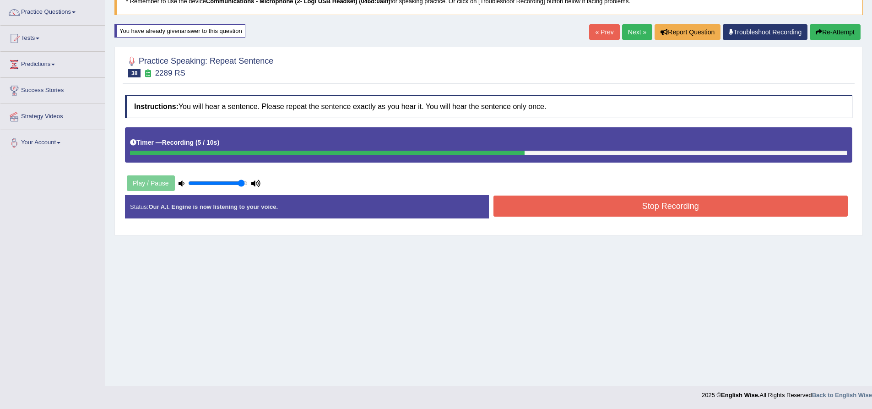
click at [702, 208] on button "Stop Recording" at bounding box center [671, 206] width 355 height 21
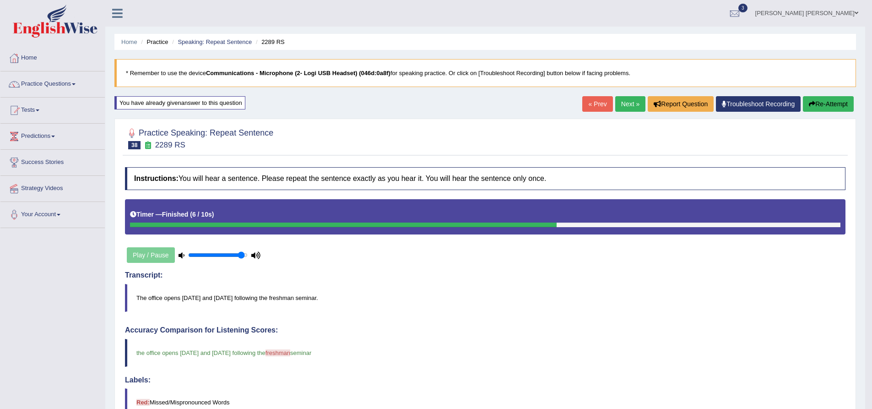
drag, startPoint x: 627, startPoint y: 106, endPoint x: 620, endPoint y: 103, distance: 7.0
click at [627, 106] on link "Next »" at bounding box center [630, 104] width 30 height 16
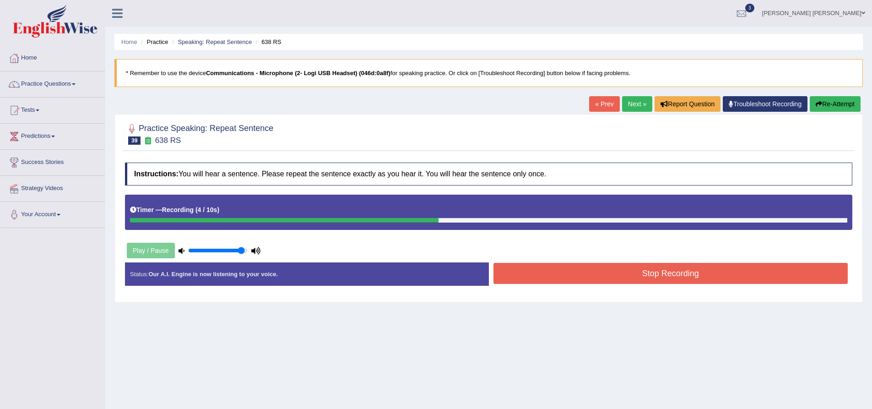
click at [563, 271] on button "Stop Recording" at bounding box center [671, 273] width 355 height 21
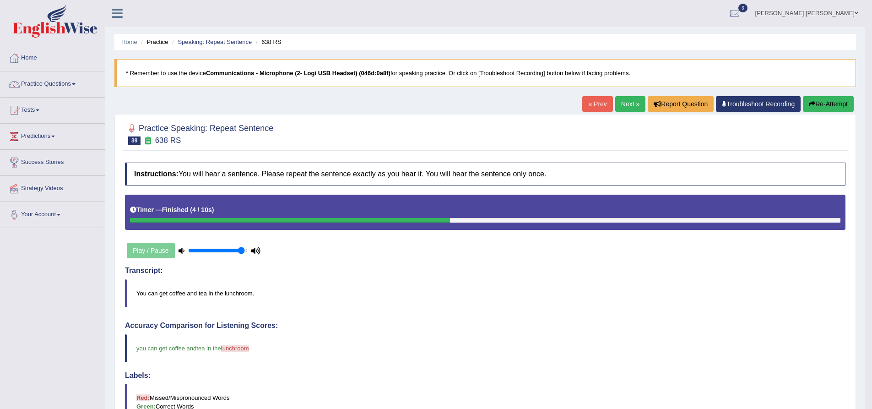
click at [838, 103] on button "Re-Attempt" at bounding box center [828, 104] width 51 height 16
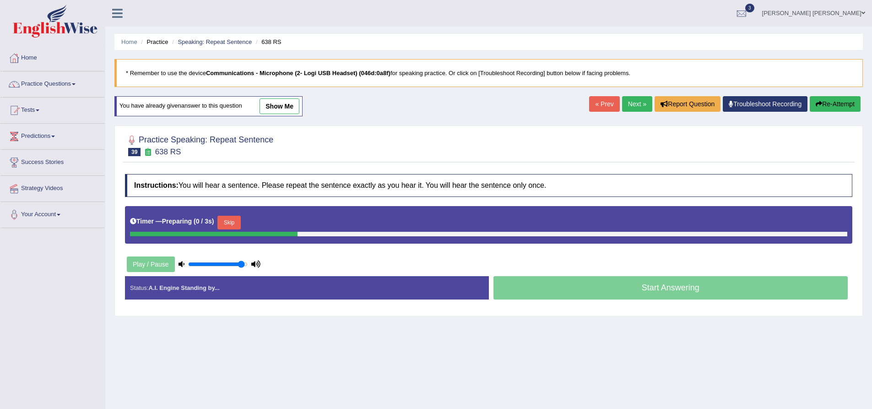
click at [234, 223] on button "Skip" at bounding box center [229, 223] width 23 height 14
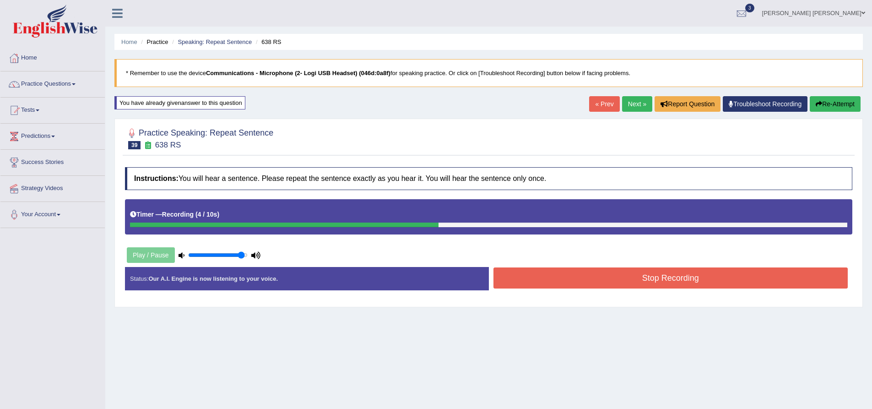
click at [568, 276] on button "Stop Recording" at bounding box center [671, 277] width 355 height 21
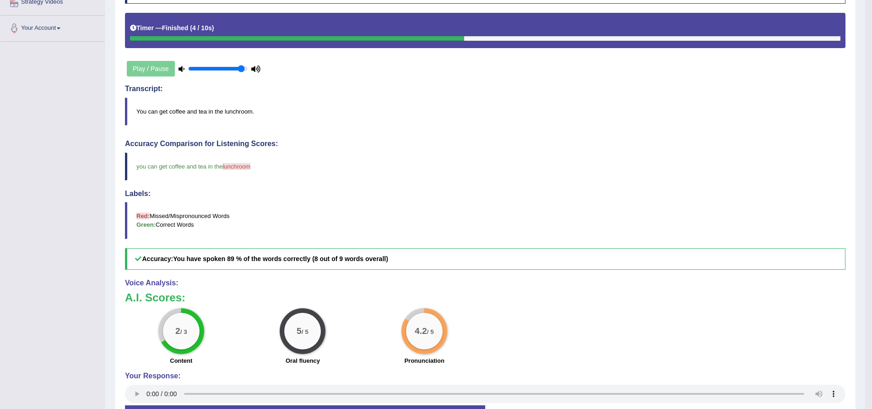
scroll to position [137, 0]
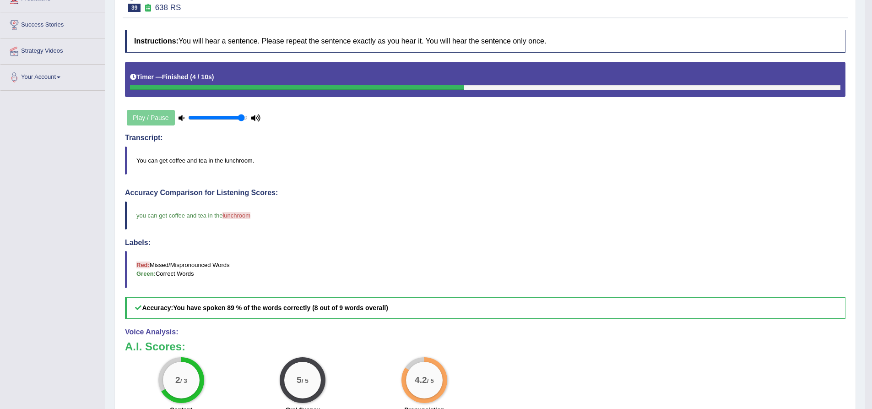
click at [237, 216] on span "lunchroom" at bounding box center [237, 215] width 28 height 7
click at [236, 216] on span "lunchroom" at bounding box center [237, 215] width 28 height 7
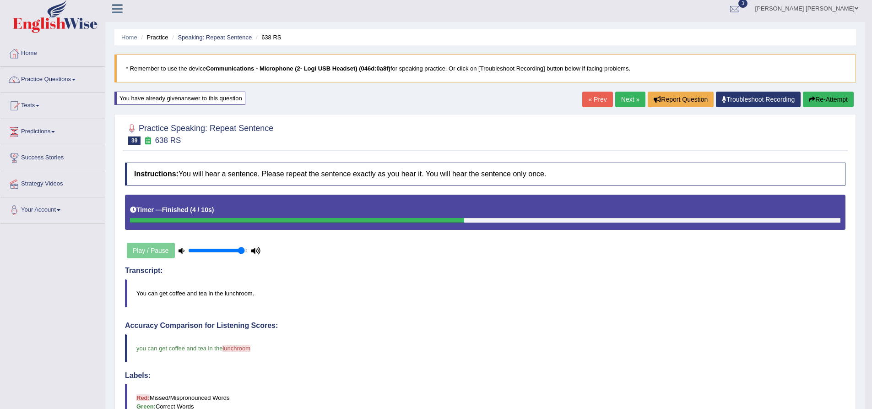
scroll to position [0, 0]
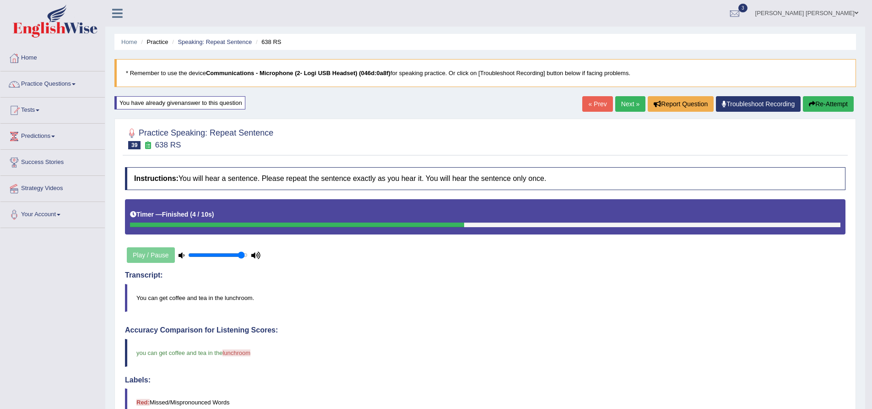
click at [823, 109] on button "Re-Attempt" at bounding box center [828, 104] width 51 height 16
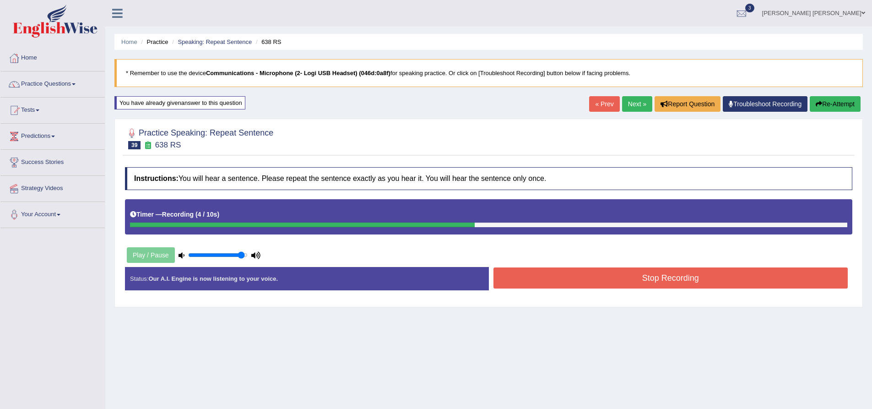
click at [625, 287] on button "Stop Recording" at bounding box center [671, 277] width 355 height 21
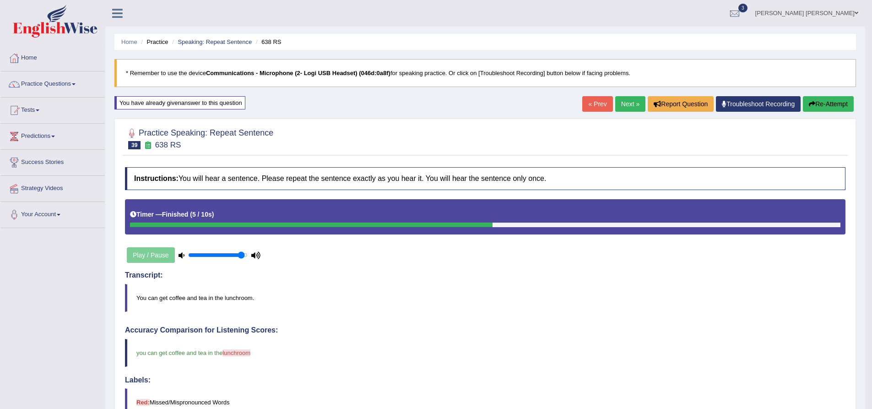
click at [626, 103] on link "Next »" at bounding box center [630, 104] width 30 height 16
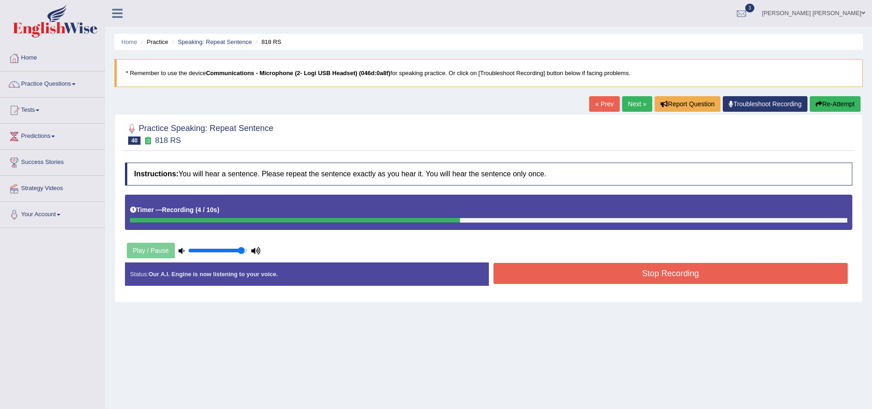
click at [594, 273] on button "Stop Recording" at bounding box center [671, 273] width 355 height 21
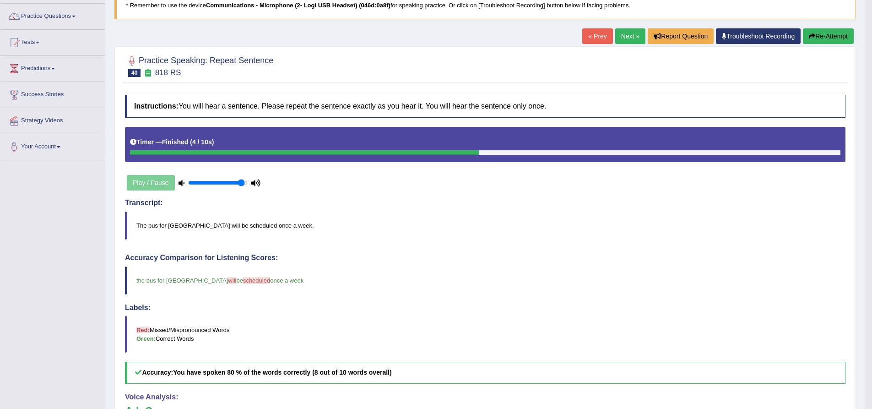
scroll to position [19, 0]
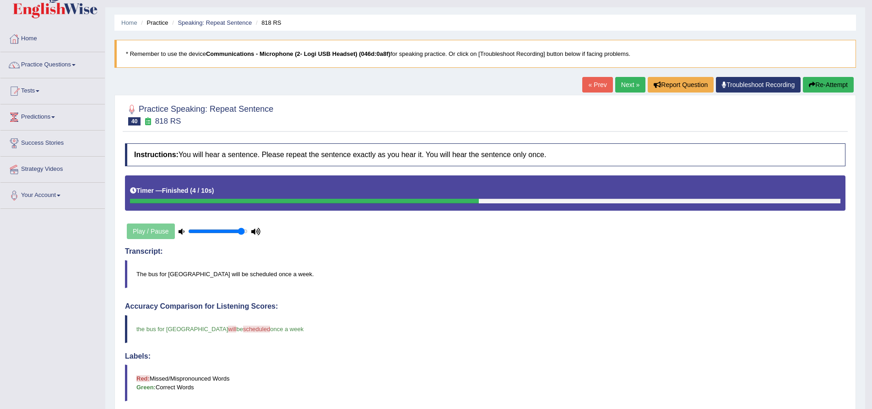
click at [827, 89] on button "Re-Attempt" at bounding box center [828, 85] width 51 height 16
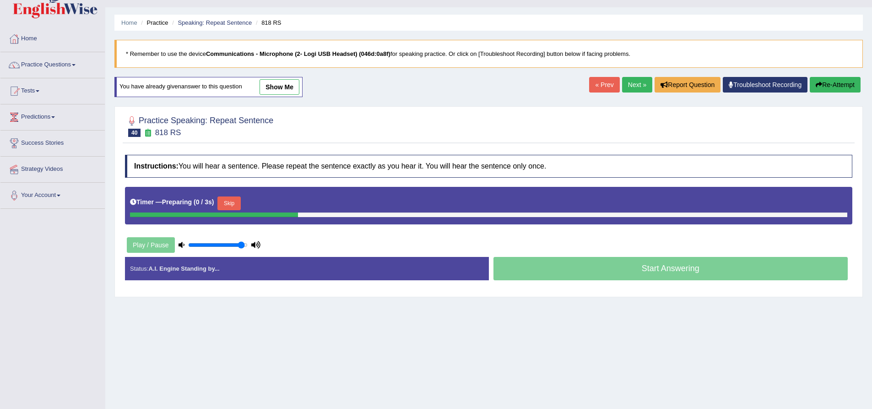
click at [230, 203] on button "Skip" at bounding box center [229, 203] width 23 height 14
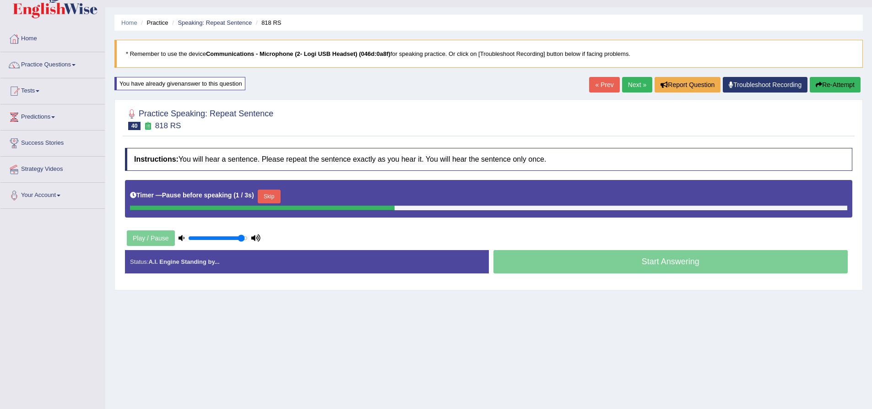
click at [270, 198] on button "Skip" at bounding box center [269, 197] width 23 height 14
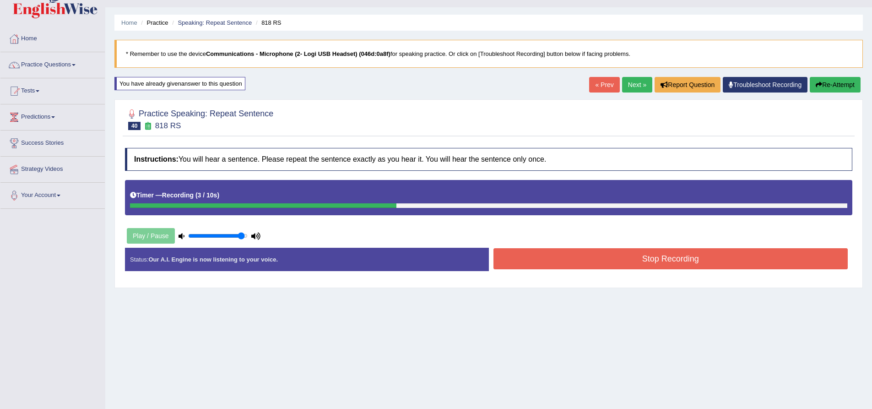
click at [628, 263] on button "Stop Recording" at bounding box center [671, 258] width 355 height 21
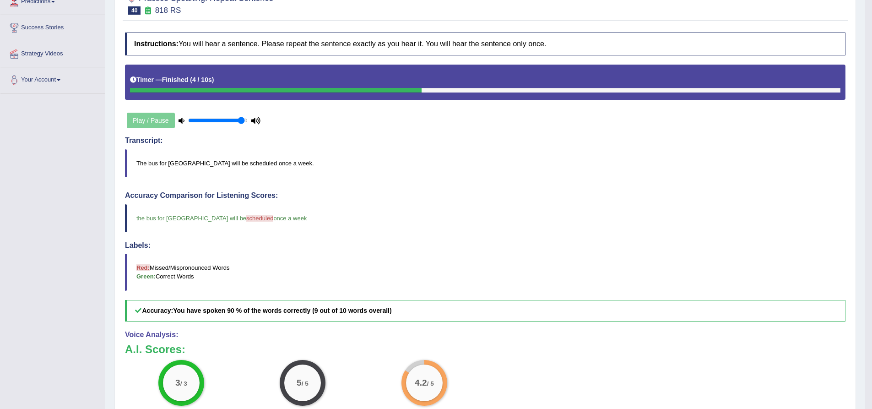
scroll to position [157, 0]
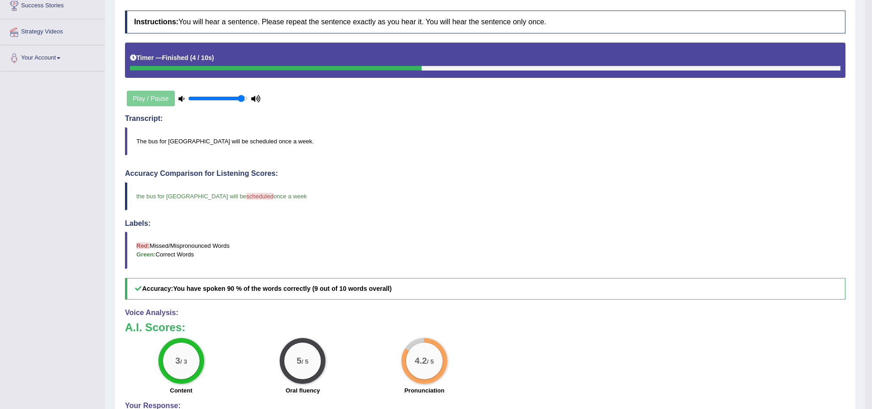
click at [119, 245] on div "Practice Speaking: Repeat Sentence 40 818 RS Instructions: You will hear a sent…" at bounding box center [485, 218] width 742 height 513
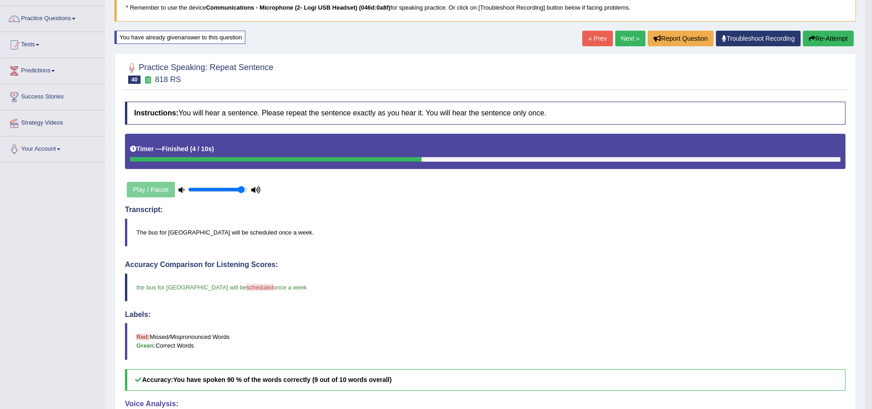
scroll to position [0, 0]
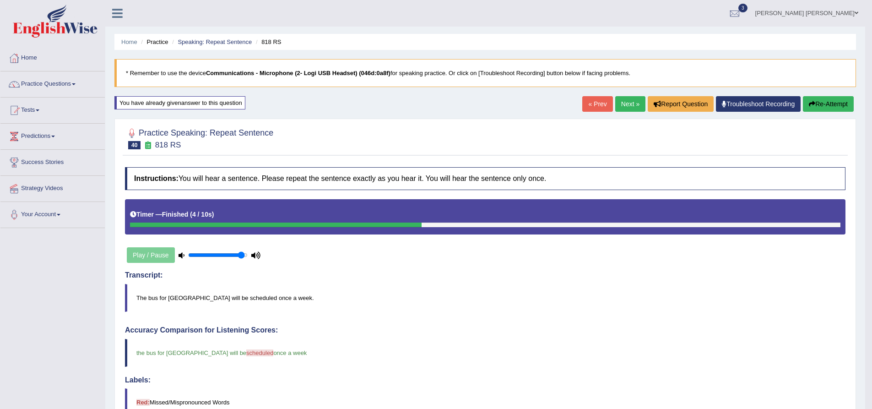
click at [622, 103] on link "Next »" at bounding box center [630, 104] width 30 height 16
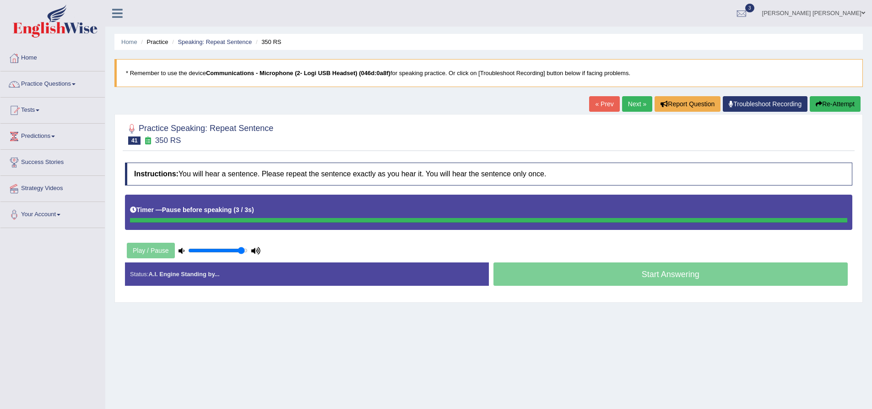
click at [836, 105] on button "Re-Attempt" at bounding box center [835, 104] width 51 height 16
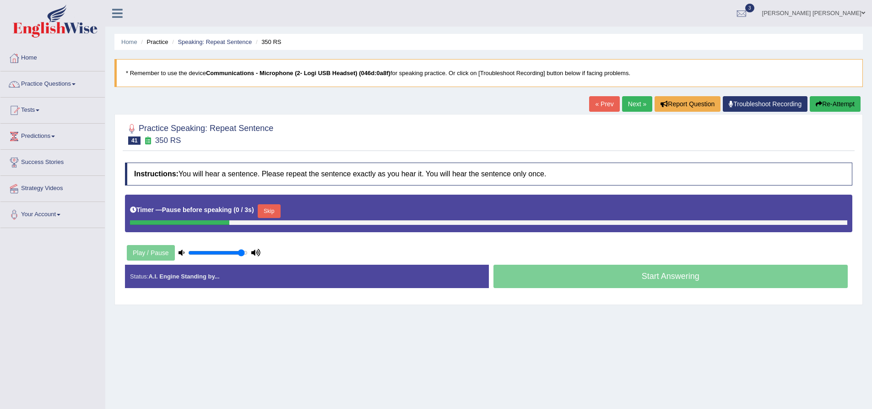
click at [828, 104] on button "Re-Attempt" at bounding box center [835, 104] width 51 height 16
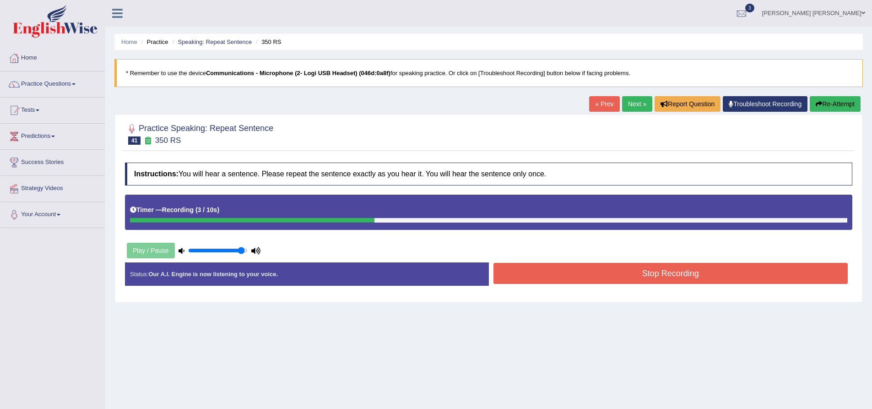
click at [830, 105] on button "Re-Attempt" at bounding box center [835, 104] width 51 height 16
click at [660, 270] on button "Stop Recording" at bounding box center [671, 273] width 355 height 21
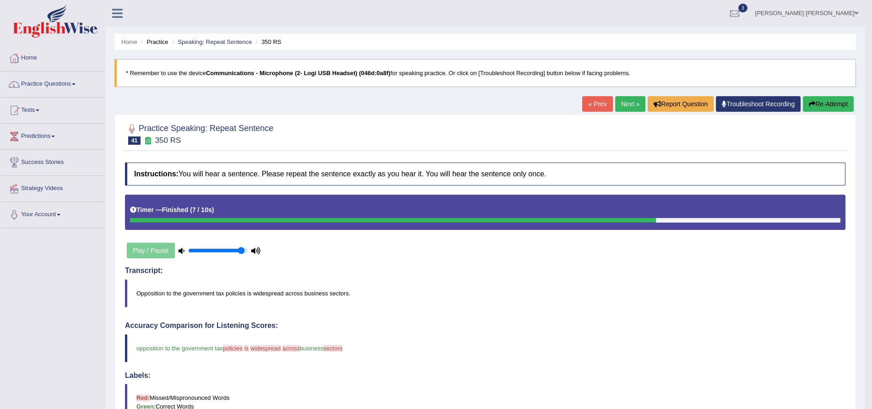
click at [823, 103] on button "Re-Attempt" at bounding box center [828, 104] width 51 height 16
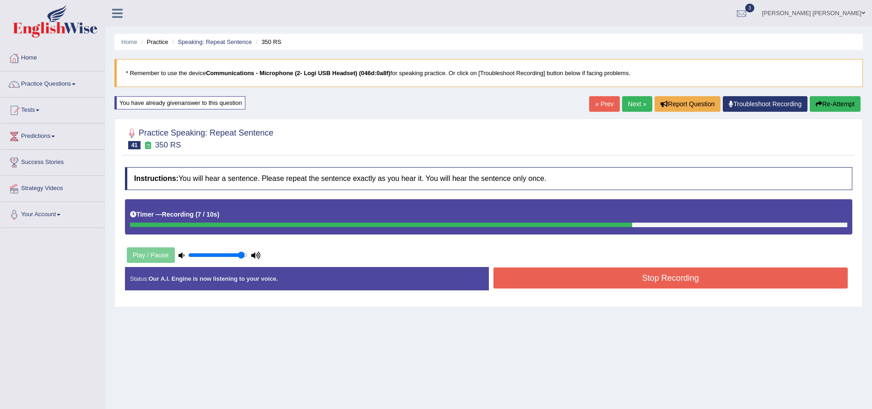
click at [540, 275] on button "Stop Recording" at bounding box center [671, 277] width 355 height 21
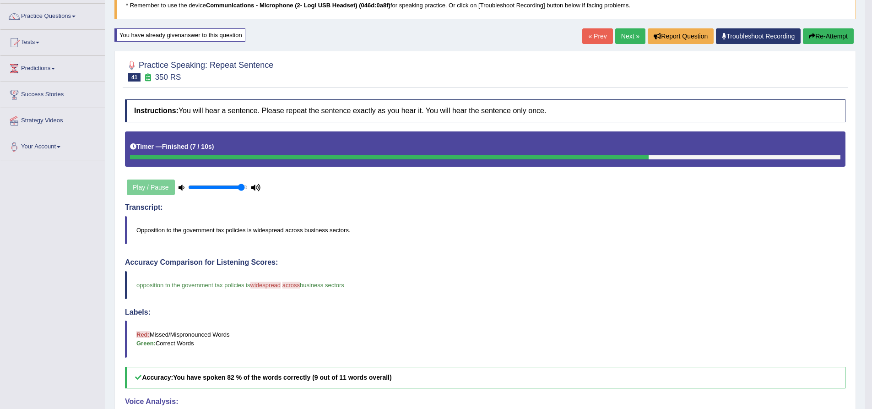
scroll to position [46, 0]
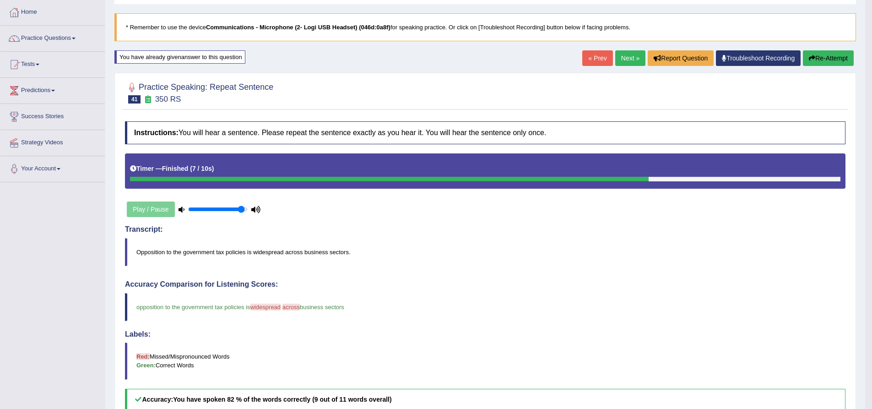
click at [822, 61] on button "Re-Attempt" at bounding box center [828, 58] width 51 height 16
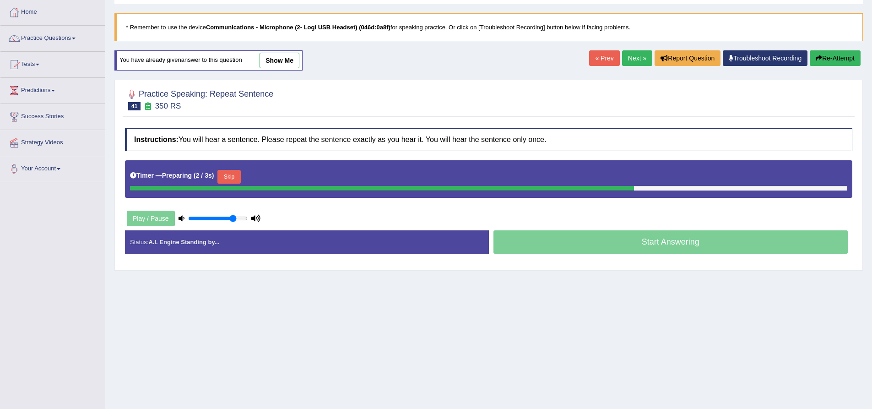
drag, startPoint x: 240, startPoint y: 218, endPoint x: 233, endPoint y: 218, distance: 6.9
type input "0.8"
click at [233, 218] on input "range" at bounding box center [218, 218] width 60 height 7
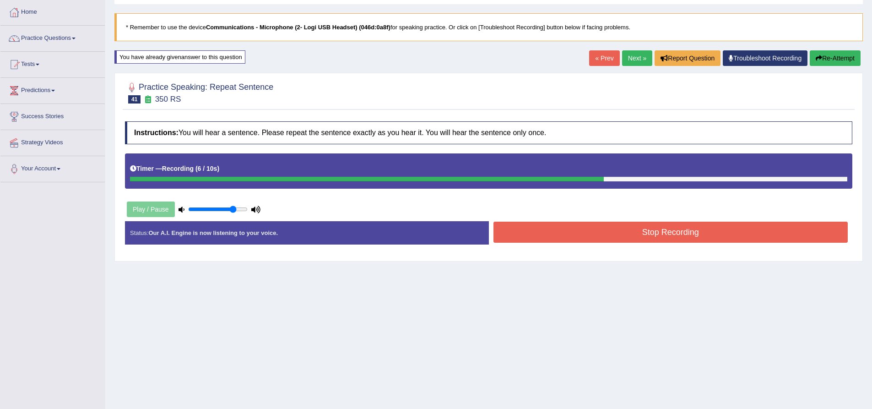
click at [627, 238] on button "Stop Recording" at bounding box center [671, 232] width 355 height 21
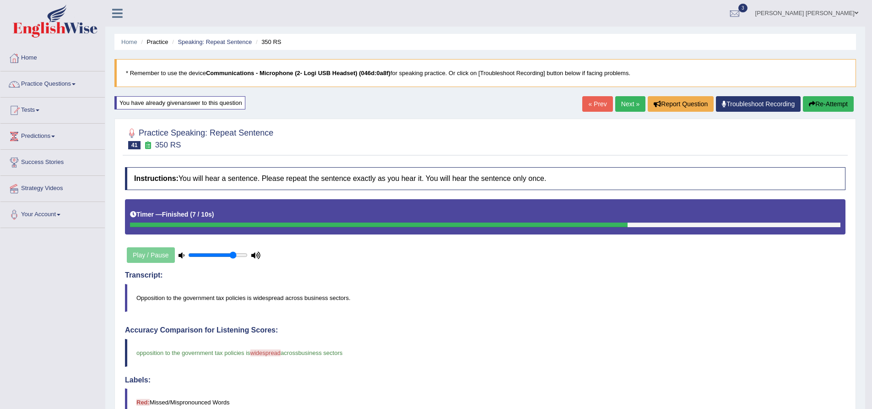
click at [629, 103] on link "Next »" at bounding box center [630, 104] width 30 height 16
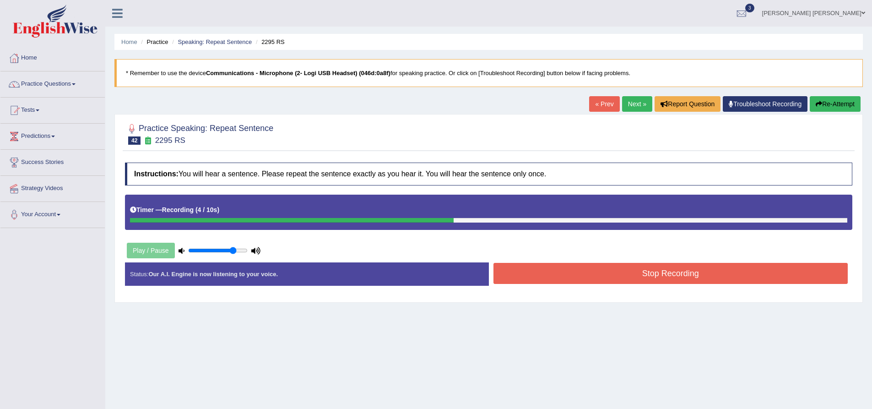
click at [583, 277] on button "Stop Recording" at bounding box center [671, 273] width 355 height 21
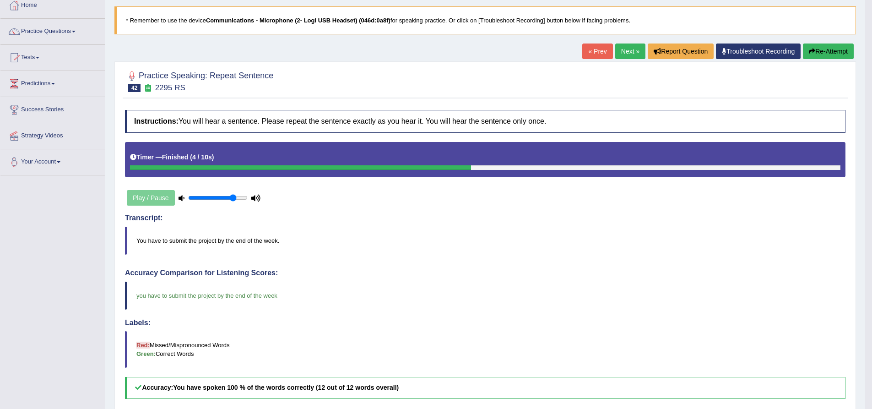
scroll to position [46, 0]
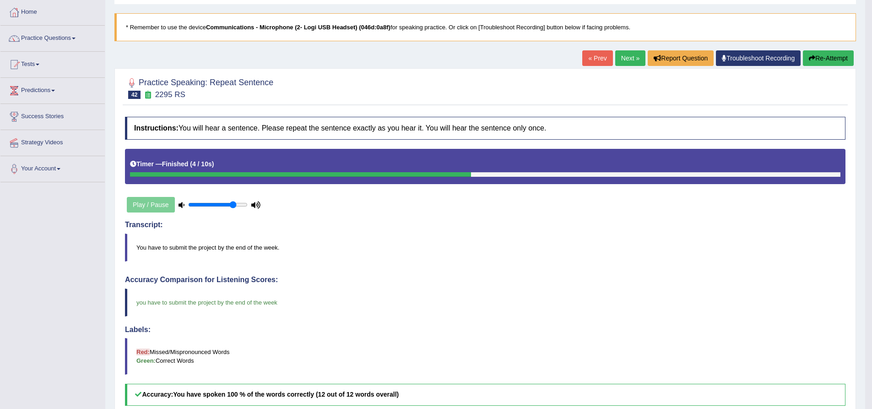
click at [617, 55] on link "Next »" at bounding box center [630, 58] width 30 height 16
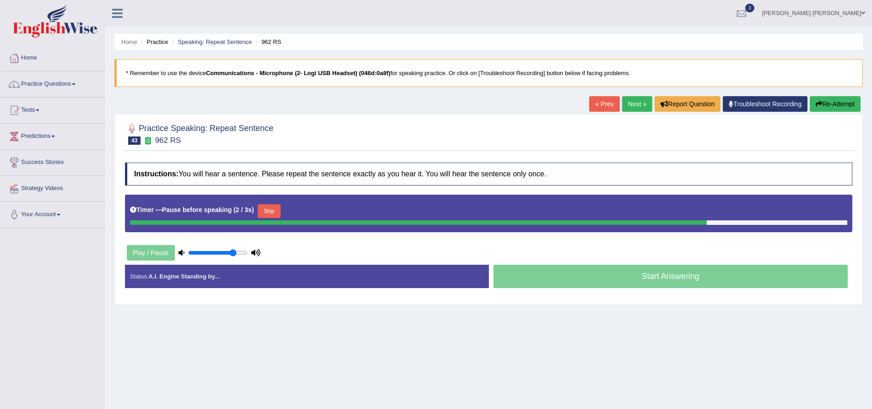
click at [828, 105] on button "Re-Attempt" at bounding box center [835, 104] width 51 height 16
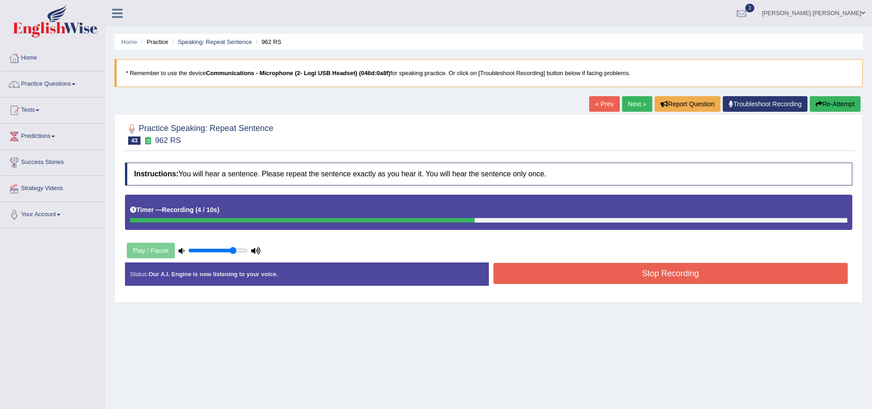
click at [667, 280] on button "Stop Recording" at bounding box center [671, 273] width 355 height 21
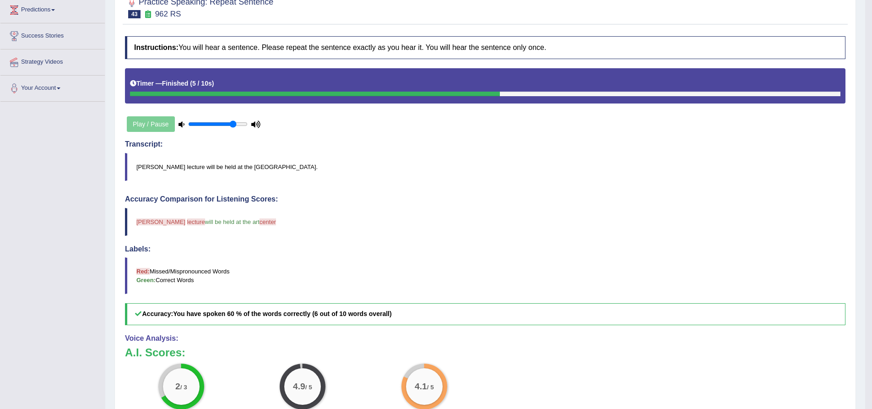
scroll to position [92, 0]
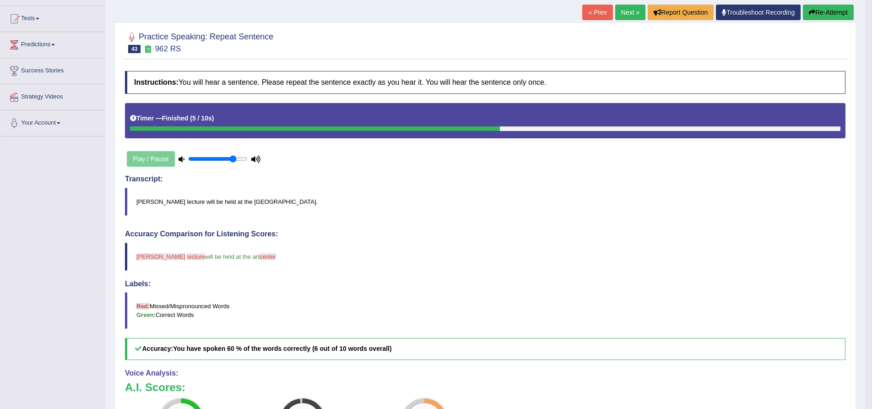
click at [829, 11] on button "Re-Attempt" at bounding box center [828, 13] width 51 height 16
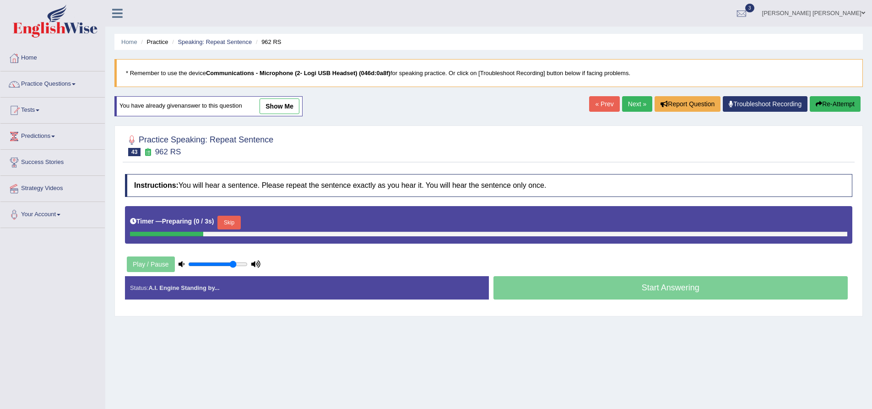
scroll to position [72, 0]
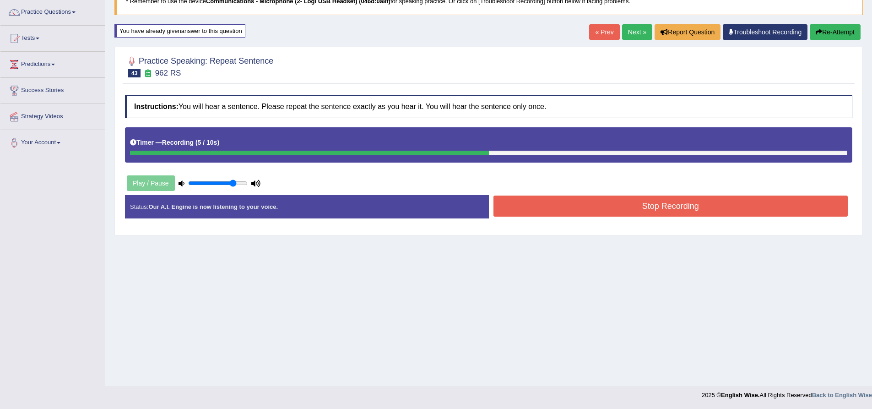
click at [566, 203] on button "Stop Recording" at bounding box center [671, 206] width 355 height 21
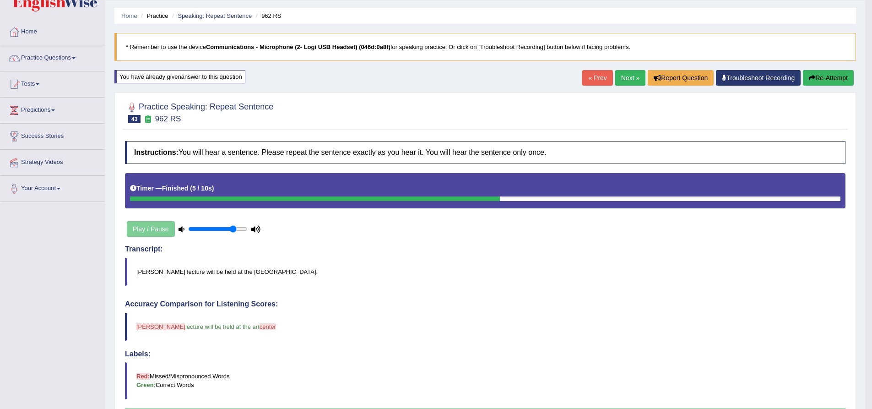
scroll to position [24, 0]
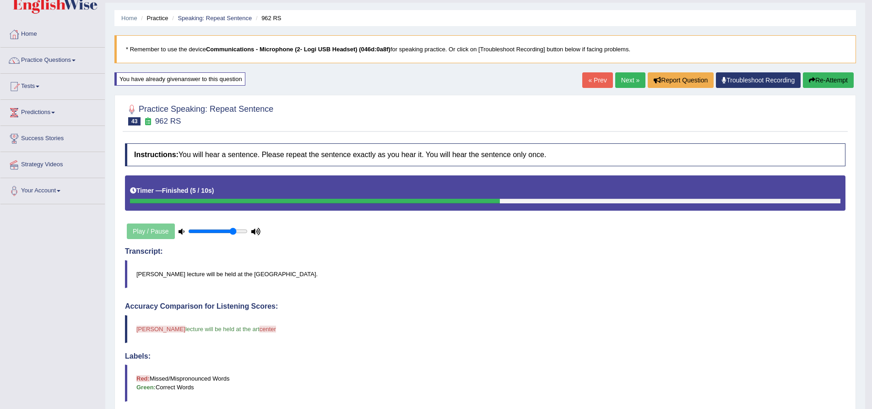
click at [835, 86] on button "Re-Attempt" at bounding box center [828, 80] width 51 height 16
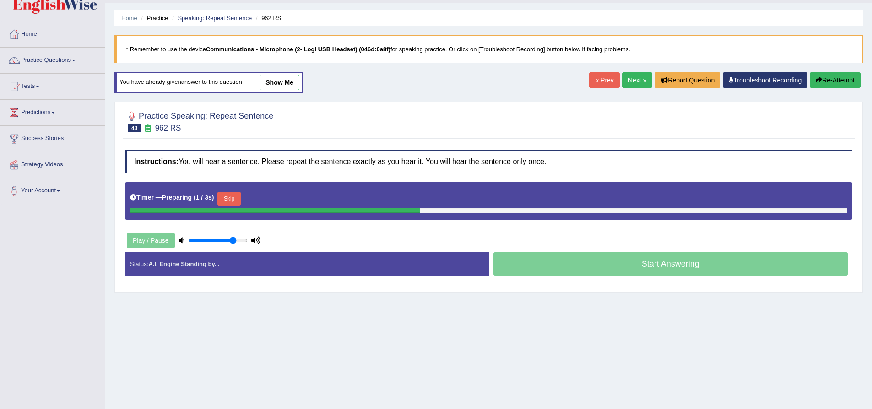
click at [230, 195] on button "Skip" at bounding box center [229, 199] width 23 height 14
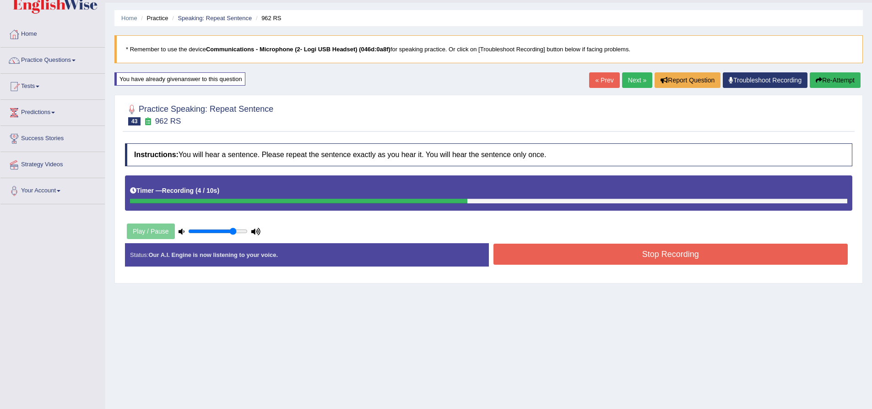
click at [630, 253] on button "Stop Recording" at bounding box center [671, 254] width 355 height 21
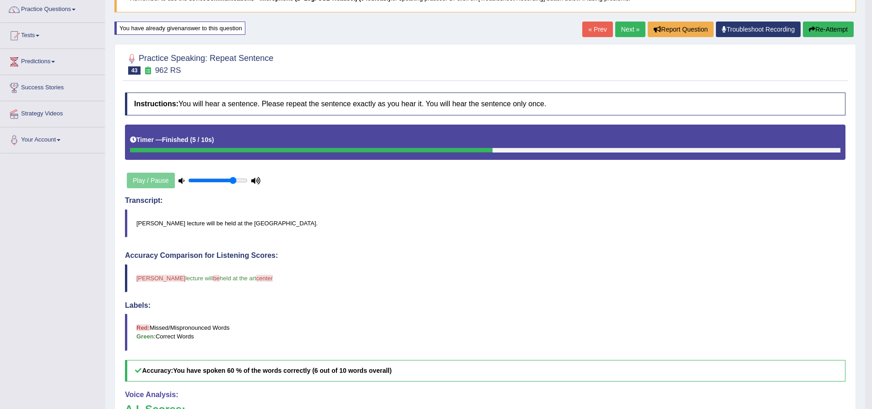
scroll to position [70, 0]
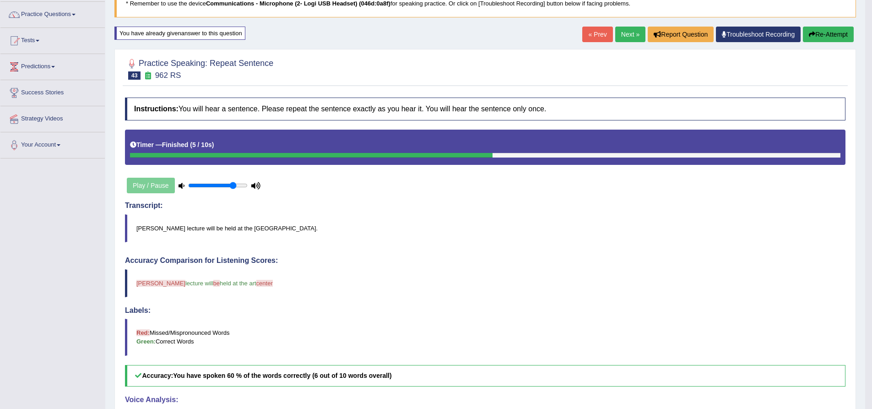
click at [824, 36] on button "Re-Attempt" at bounding box center [828, 35] width 51 height 16
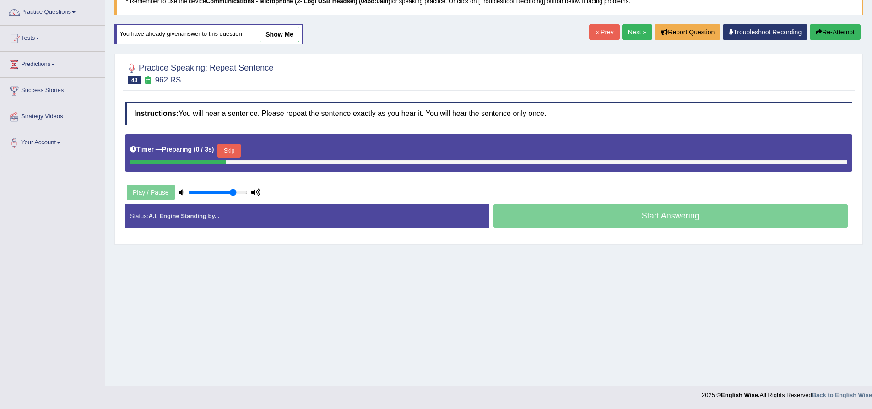
click at [220, 139] on div "Timer — Preparing ( 0 / 3s ) Skip" at bounding box center [489, 153] width 728 height 38
click at [224, 151] on button "Skip" at bounding box center [229, 151] width 23 height 14
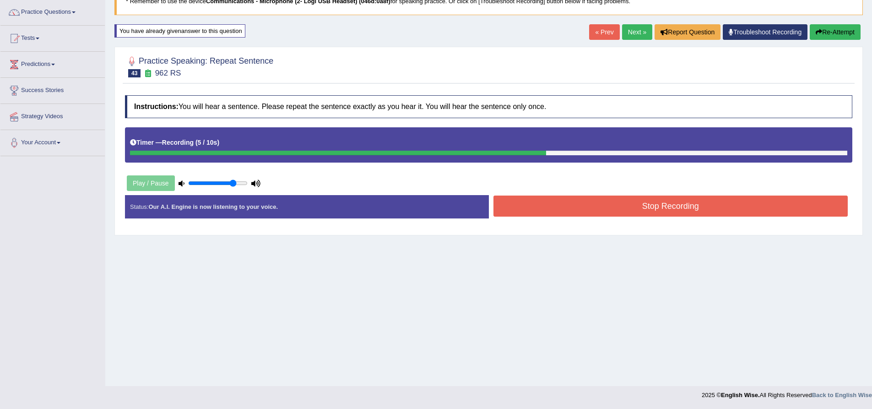
click at [575, 212] on button "Stop Recording" at bounding box center [671, 206] width 355 height 21
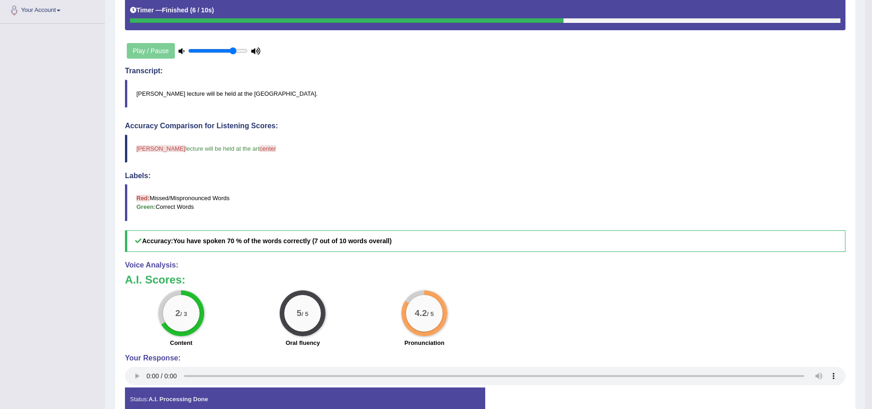
scroll to position [70, 0]
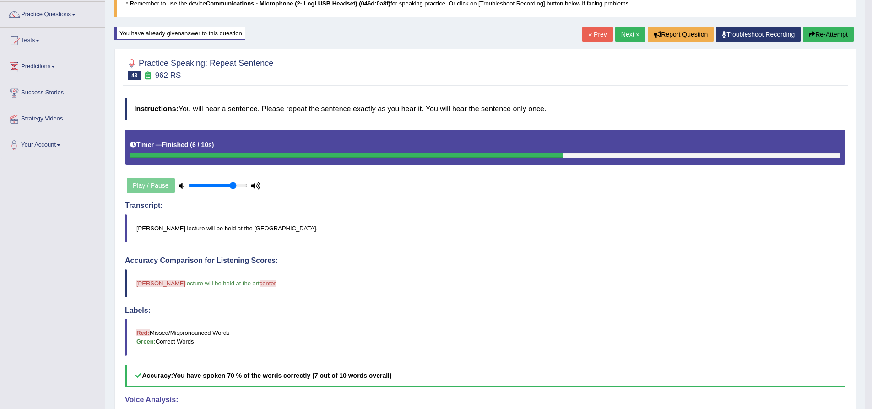
click at [624, 37] on link "Next »" at bounding box center [630, 35] width 30 height 16
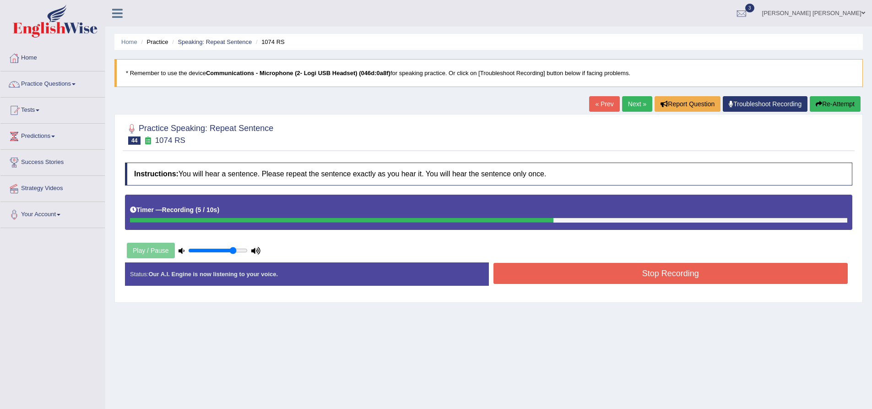
click at [606, 274] on button "Stop Recording" at bounding box center [671, 273] width 355 height 21
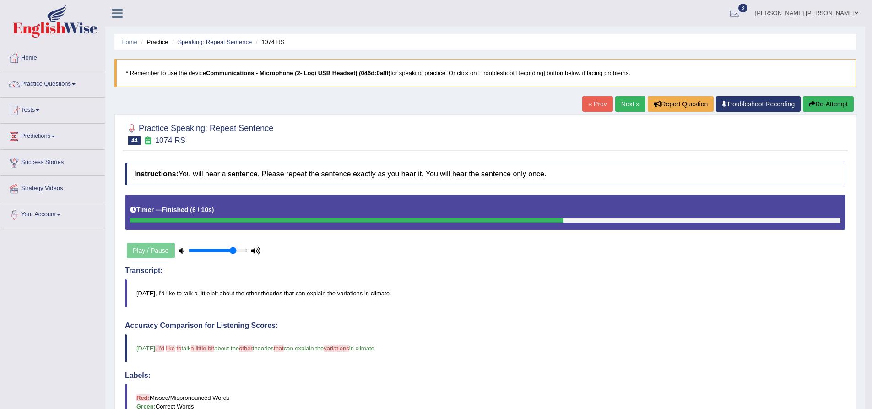
click at [812, 103] on icon "button" at bounding box center [812, 104] width 6 height 6
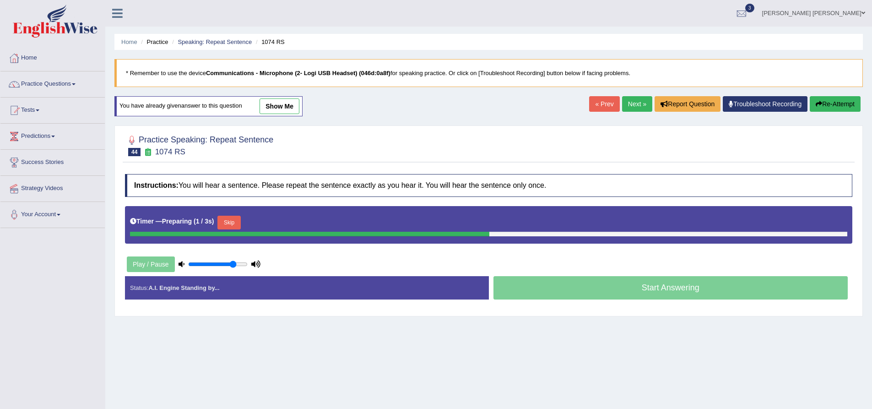
click at [115, 154] on div "Practice Speaking: Repeat Sentence 44 1074 RS Instructions: You will hear a sen…" at bounding box center [488, 220] width 749 height 191
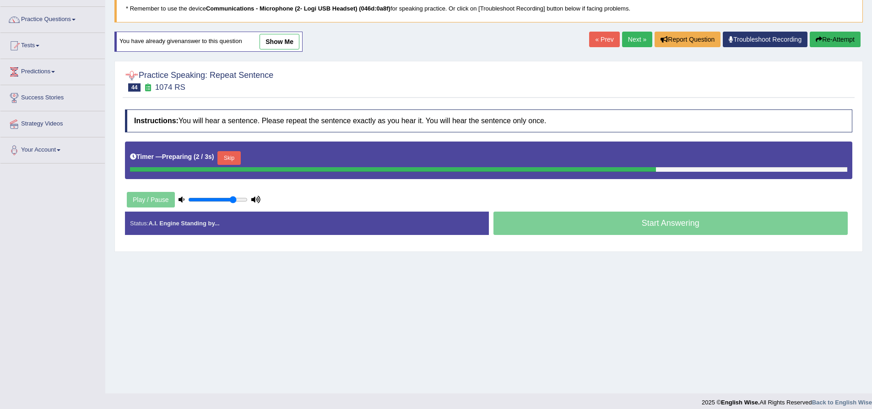
scroll to position [72, 0]
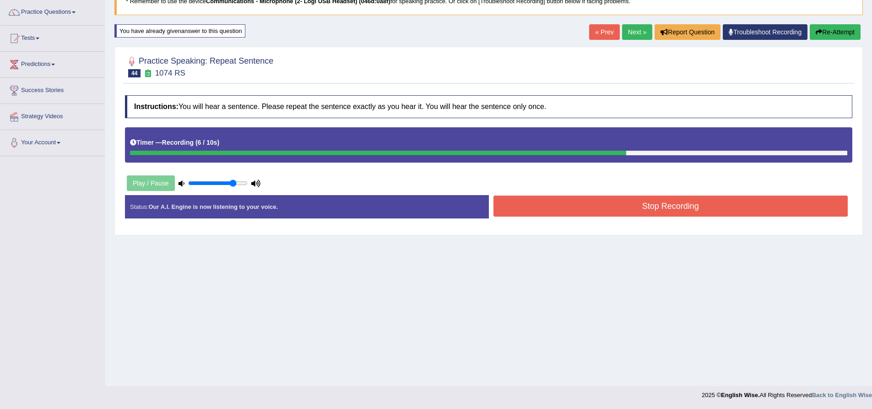
click at [591, 210] on button "Stop Recording" at bounding box center [671, 206] width 355 height 21
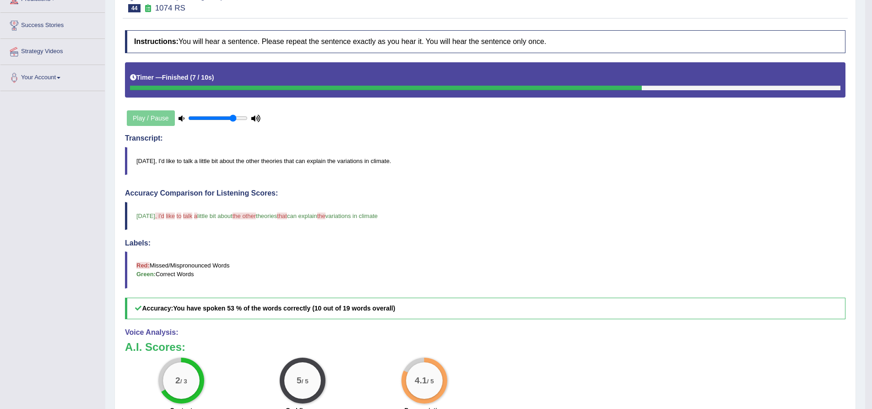
scroll to position [0, 0]
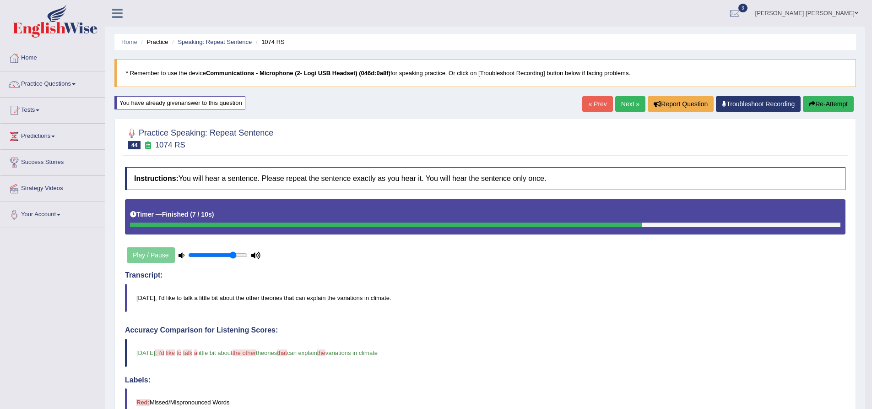
click at [624, 104] on link "Next »" at bounding box center [630, 104] width 30 height 16
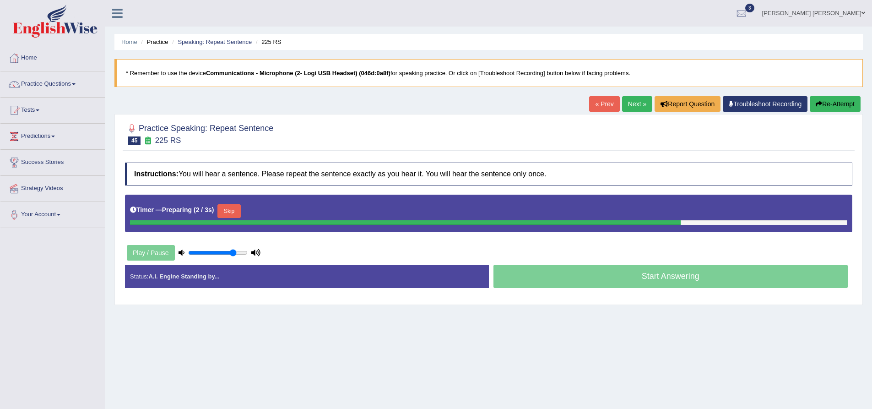
click at [116, 158] on div "Practice Speaking: Repeat Sentence 45 225 RS Instructions: You will hear a sent…" at bounding box center [488, 209] width 749 height 191
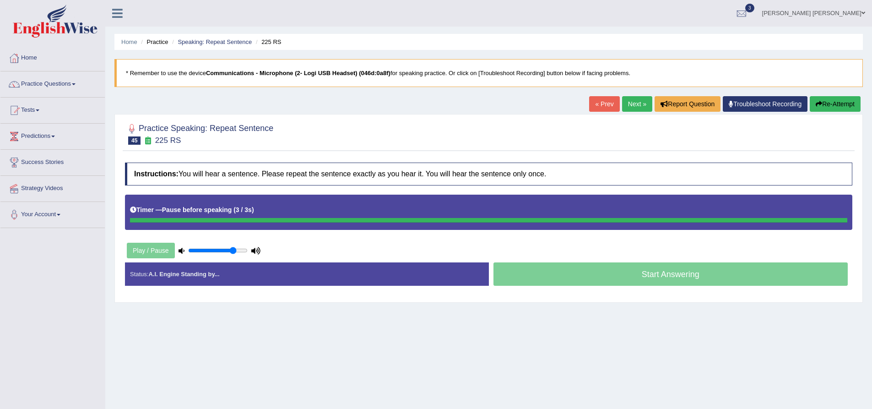
click at [833, 108] on button "Re-Attempt" at bounding box center [835, 104] width 51 height 16
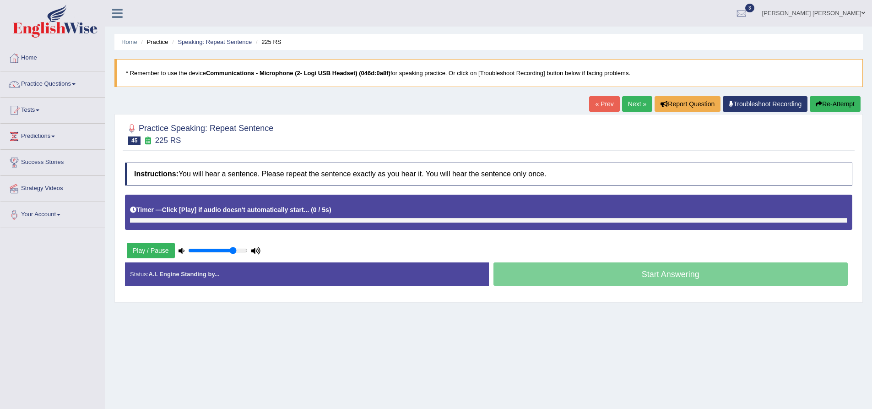
click at [116, 190] on div "Practice Speaking: Repeat Sentence 45 225 RS Instructions: You will hear a sent…" at bounding box center [488, 208] width 749 height 189
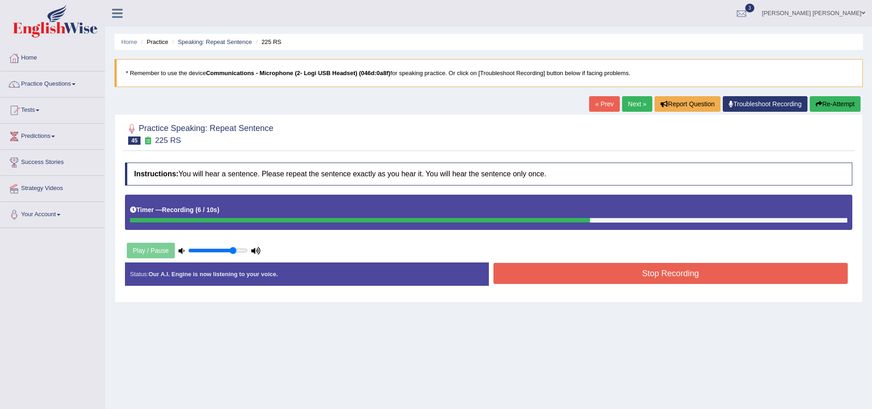
click at [837, 106] on button "Re-Attempt" at bounding box center [835, 104] width 51 height 16
click at [836, 103] on button "Re-Attempt" at bounding box center [835, 104] width 51 height 16
click at [837, 105] on button "Re-Attempt" at bounding box center [835, 104] width 51 height 16
click at [657, 270] on button "Stop Recording" at bounding box center [671, 273] width 355 height 21
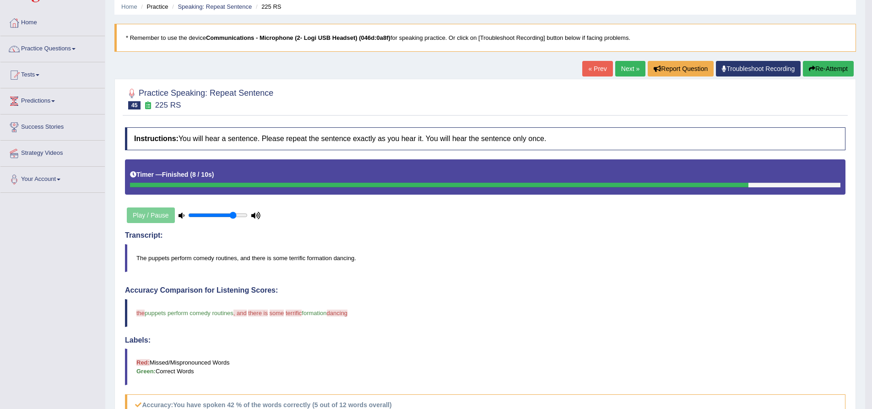
scroll to position [19, 0]
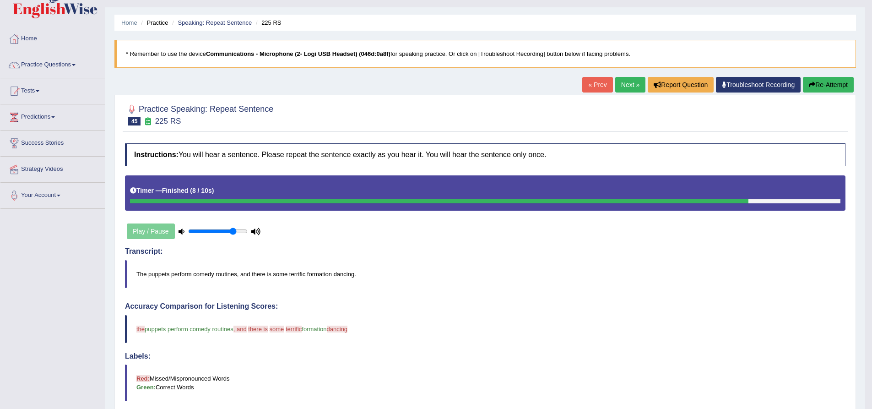
click at [830, 85] on button "Re-Attempt" at bounding box center [828, 85] width 51 height 16
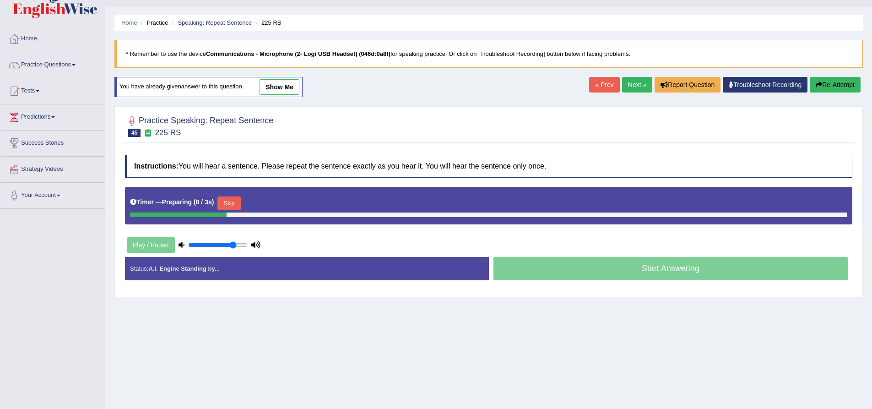
scroll to position [19, 0]
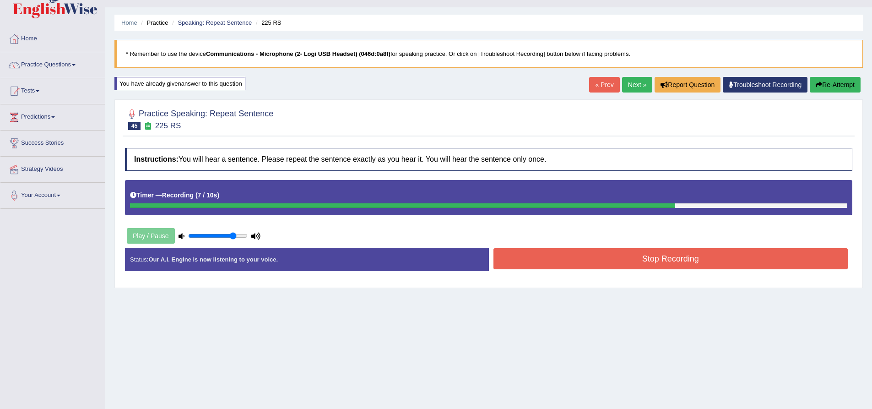
drag, startPoint x: 656, startPoint y: 254, endPoint x: 639, endPoint y: 257, distance: 16.7
click at [656, 254] on button "Stop Recording" at bounding box center [671, 258] width 355 height 21
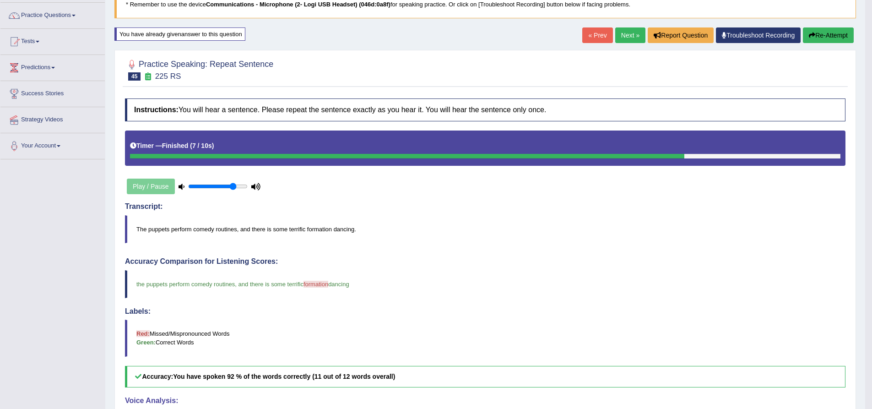
scroll to position [0, 0]
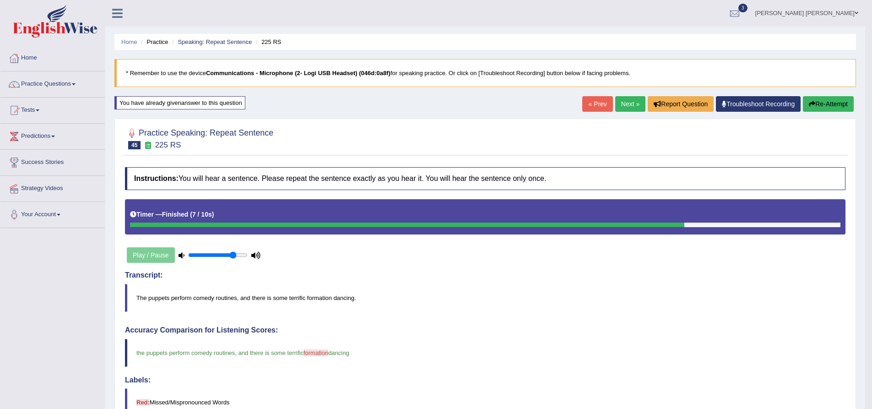
click at [831, 109] on button "Re-Attempt" at bounding box center [828, 104] width 51 height 16
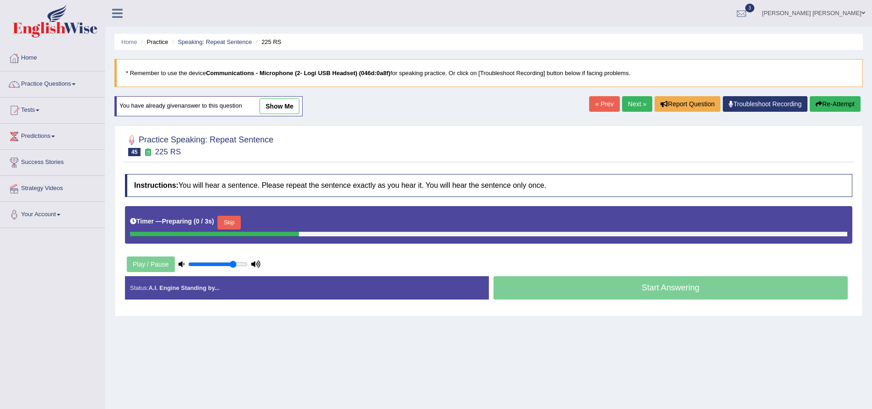
click at [229, 222] on button "Skip" at bounding box center [229, 223] width 23 height 14
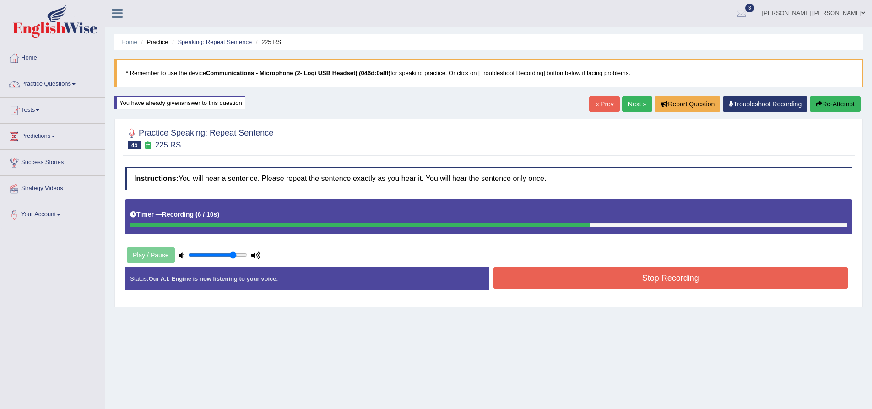
click at [562, 281] on button "Stop Recording" at bounding box center [671, 277] width 355 height 21
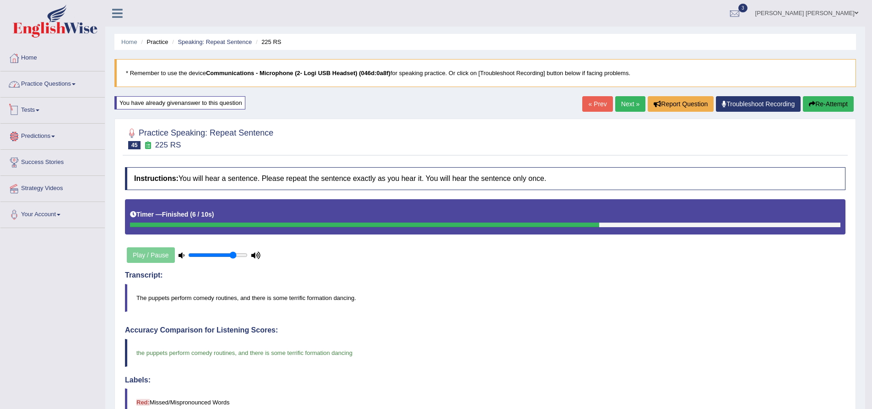
click at [56, 81] on link "Practice Questions" at bounding box center [52, 82] width 104 height 23
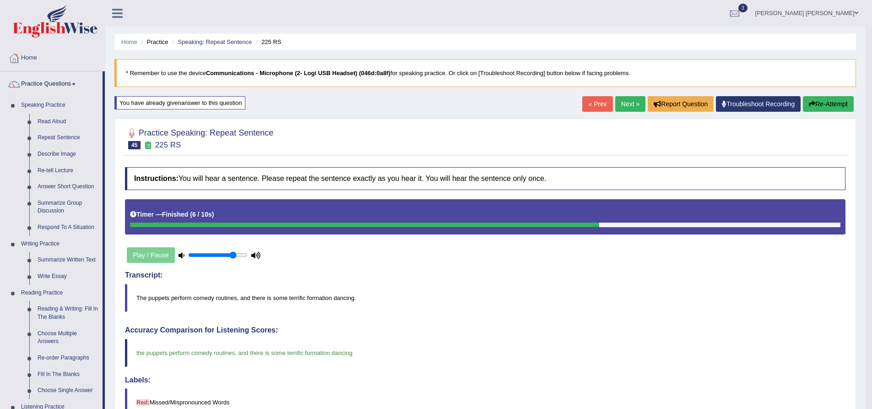
click at [620, 102] on link "Next »" at bounding box center [630, 104] width 30 height 16
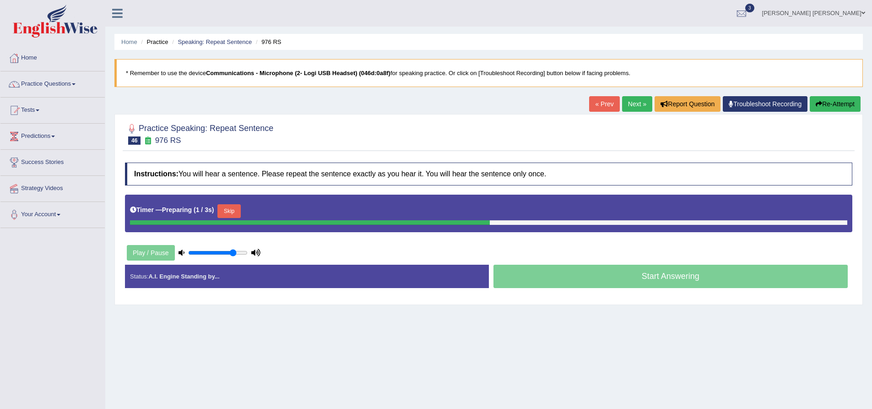
click at [116, 150] on div "Practice Speaking: Repeat Sentence 46 976 RS Instructions: You will hear a sent…" at bounding box center [488, 209] width 749 height 191
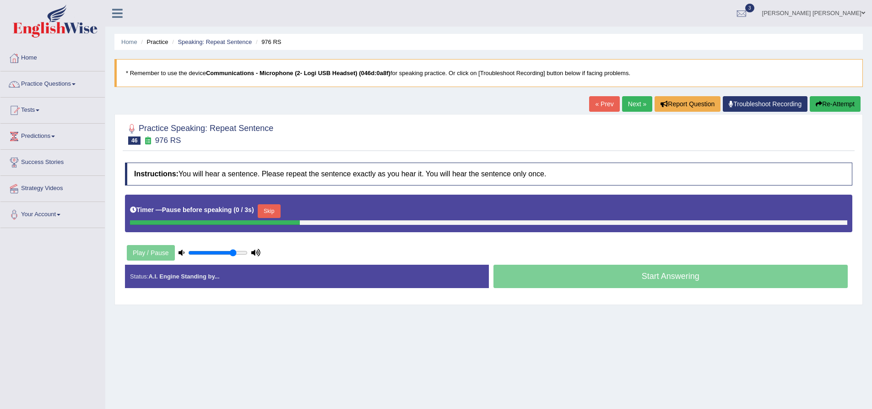
click at [834, 98] on button "Re-Attempt" at bounding box center [835, 104] width 51 height 16
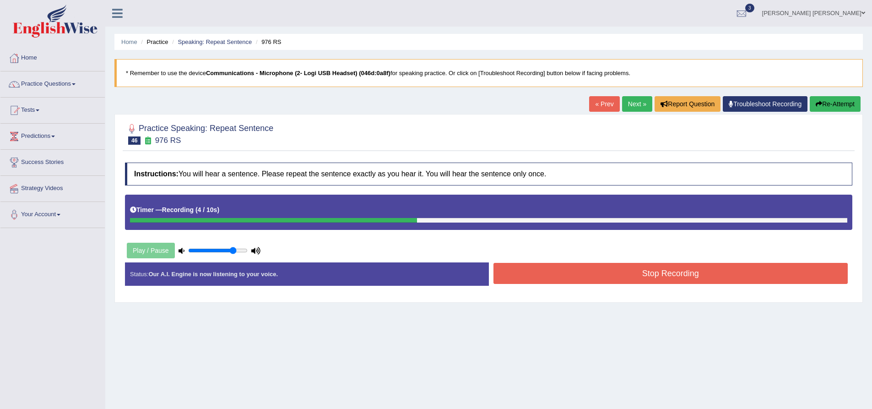
click at [675, 276] on button "Stop Recording" at bounding box center [671, 273] width 355 height 21
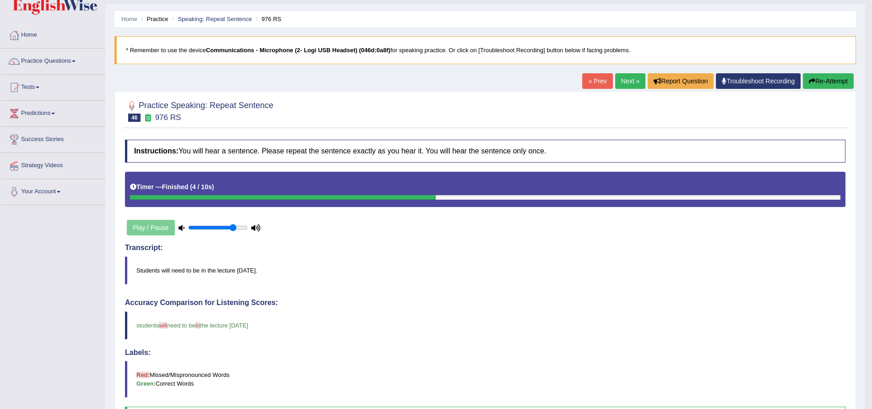
scroll to position [19, 0]
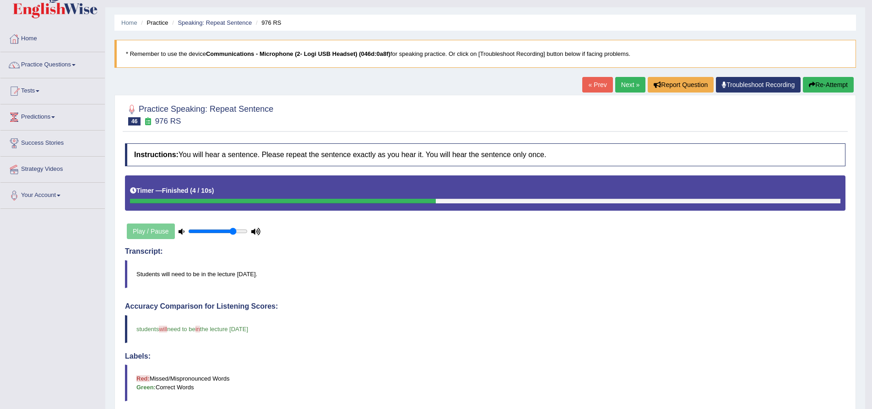
click at [836, 89] on button "Re-Attempt" at bounding box center [828, 85] width 51 height 16
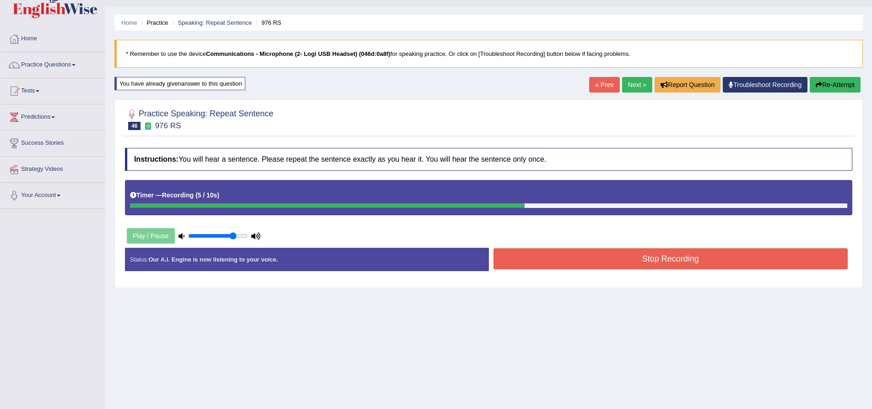
click at [839, 89] on button "Re-Attempt" at bounding box center [835, 85] width 51 height 16
click at [573, 258] on button "Stop Recording" at bounding box center [671, 258] width 355 height 21
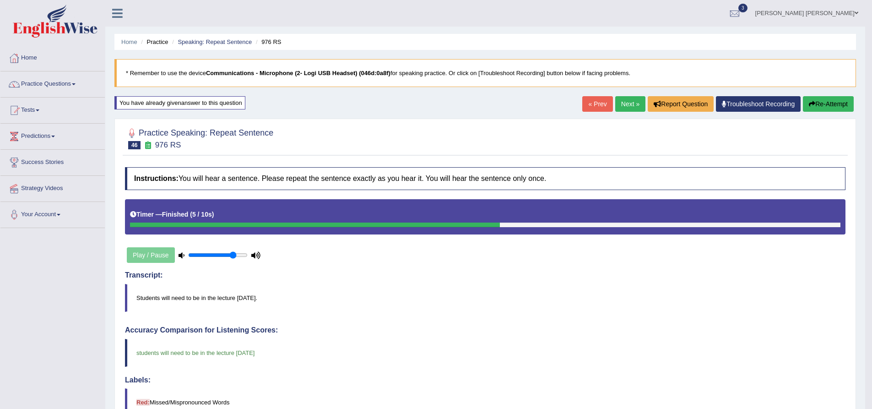
click at [631, 107] on link "Next »" at bounding box center [630, 104] width 30 height 16
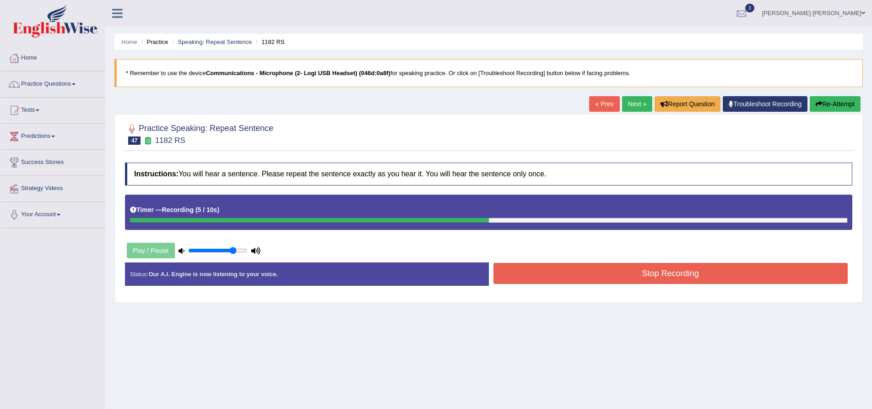
click at [614, 286] on div "Stop Recording" at bounding box center [671, 274] width 364 height 23
click at [618, 275] on button "Stop Recording" at bounding box center [671, 273] width 355 height 21
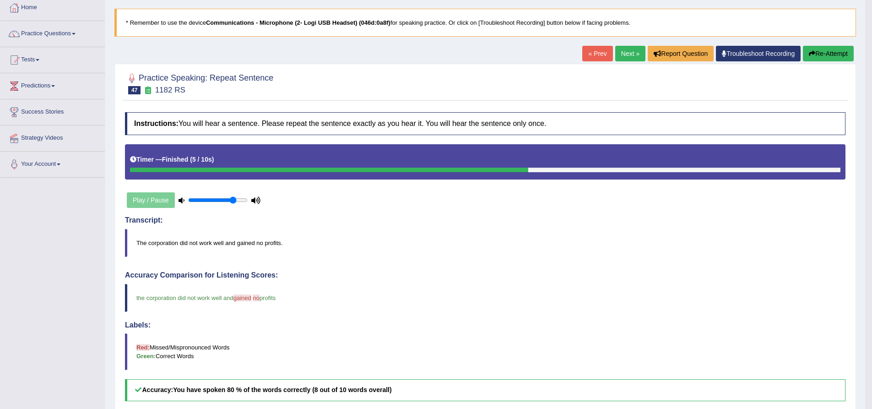
scroll to position [19, 0]
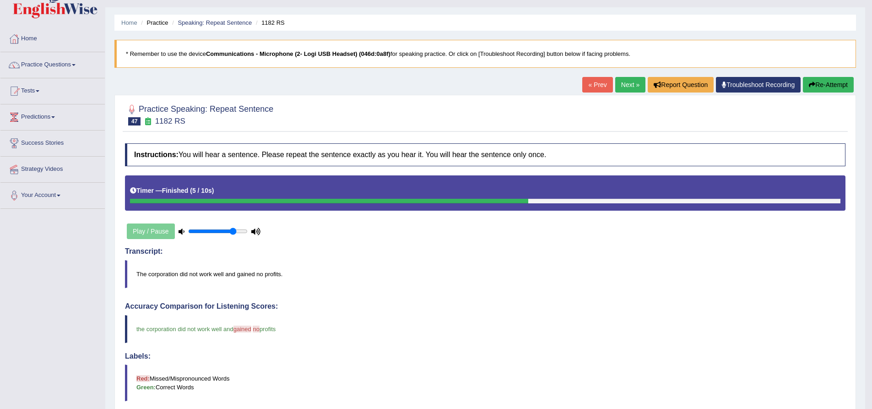
click at [824, 86] on button "Re-Attempt" at bounding box center [828, 85] width 51 height 16
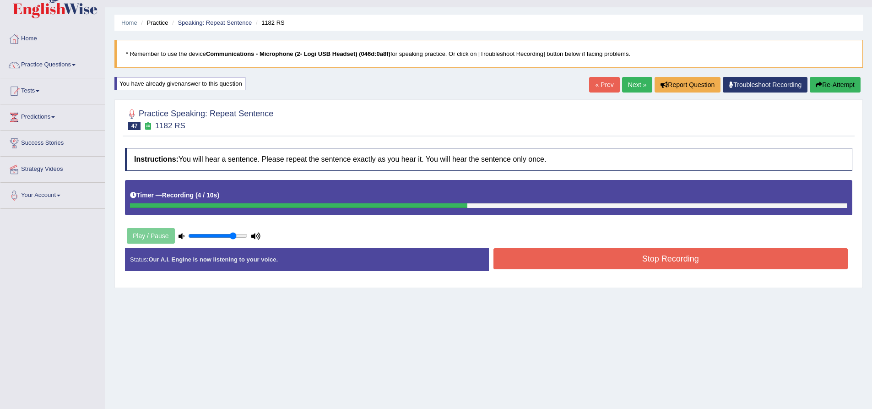
click at [635, 256] on button "Stop Recording" at bounding box center [671, 258] width 355 height 21
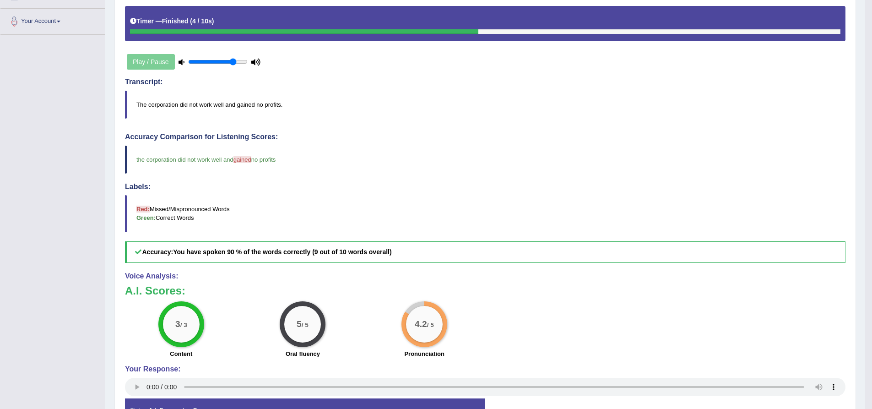
scroll to position [19, 0]
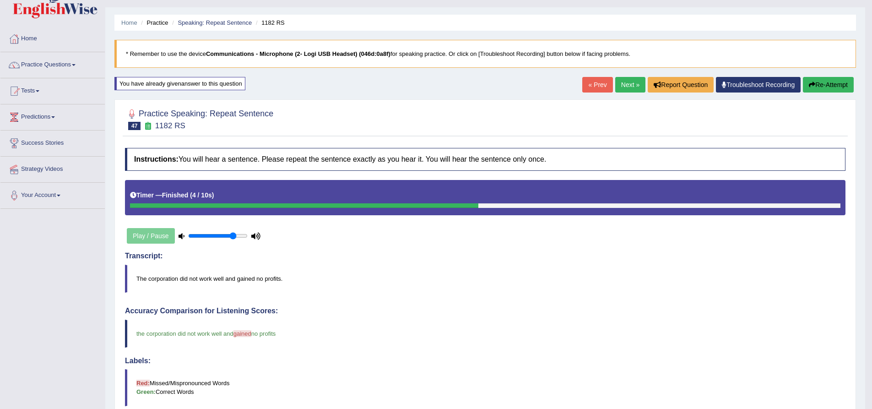
click at [628, 86] on link "Next »" at bounding box center [630, 85] width 30 height 16
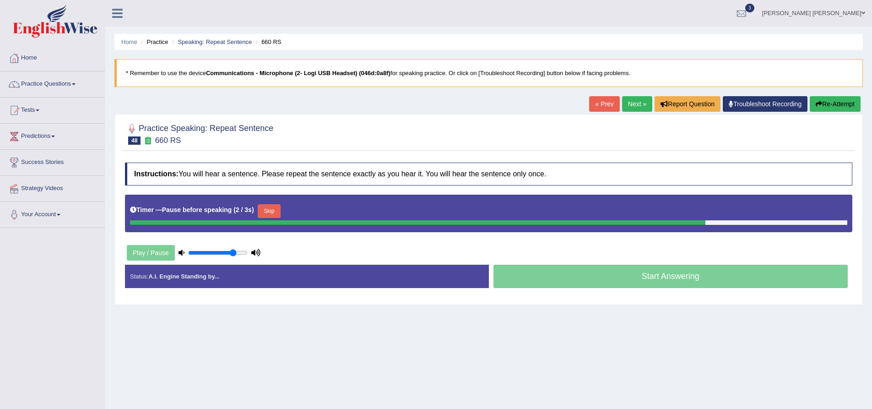
click at [833, 105] on button "Re-Attempt" at bounding box center [835, 104] width 51 height 16
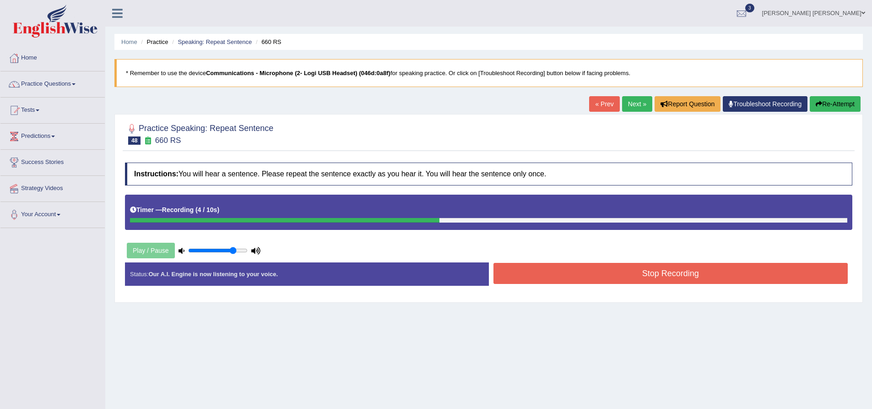
click at [618, 273] on button "Stop Recording" at bounding box center [671, 273] width 355 height 21
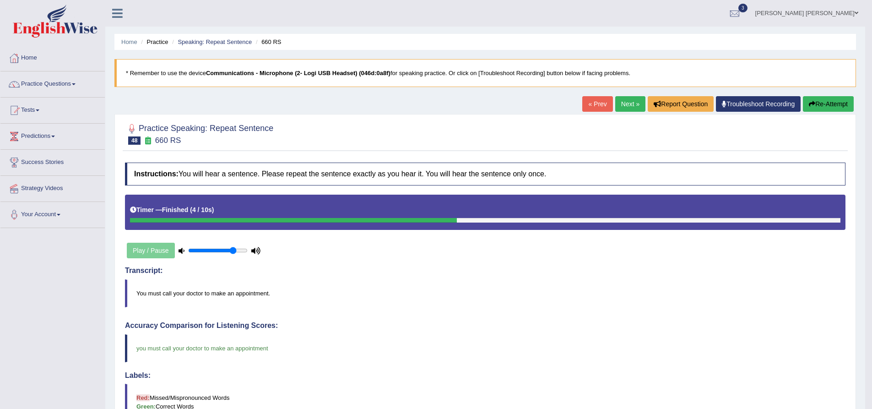
click at [626, 106] on link "Next »" at bounding box center [630, 104] width 30 height 16
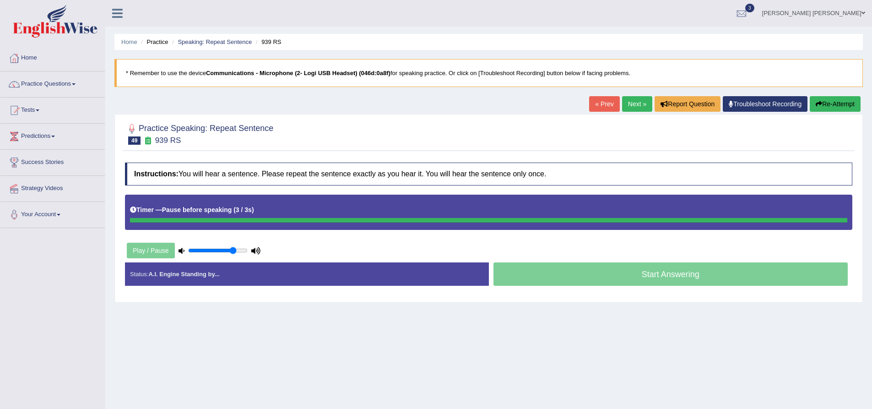
click at [845, 102] on button "Re-Attempt" at bounding box center [835, 104] width 51 height 16
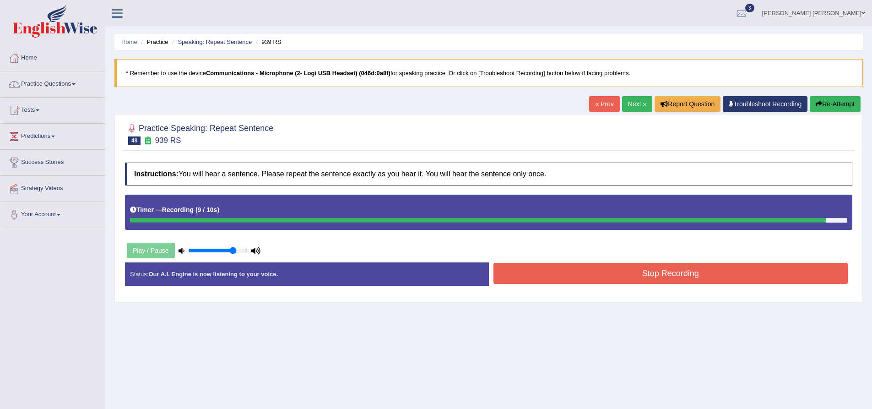
click at [836, 105] on button "Re-Attempt" at bounding box center [835, 104] width 51 height 16
click at [589, 271] on button "Stop Recording" at bounding box center [671, 273] width 355 height 21
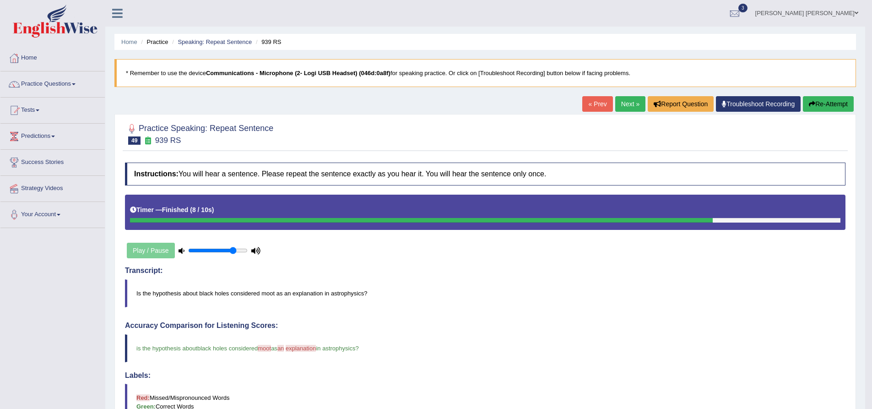
click at [833, 111] on button "Re-Attempt" at bounding box center [828, 104] width 51 height 16
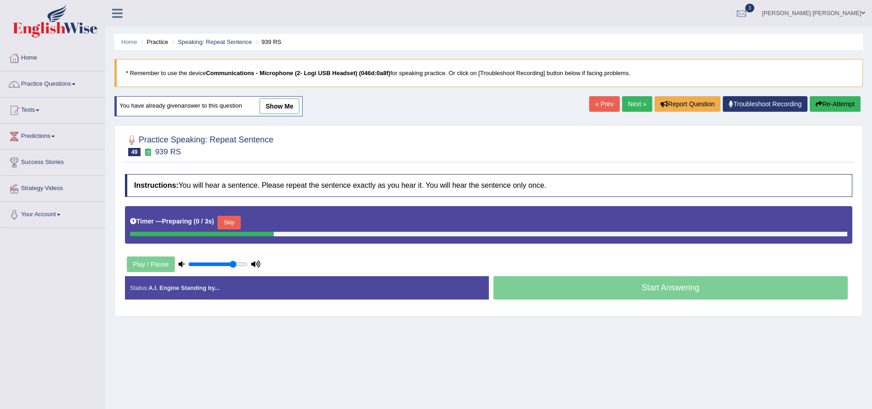
click at [230, 222] on button "Skip" at bounding box center [229, 223] width 23 height 14
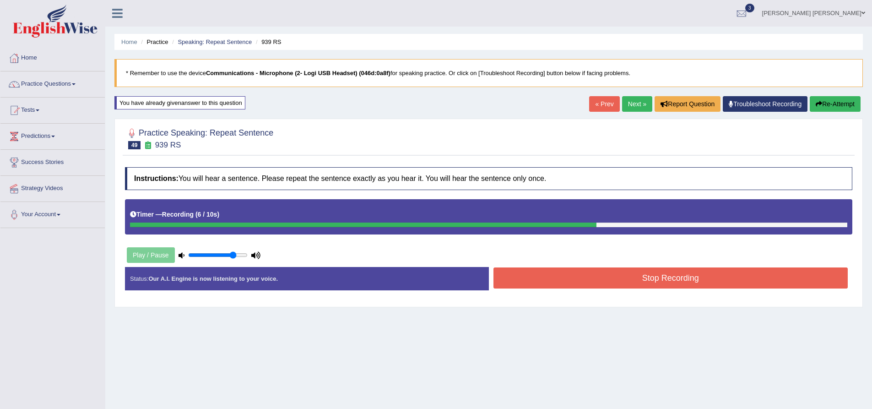
click at [590, 276] on button "Stop Recording" at bounding box center [671, 277] width 355 height 21
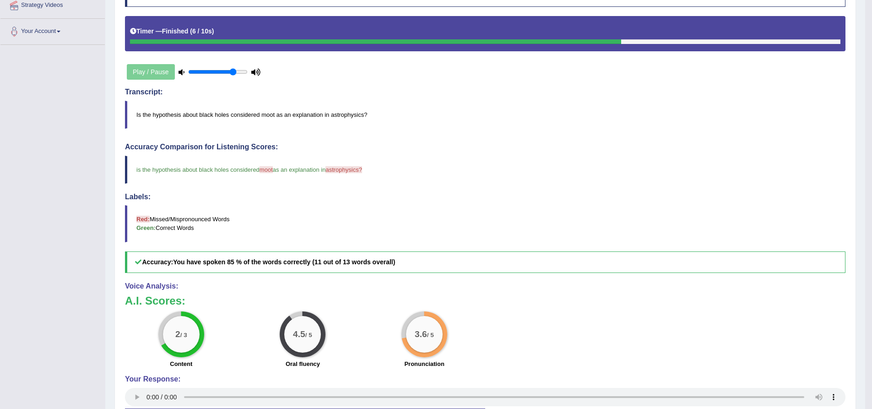
scroll to position [46, 0]
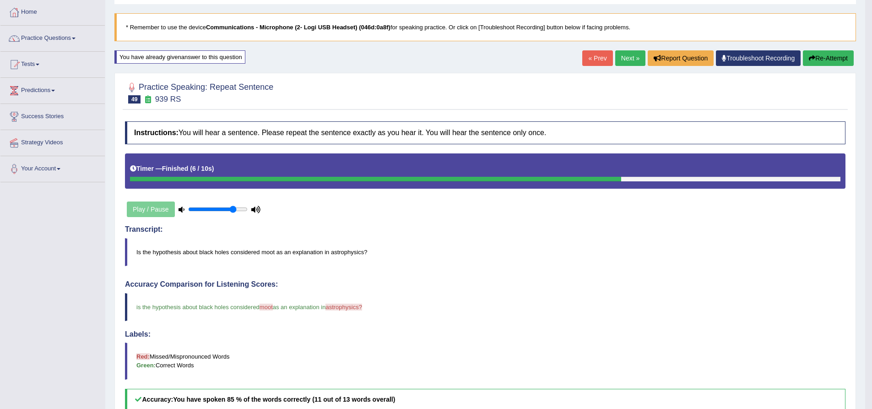
click at [833, 62] on button "Re-Attempt" at bounding box center [828, 58] width 51 height 16
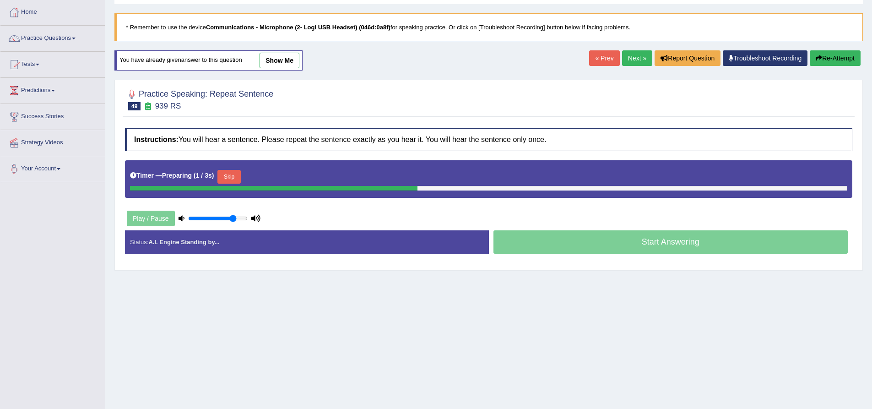
click at [230, 175] on button "Skip" at bounding box center [229, 177] width 23 height 14
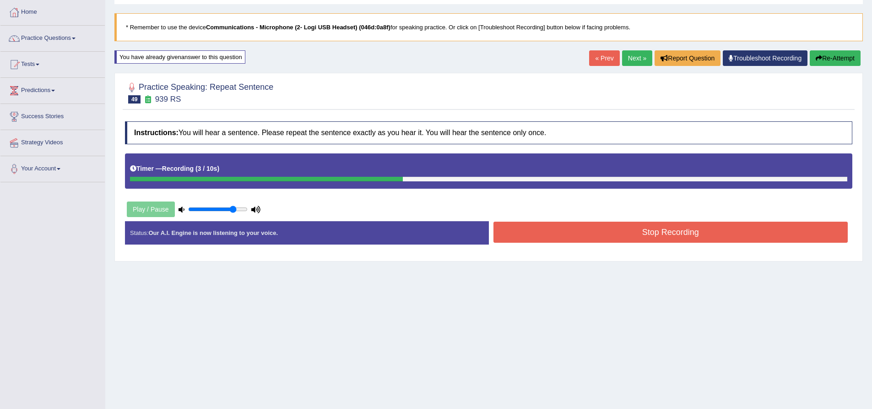
click at [829, 56] on button "Re-Attempt" at bounding box center [835, 58] width 51 height 16
click at [536, 234] on button "Stop Recording" at bounding box center [671, 232] width 355 height 21
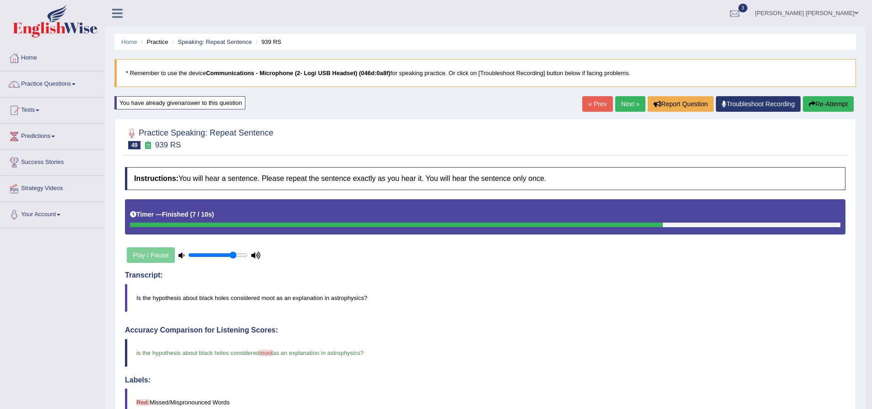
click at [628, 105] on link "Next »" at bounding box center [630, 104] width 30 height 16
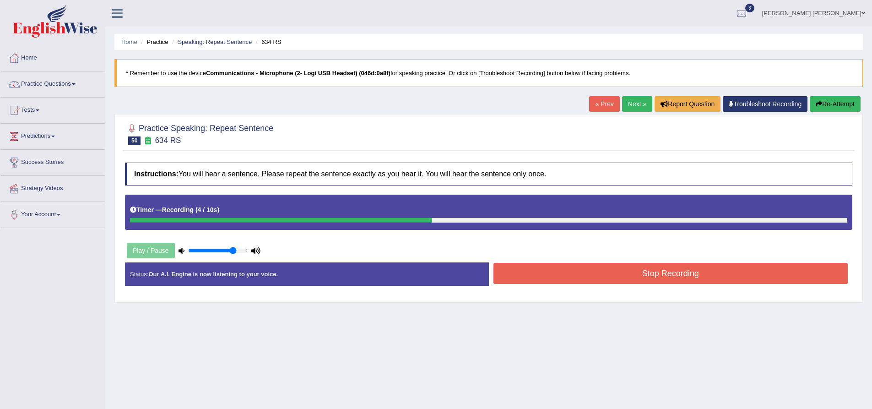
click at [572, 271] on button "Stop Recording" at bounding box center [671, 273] width 355 height 21
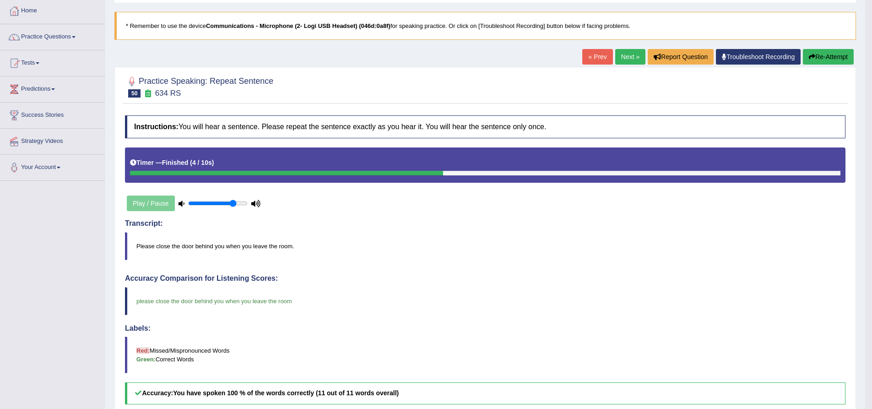
scroll to position [46, 0]
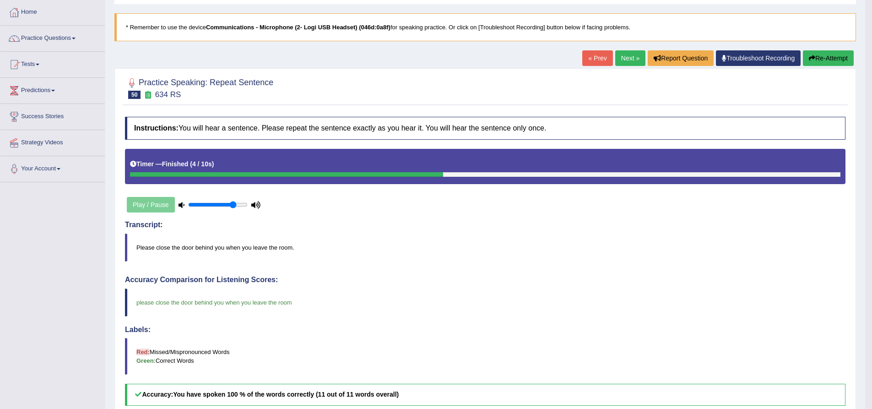
click at [630, 60] on link "Next »" at bounding box center [630, 58] width 30 height 16
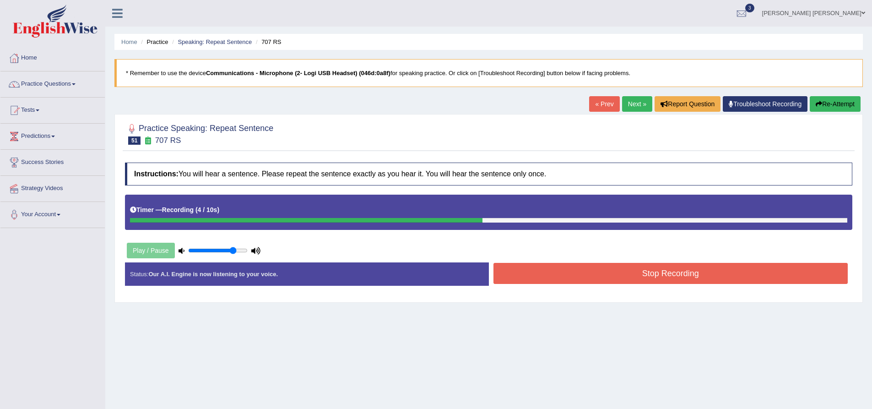
click at [625, 270] on button "Stop Recording" at bounding box center [671, 273] width 355 height 21
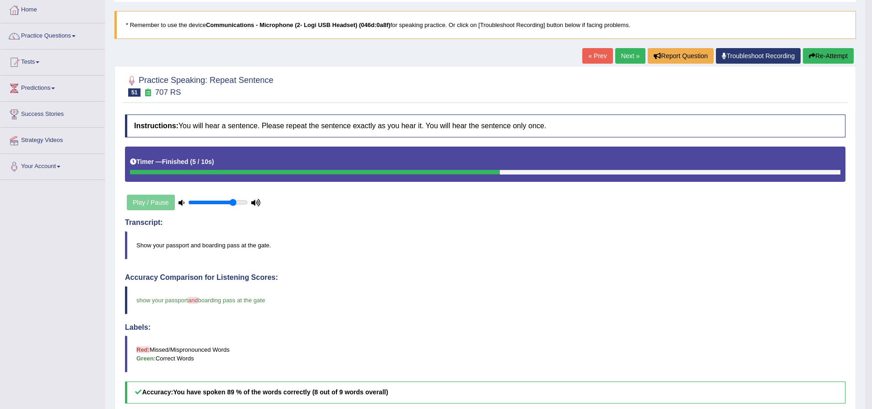
scroll to position [46, 0]
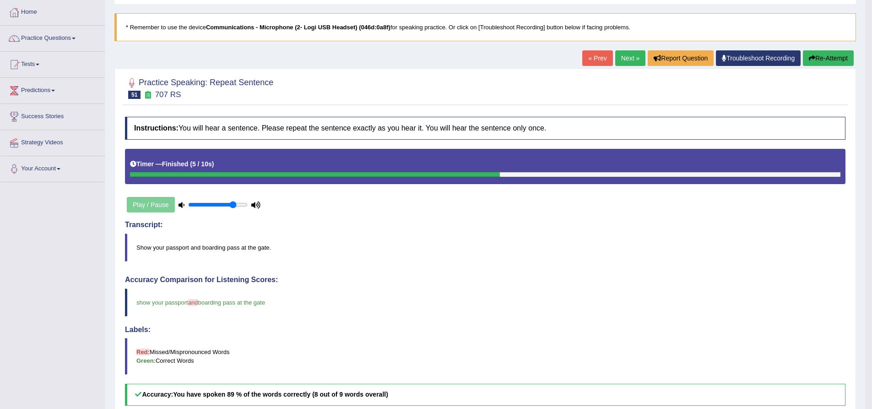
click at [834, 58] on button "Re-Attempt" at bounding box center [828, 58] width 51 height 16
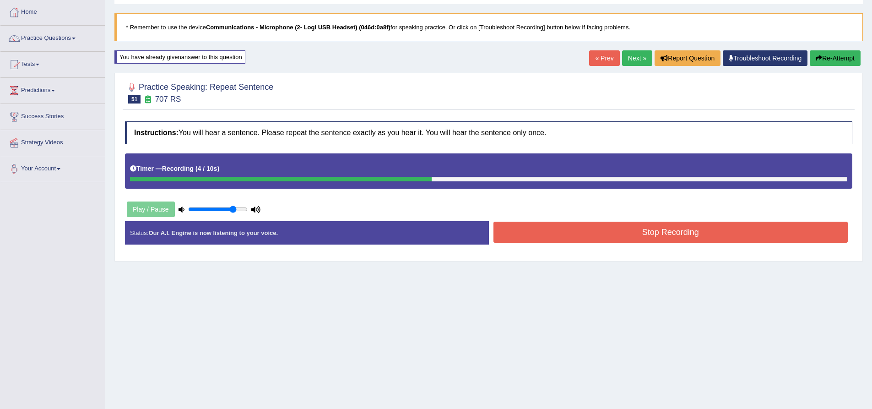
click at [546, 239] on button "Stop Recording" at bounding box center [671, 232] width 355 height 21
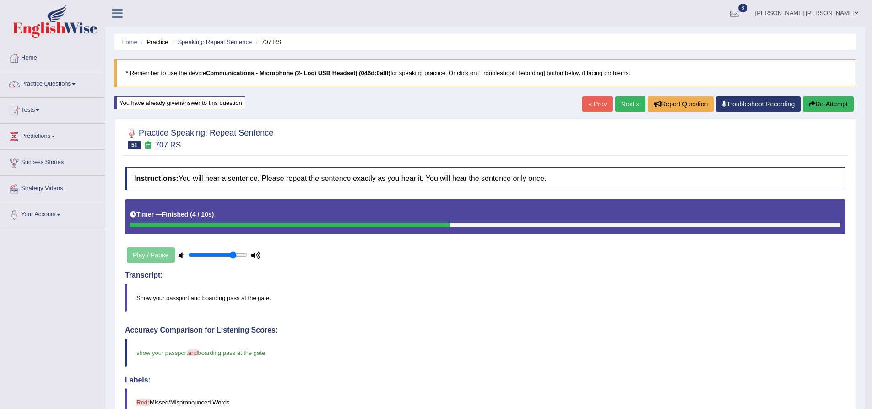
click at [826, 112] on button "Re-Attempt" at bounding box center [828, 104] width 51 height 16
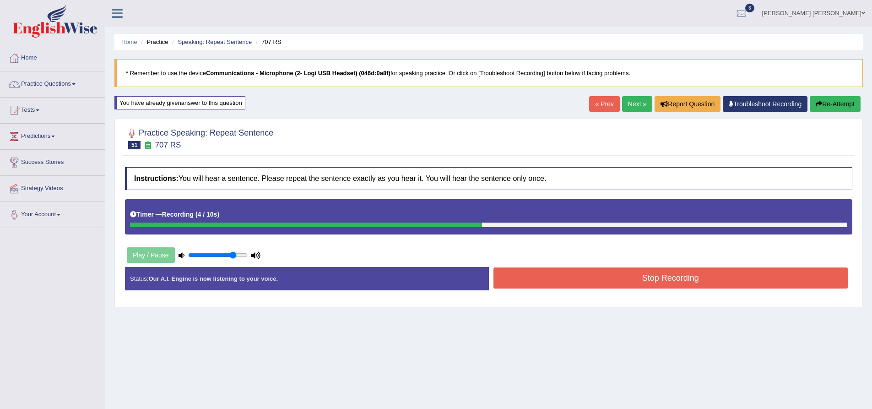
click at [570, 274] on button "Stop Recording" at bounding box center [671, 277] width 355 height 21
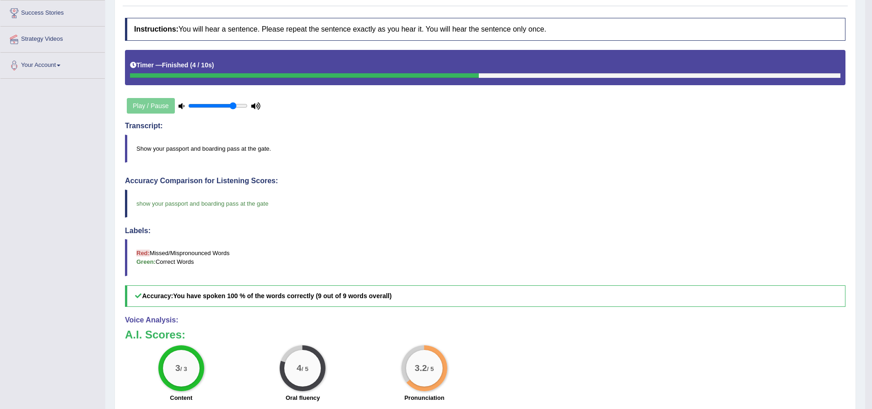
scroll to position [70, 0]
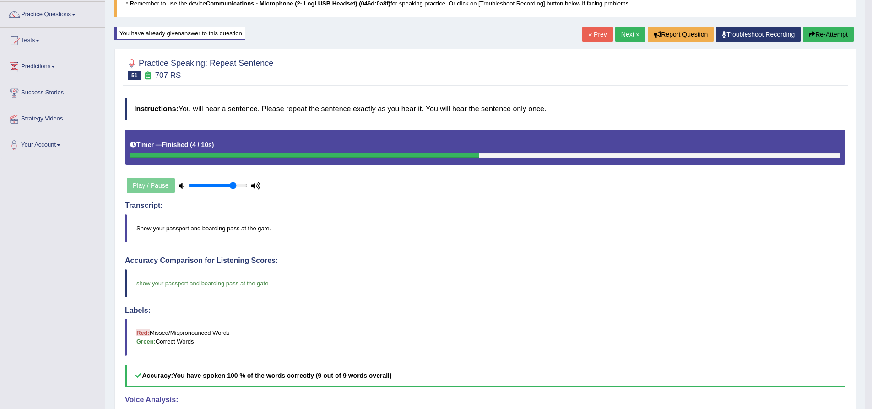
click at [118, 269] on div "Practice Speaking: Repeat Sentence 51 707 RS Instructions: You will hear a sent…" at bounding box center [485, 305] width 742 height 513
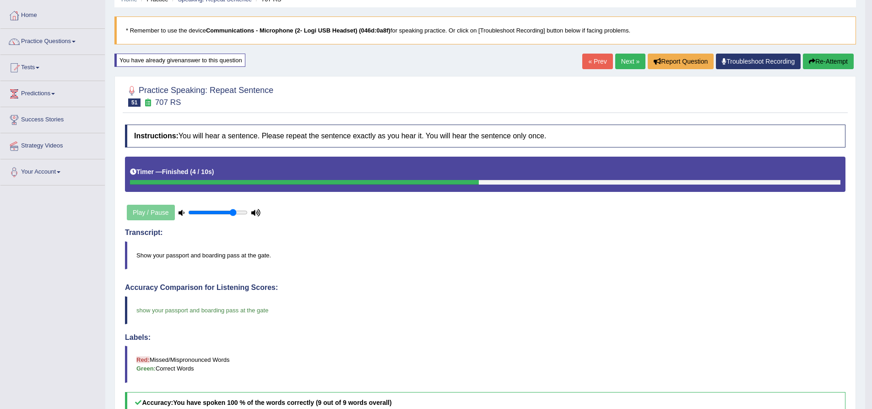
scroll to position [24, 0]
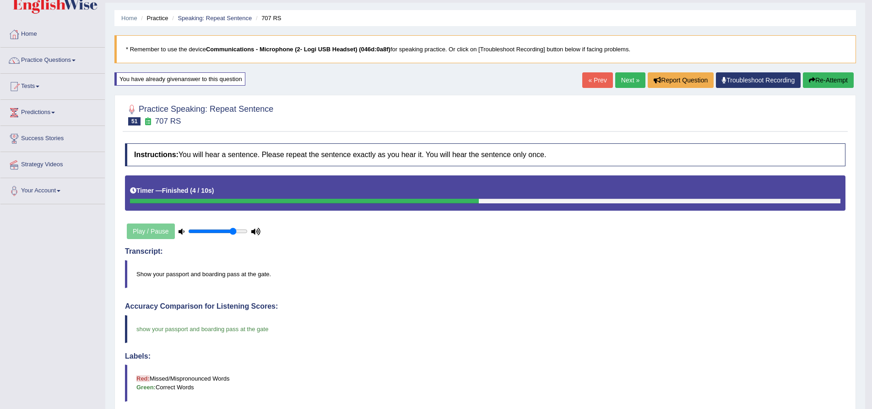
click at [639, 78] on link "Next »" at bounding box center [630, 80] width 30 height 16
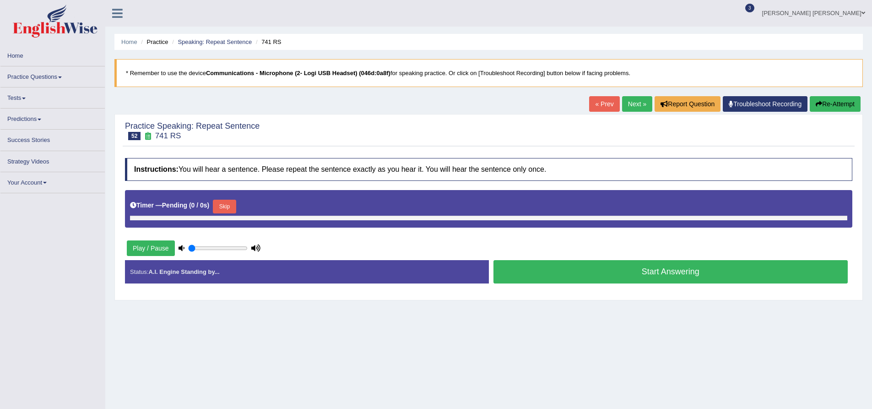
type input "0.8"
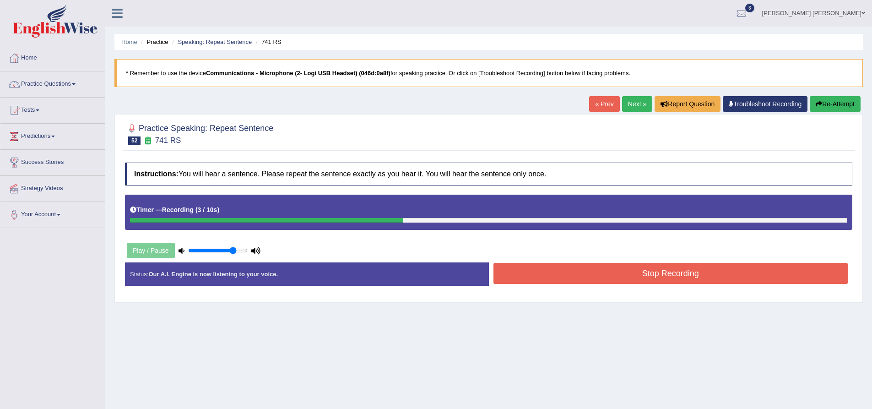
click at [683, 275] on button "Stop Recording" at bounding box center [671, 273] width 355 height 21
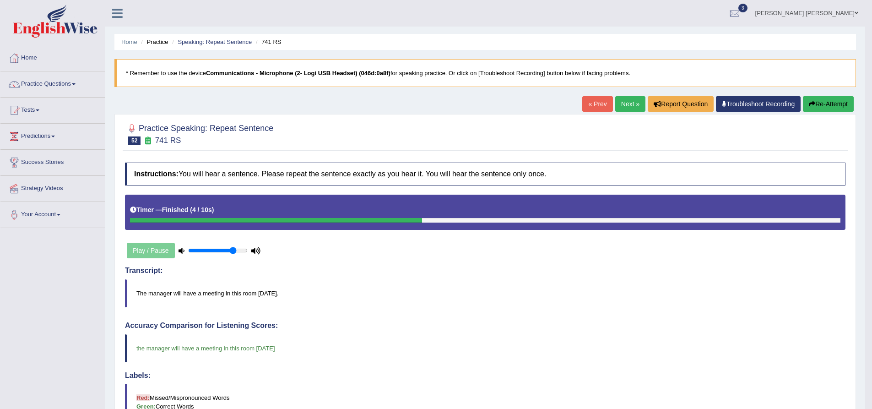
click at [620, 109] on link "Next »" at bounding box center [630, 104] width 30 height 16
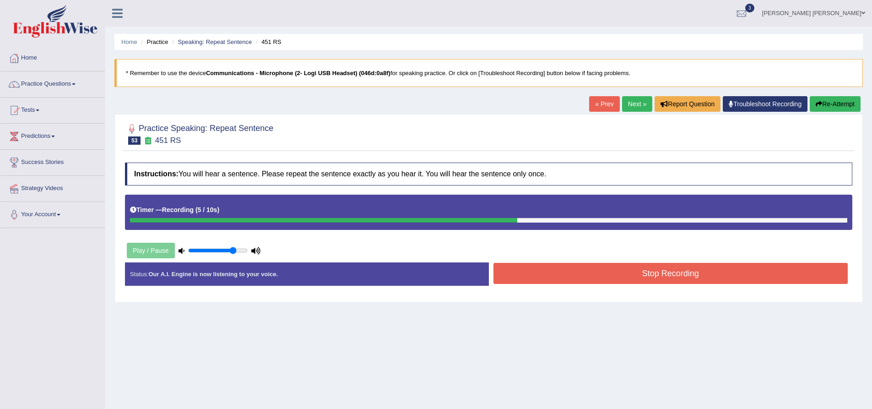
click at [586, 272] on button "Stop Recording" at bounding box center [671, 273] width 355 height 21
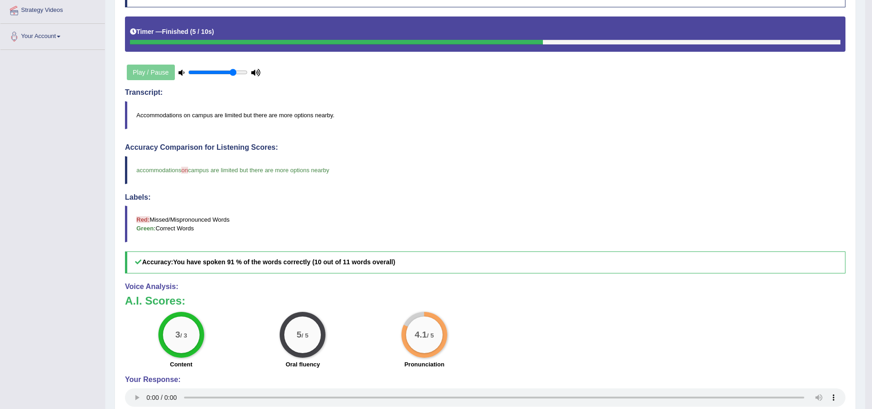
scroll to position [183, 0]
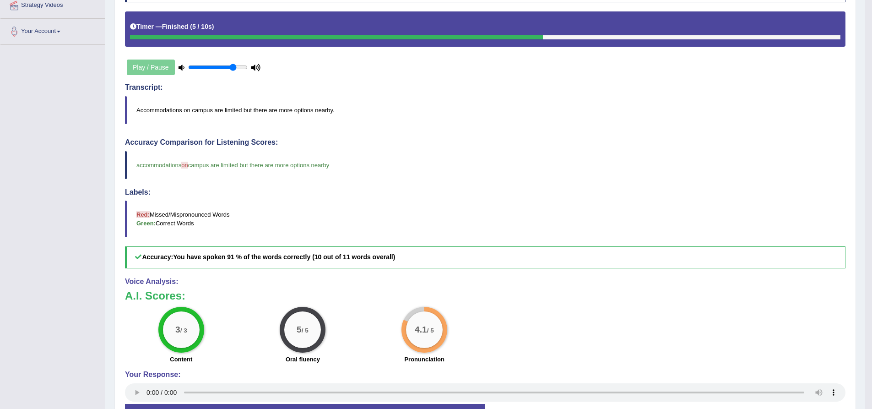
click at [103, 257] on div "Toggle navigation Home Practice Questions Speaking Practice Read Aloud Repeat S…" at bounding box center [432, 143] width 865 height 653
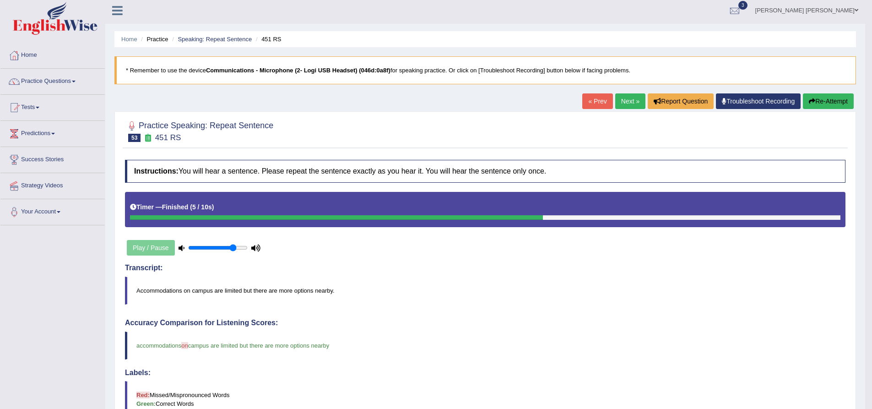
scroll to position [0, 0]
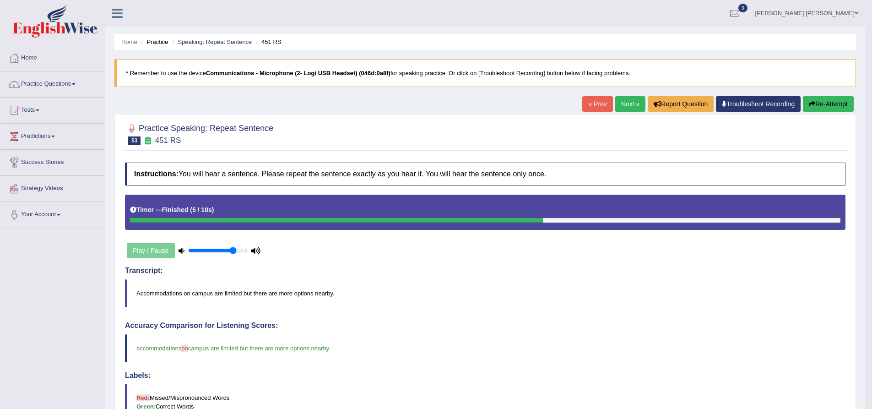
click at [627, 106] on link "Next »" at bounding box center [630, 104] width 30 height 16
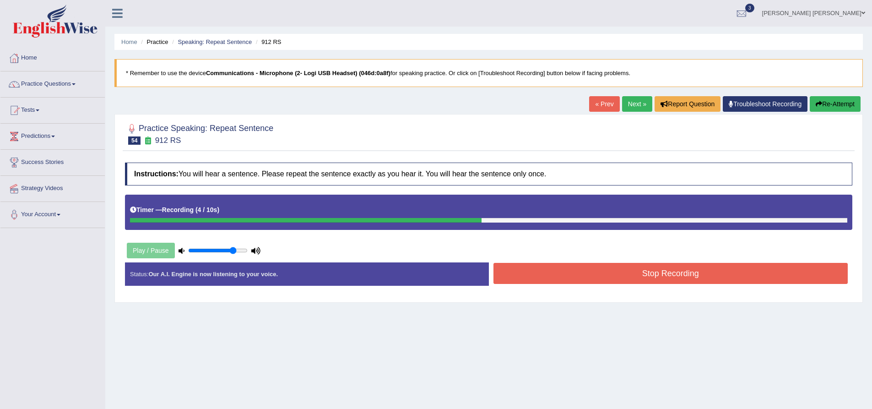
click at [845, 110] on button "Re-Attempt" at bounding box center [835, 104] width 51 height 16
click at [594, 277] on button "Stop Recording" at bounding box center [671, 273] width 355 height 21
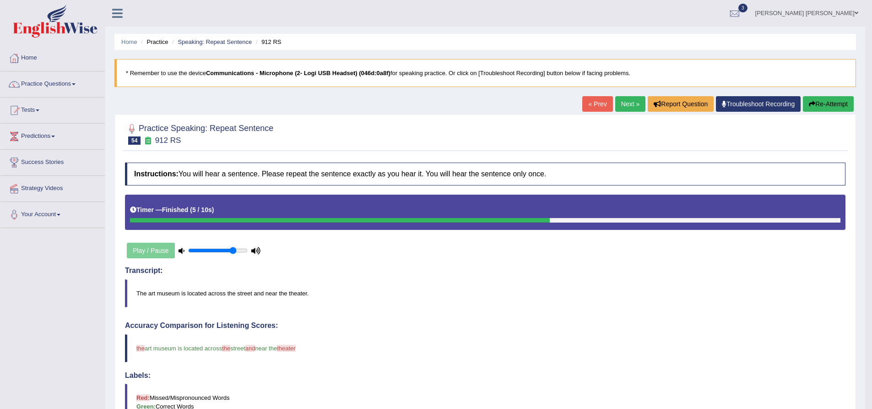
click at [817, 107] on button "Re-Attempt" at bounding box center [828, 104] width 51 height 16
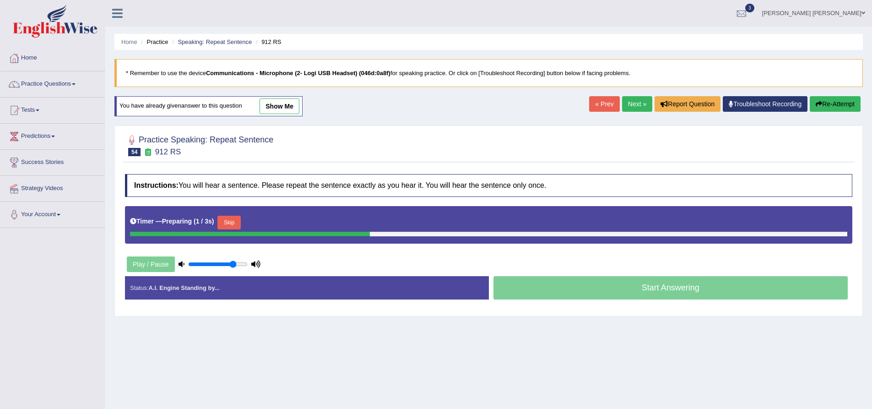
click at [230, 222] on button "Skip" at bounding box center [229, 223] width 23 height 14
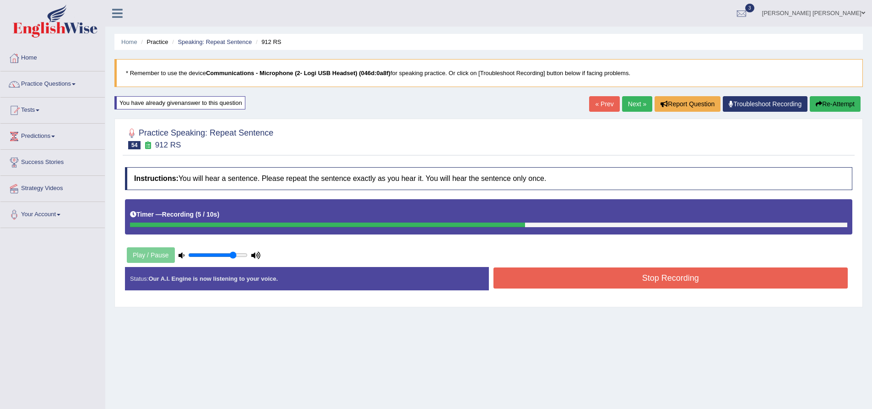
click at [816, 106] on icon "button" at bounding box center [819, 104] width 6 height 6
click at [832, 99] on button "Re-Attempt" at bounding box center [835, 104] width 51 height 16
click at [686, 277] on button "Stop Recording" at bounding box center [671, 277] width 355 height 21
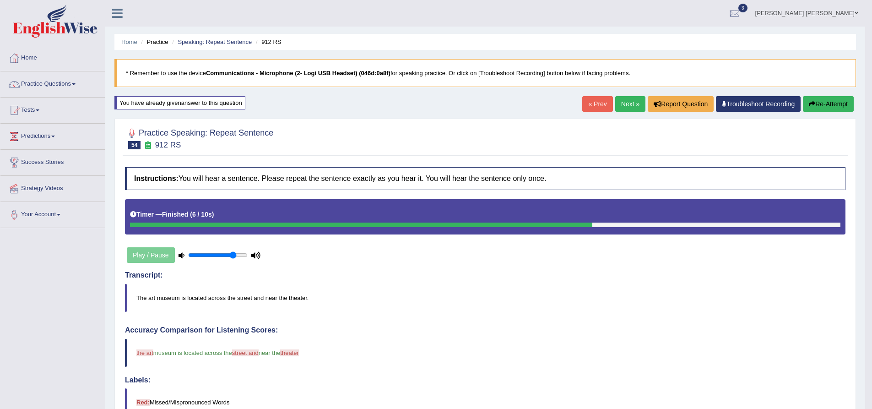
click at [826, 109] on button "Re-Attempt" at bounding box center [828, 104] width 51 height 16
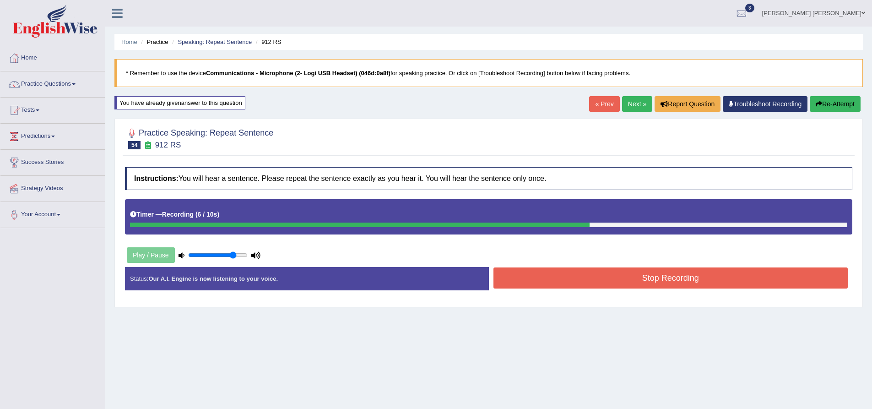
drag, startPoint x: 660, startPoint y: 293, endPoint x: 663, endPoint y: 287, distance: 6.4
click at [660, 292] on div "Status: Our A.I. Engine is now listening to your voice. Start Answering Stop Re…" at bounding box center [489, 283] width 728 height 33
click at [665, 283] on button "Stop Recording" at bounding box center [671, 277] width 355 height 21
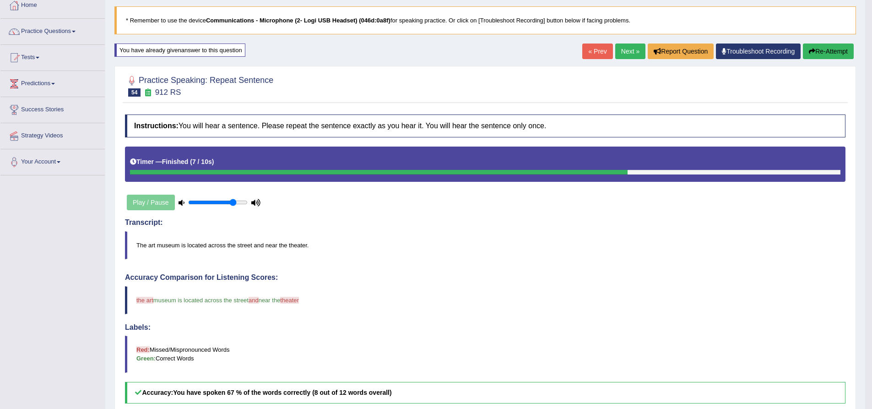
scroll to position [24, 0]
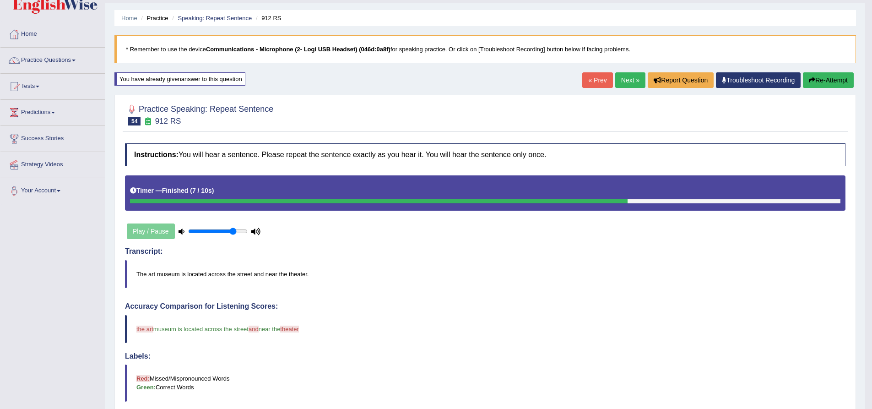
click at [822, 82] on button "Re-Attempt" at bounding box center [828, 80] width 51 height 16
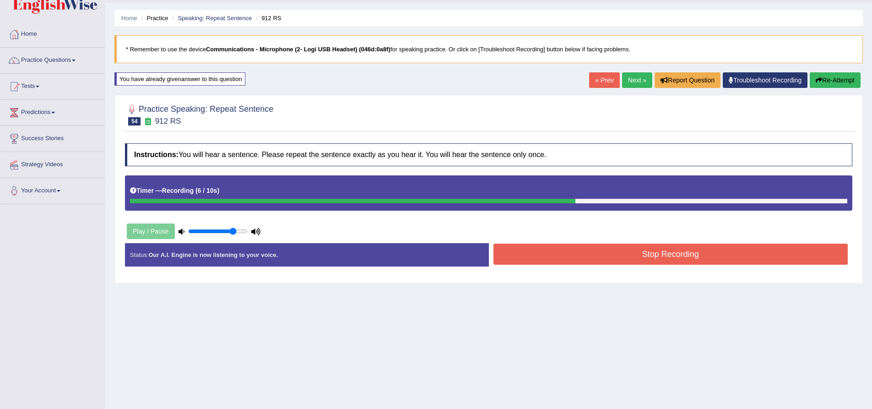
click at [640, 254] on button "Stop Recording" at bounding box center [671, 254] width 355 height 21
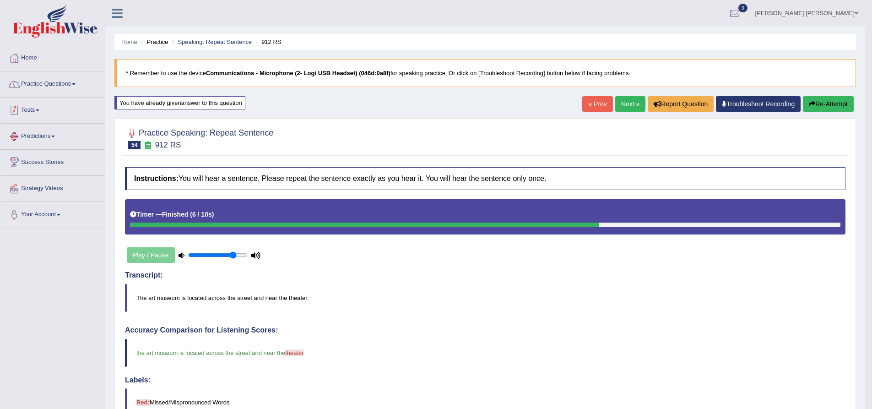
click at [78, 82] on link "Practice Questions" at bounding box center [52, 82] width 104 height 23
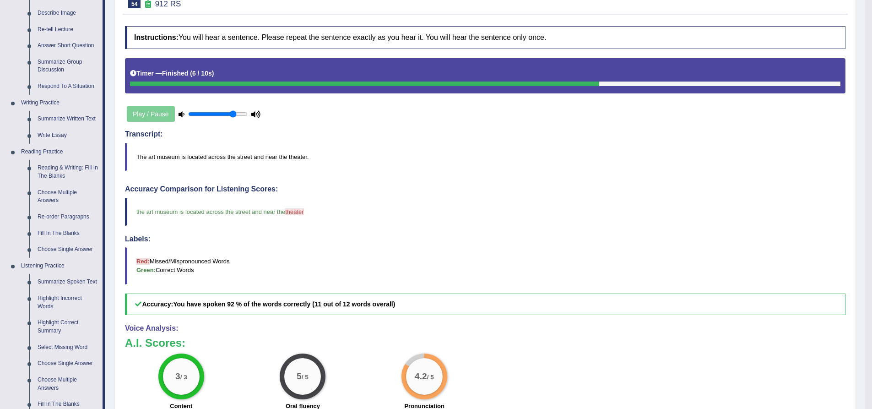
scroll to position [46, 0]
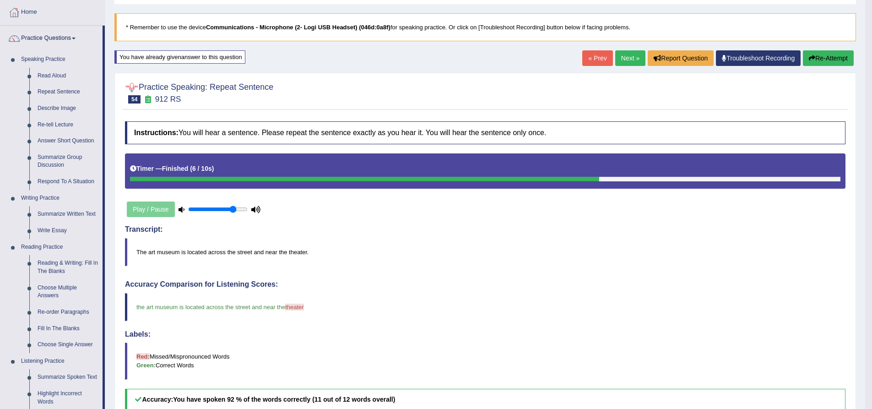
click at [631, 59] on link "Next »" at bounding box center [630, 58] width 30 height 16
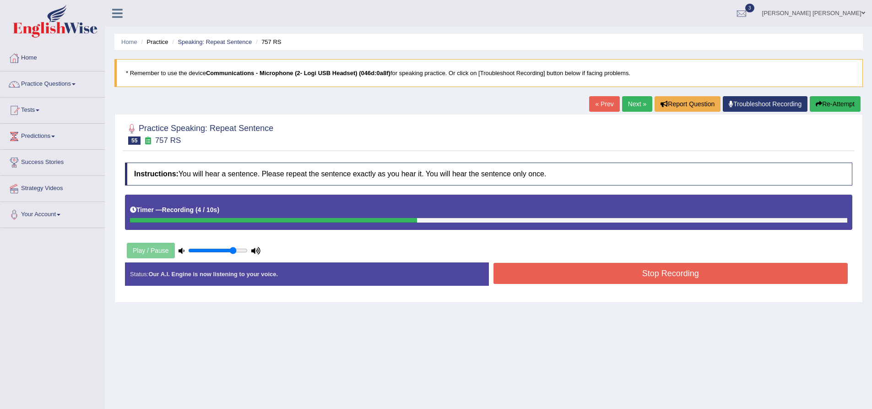
click at [589, 271] on button "Stop Recording" at bounding box center [671, 273] width 355 height 21
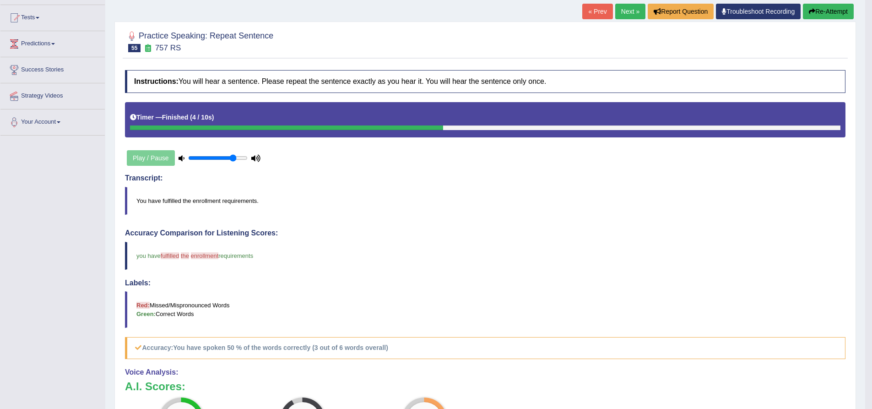
scroll to position [65, 0]
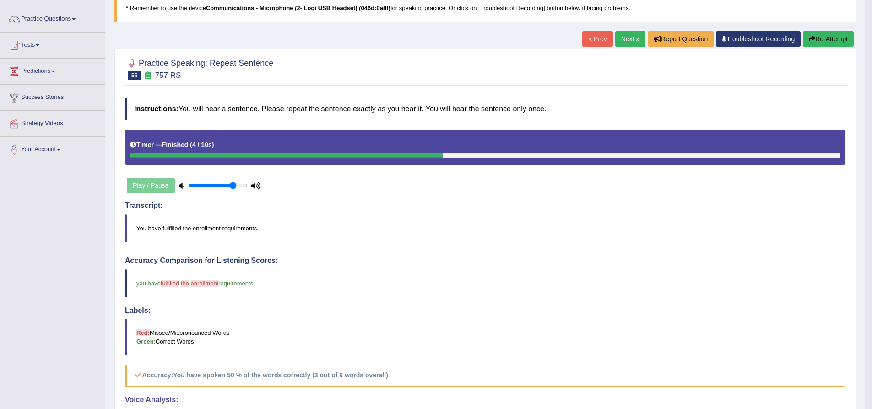
click at [827, 44] on button "Re-Attempt" at bounding box center [828, 39] width 51 height 16
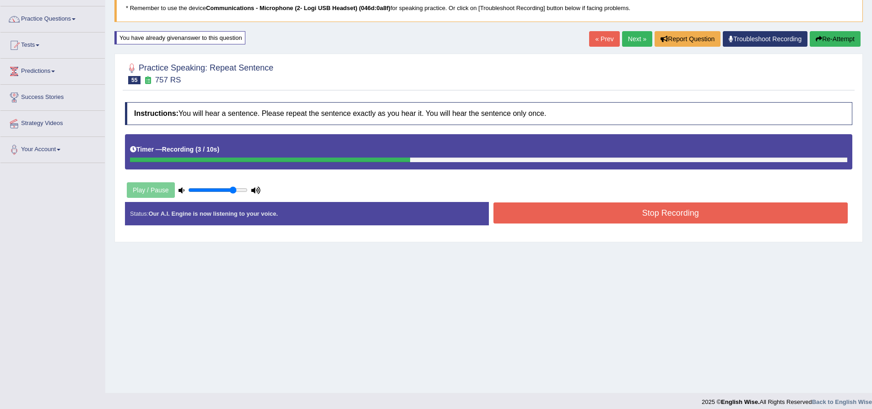
click at [846, 34] on button "Re-Attempt" at bounding box center [835, 39] width 51 height 16
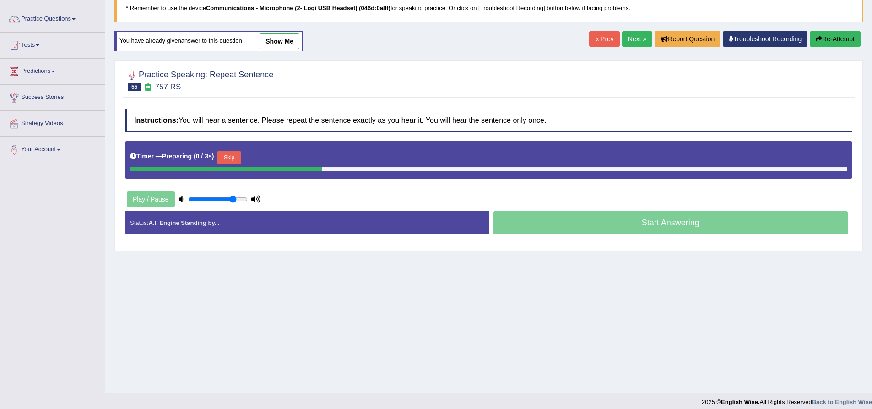
click at [232, 155] on button "Skip" at bounding box center [229, 158] width 23 height 14
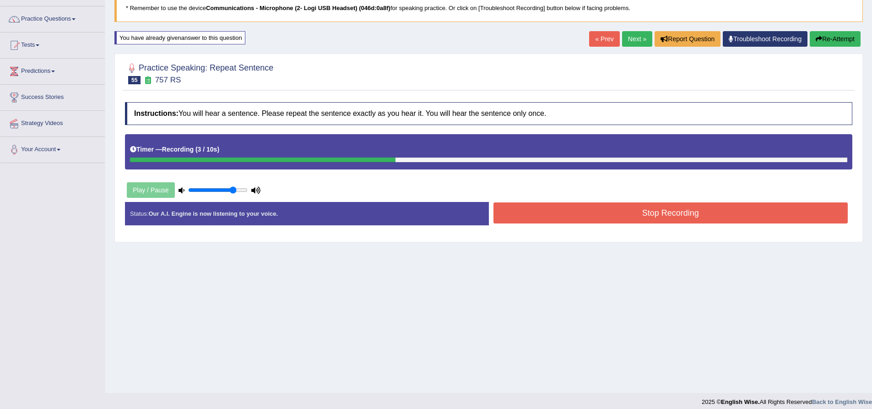
click at [560, 210] on button "Stop Recording" at bounding box center [671, 212] width 355 height 21
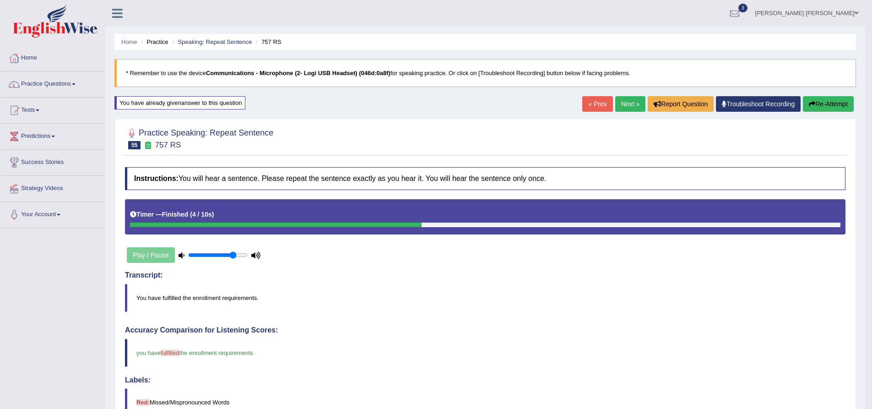
click at [819, 103] on button "Re-Attempt" at bounding box center [828, 104] width 51 height 16
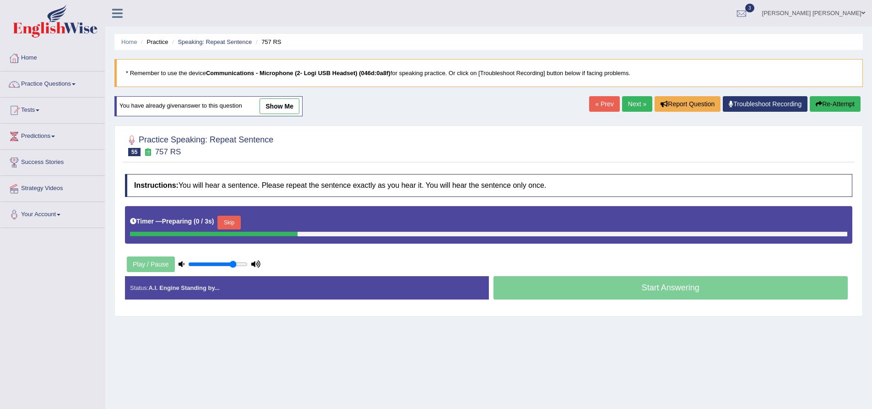
click at [230, 223] on button "Skip" at bounding box center [229, 223] width 23 height 14
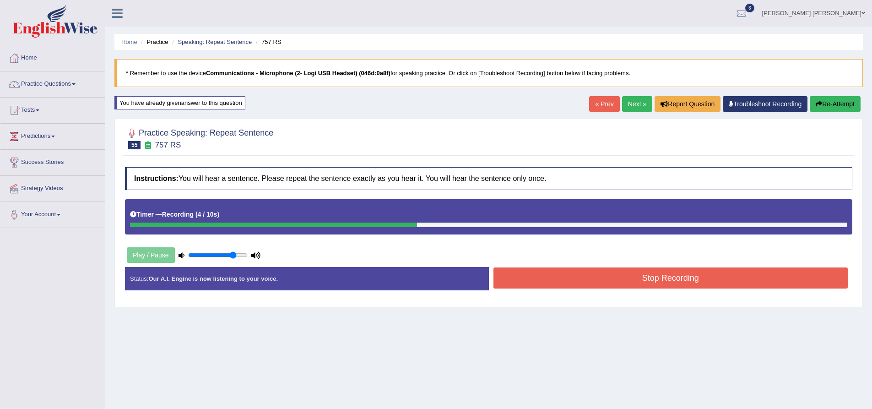
click at [533, 278] on button "Stop Recording" at bounding box center [671, 277] width 355 height 21
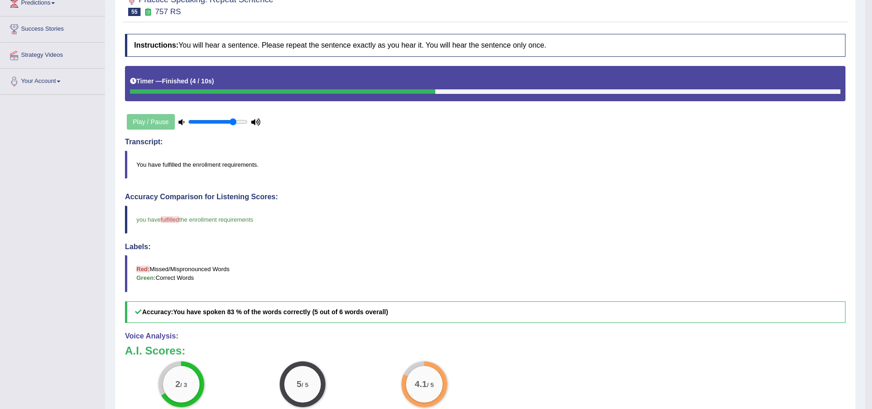
scroll to position [137, 0]
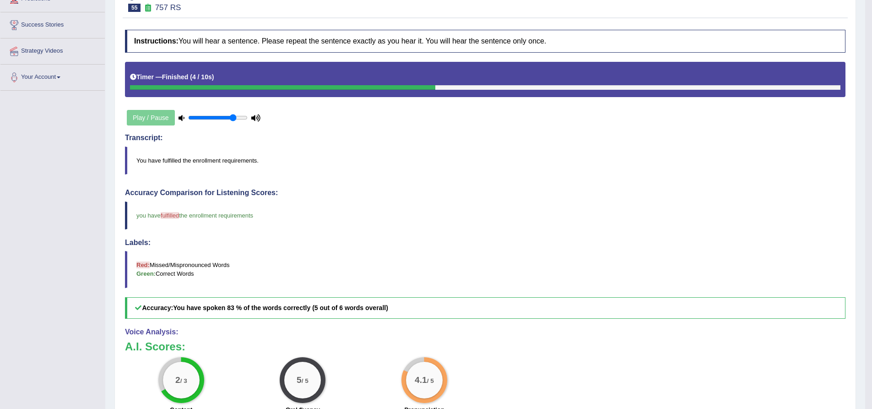
click at [150, 218] on span "you have" at bounding box center [148, 215] width 24 height 7
click at [179, 216] on span "fulfilled" at bounding box center [170, 215] width 18 height 7
click at [219, 216] on span "the enrollment requirements" at bounding box center [216, 215] width 74 height 7
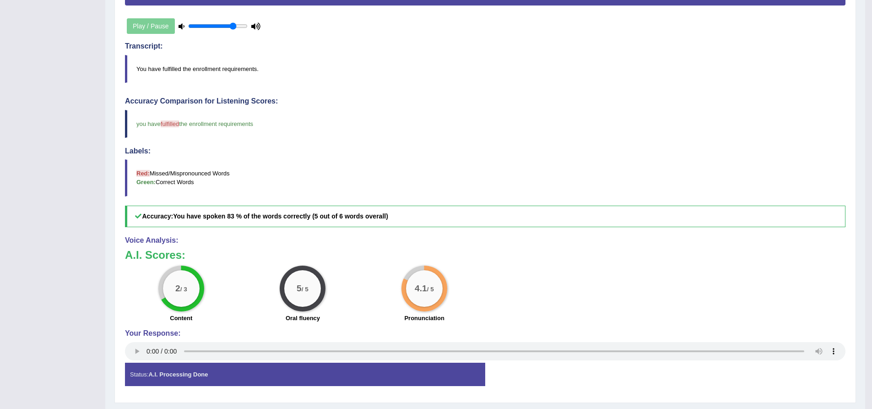
scroll to position [46, 0]
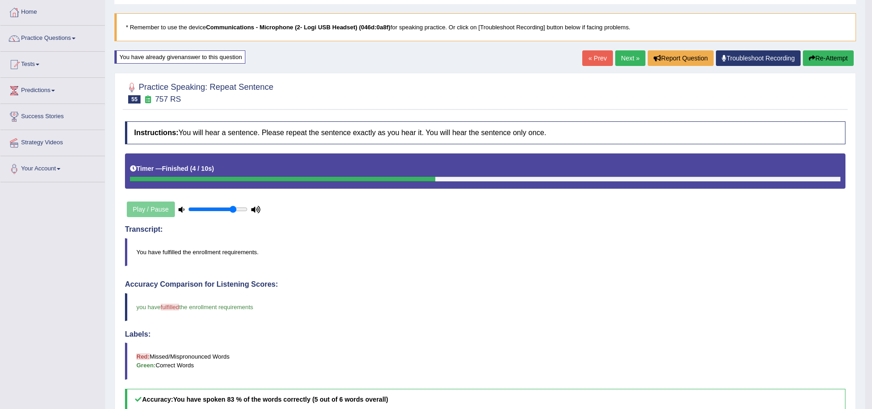
click at [628, 56] on link "Next »" at bounding box center [630, 58] width 30 height 16
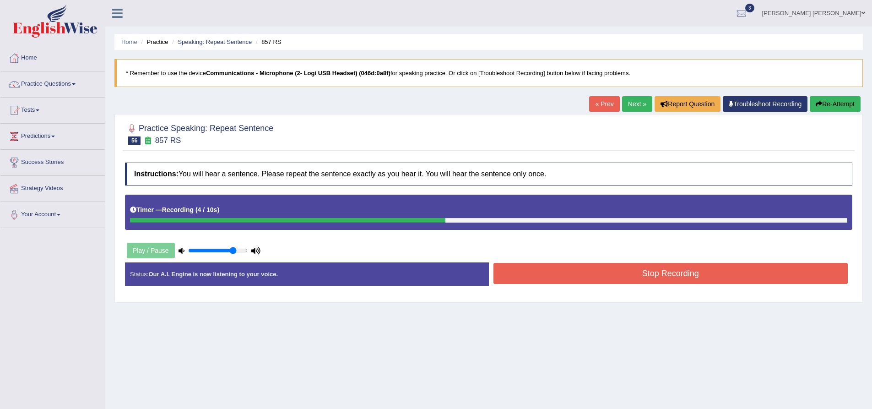
click at [584, 279] on button "Stop Recording" at bounding box center [671, 273] width 355 height 21
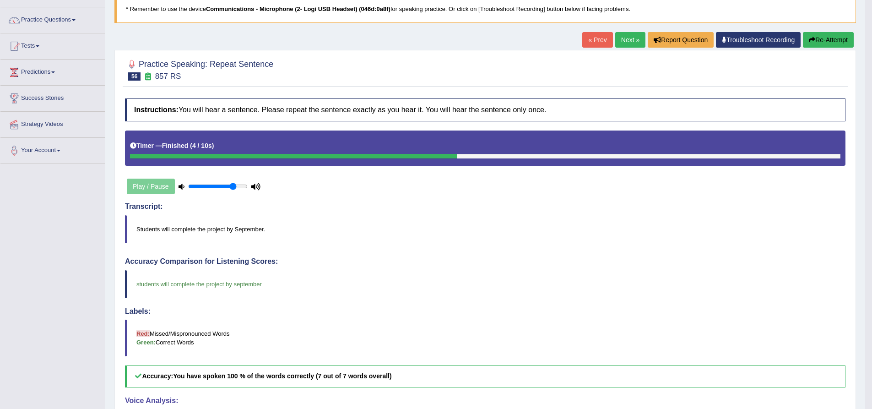
scroll to position [46, 0]
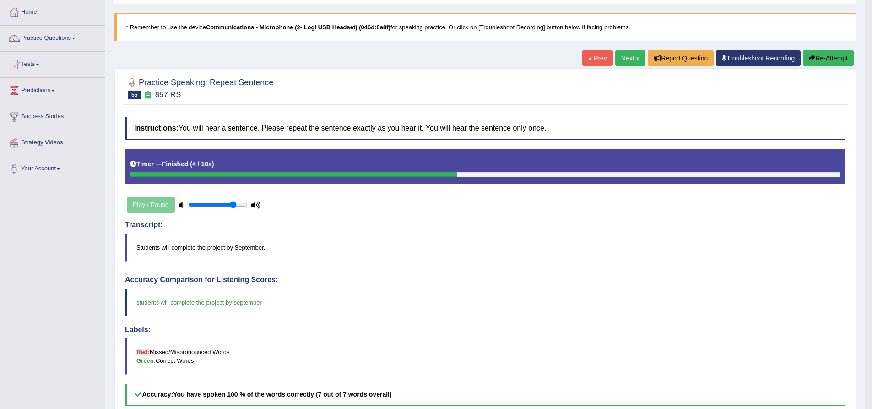
click at [832, 60] on button "Re-Attempt" at bounding box center [828, 58] width 51 height 16
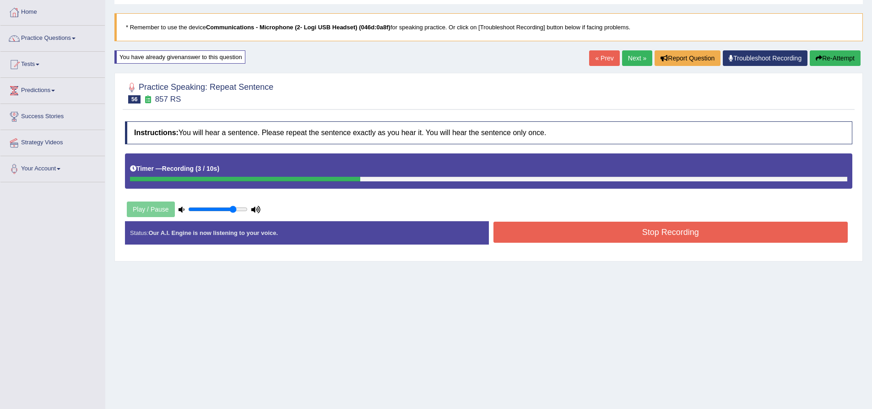
click at [614, 236] on button "Stop Recording" at bounding box center [671, 232] width 355 height 21
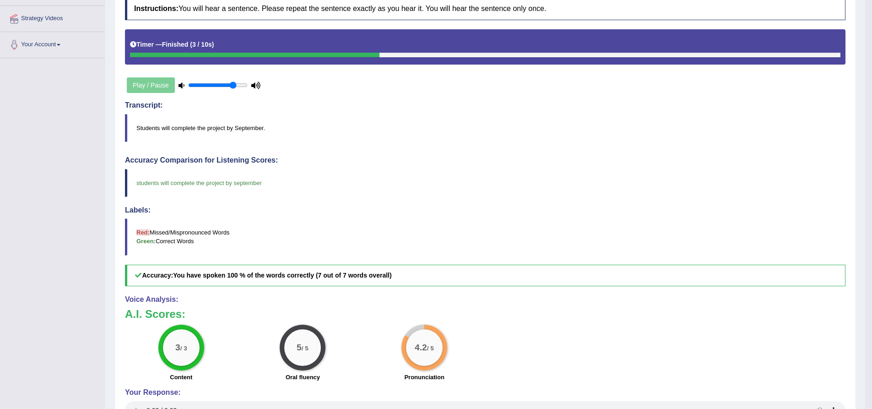
scroll to position [46, 0]
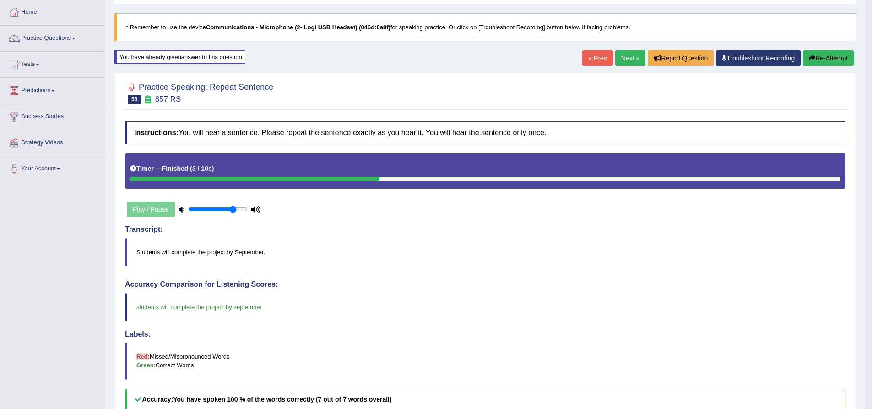
click at [622, 60] on link "Next »" at bounding box center [630, 58] width 30 height 16
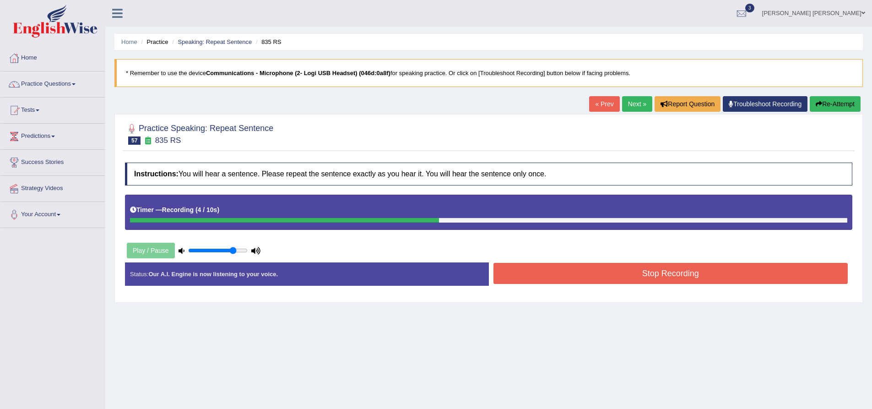
click at [537, 270] on button "Stop Recording" at bounding box center [671, 273] width 355 height 21
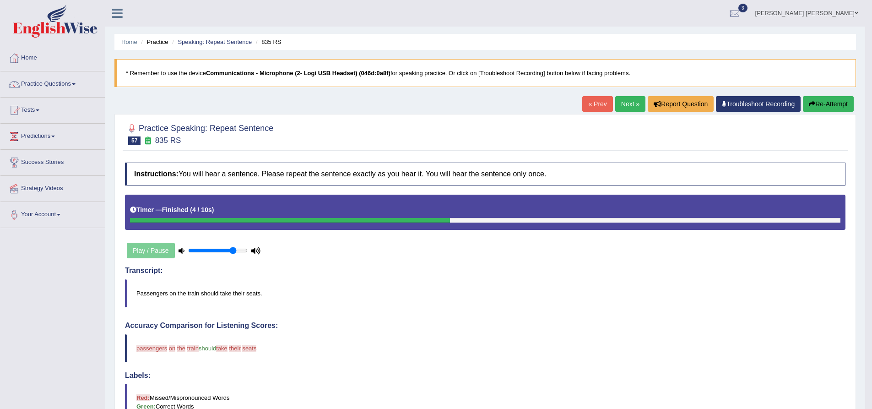
click at [825, 105] on button "Re-Attempt" at bounding box center [828, 104] width 51 height 16
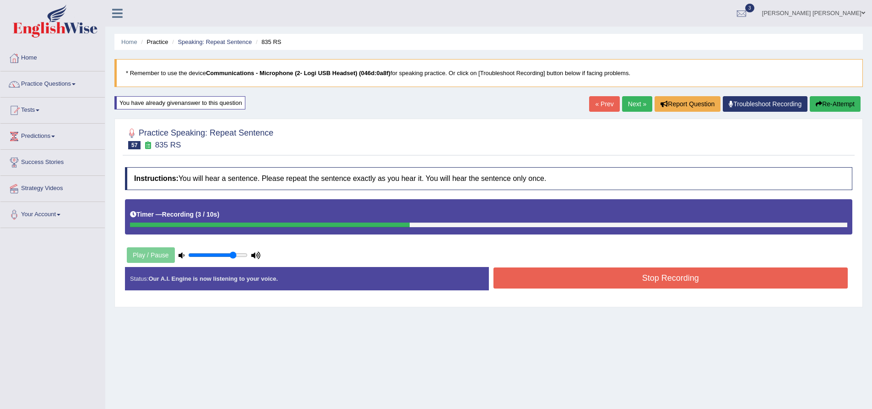
click at [587, 277] on button "Stop Recording" at bounding box center [671, 277] width 355 height 21
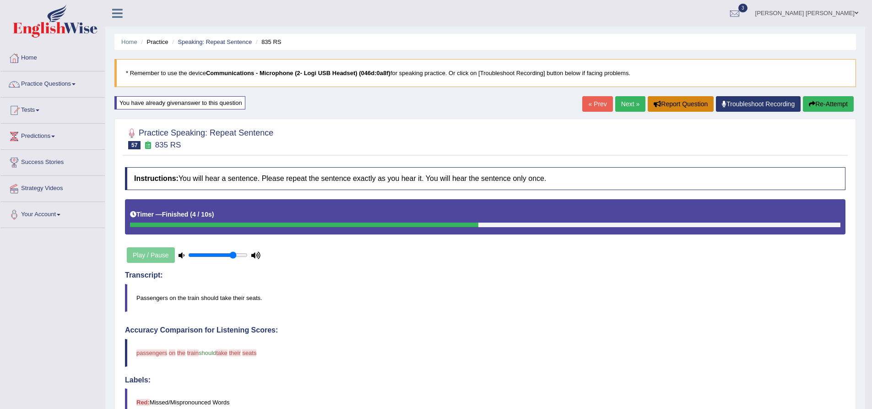
click at [673, 106] on button "Report Question" at bounding box center [681, 104] width 66 height 16
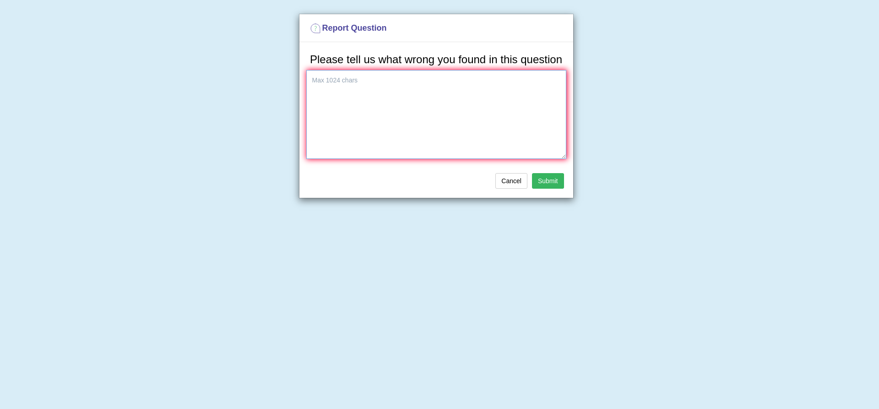
click at [417, 109] on textarea at bounding box center [436, 114] width 260 height 89
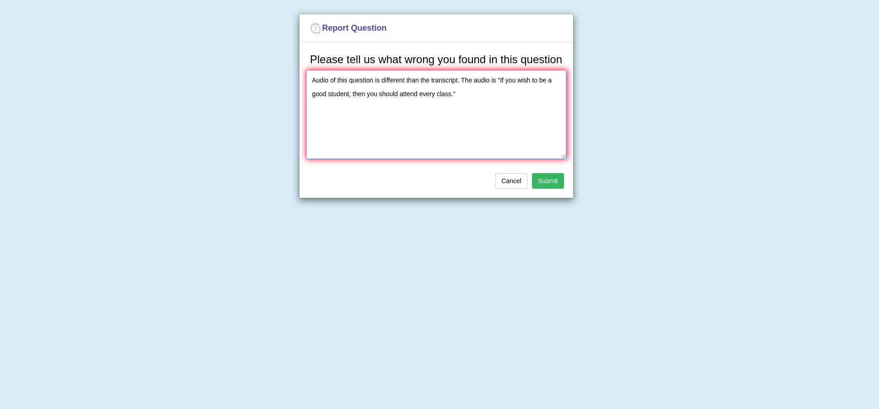
type textarea "Audio of this question is different than the transcript. The audio is "If you w…"
click at [550, 181] on button "Submit" at bounding box center [548, 181] width 32 height 16
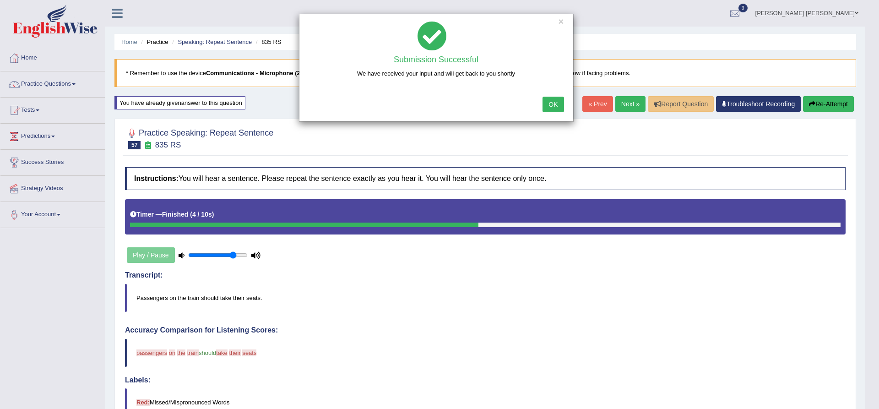
click at [553, 105] on button "OK" at bounding box center [553, 105] width 21 height 16
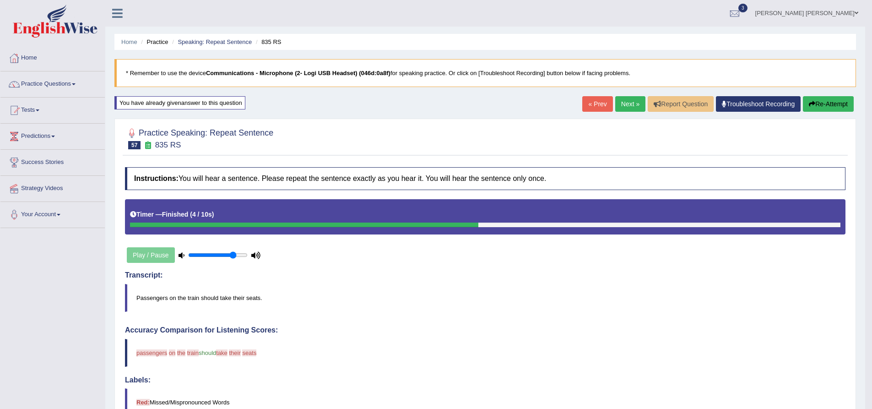
drag, startPoint x: 136, startPoint y: 296, endPoint x: 221, endPoint y: 302, distance: 84.9
click at [221, 302] on blockquote "Passengers on the train should take their seats." at bounding box center [485, 298] width 721 height 28
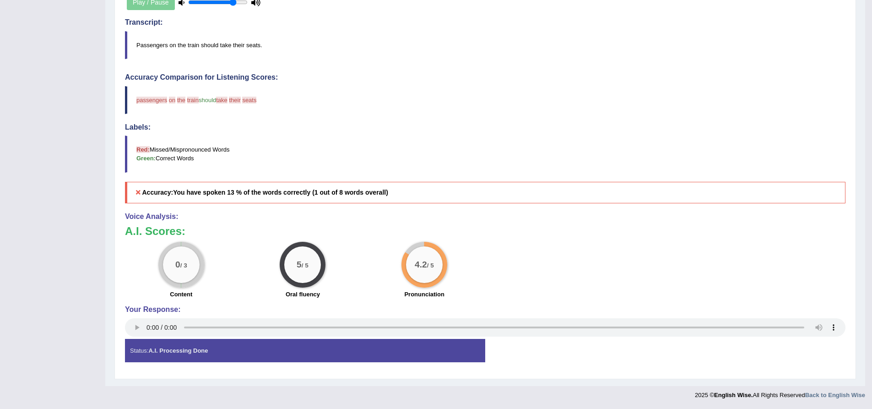
scroll to position [24, 0]
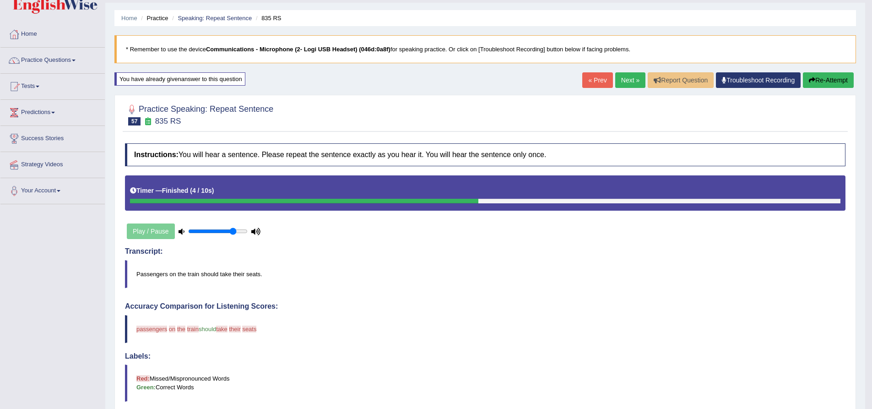
click at [630, 77] on link "Next »" at bounding box center [630, 80] width 30 height 16
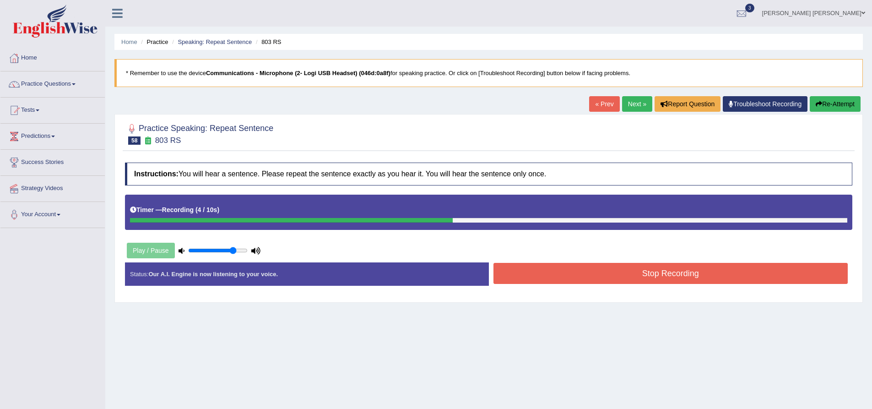
click at [585, 266] on button "Stop Recording" at bounding box center [671, 273] width 355 height 21
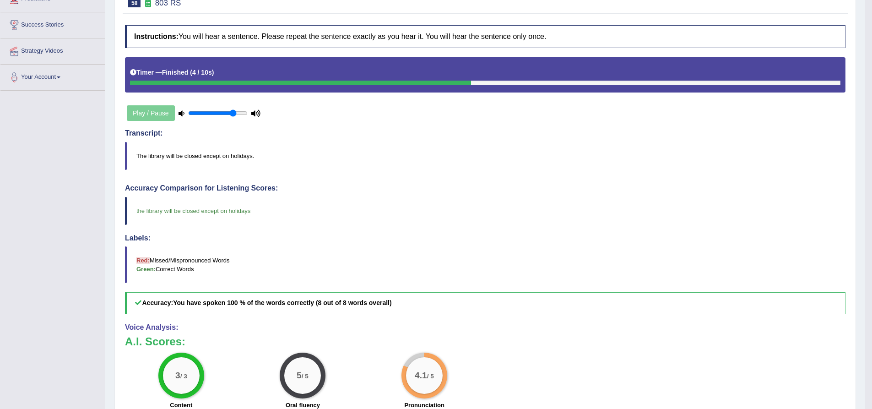
scroll to position [92, 0]
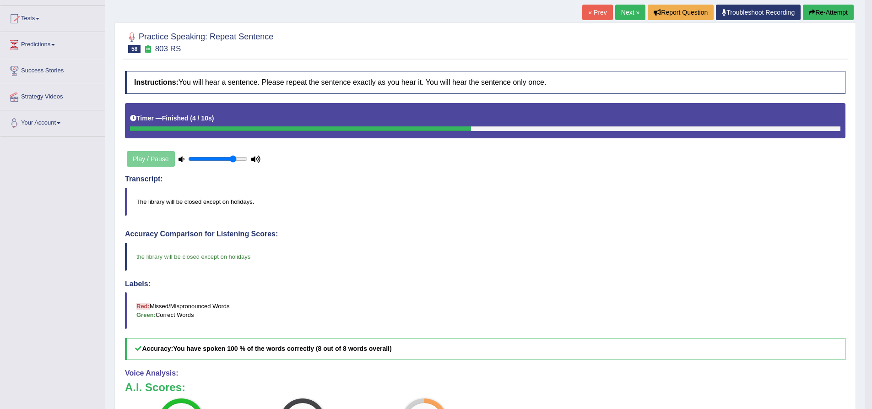
click at [637, 17] on link "Next »" at bounding box center [630, 13] width 30 height 16
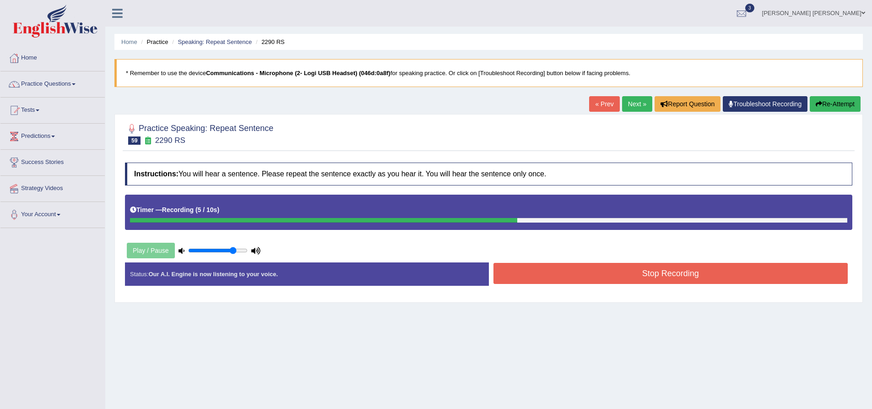
click at [681, 283] on button "Stop Recording" at bounding box center [671, 273] width 355 height 21
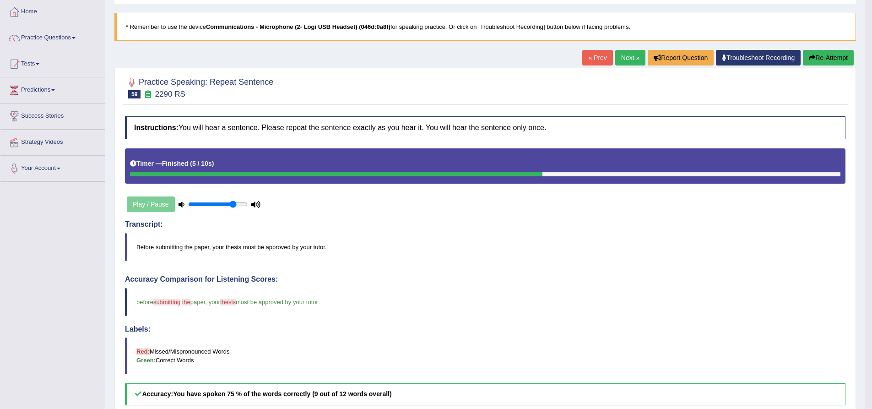
scroll to position [46, 0]
click at [828, 58] on button "Re-Attempt" at bounding box center [828, 58] width 51 height 16
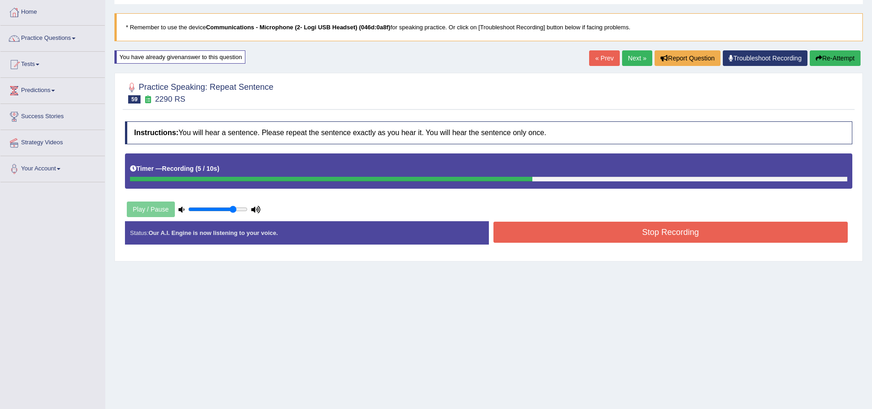
click at [553, 229] on button "Stop Recording" at bounding box center [671, 232] width 355 height 21
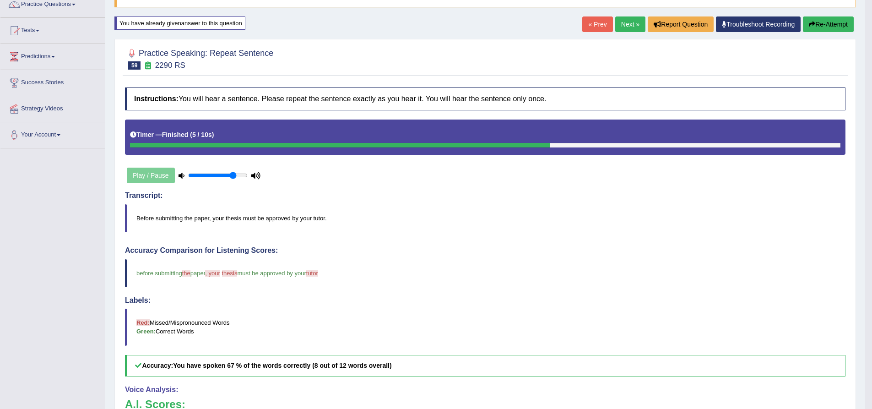
scroll to position [70, 0]
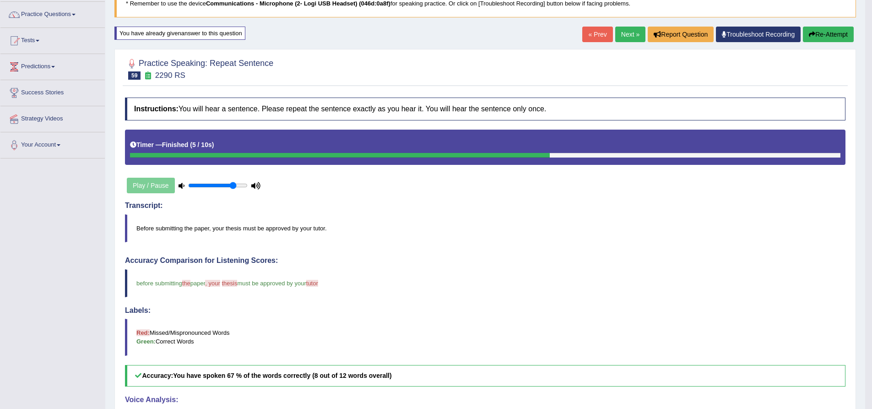
click at [832, 33] on button "Re-Attempt" at bounding box center [828, 35] width 51 height 16
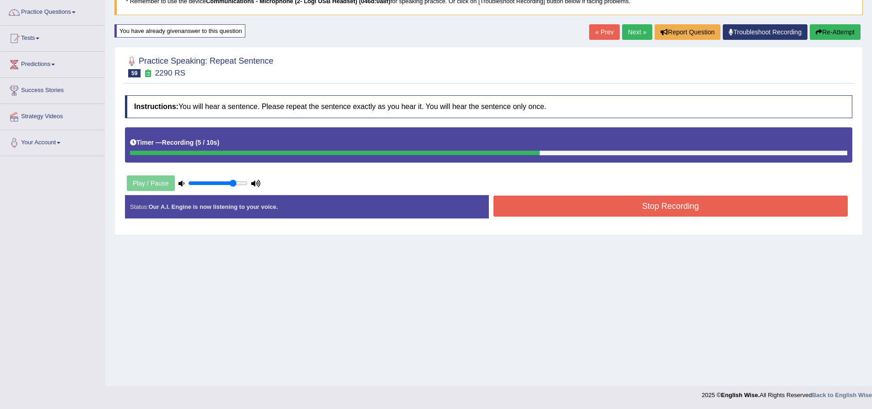
click at [571, 207] on button "Stop Recording" at bounding box center [671, 206] width 355 height 21
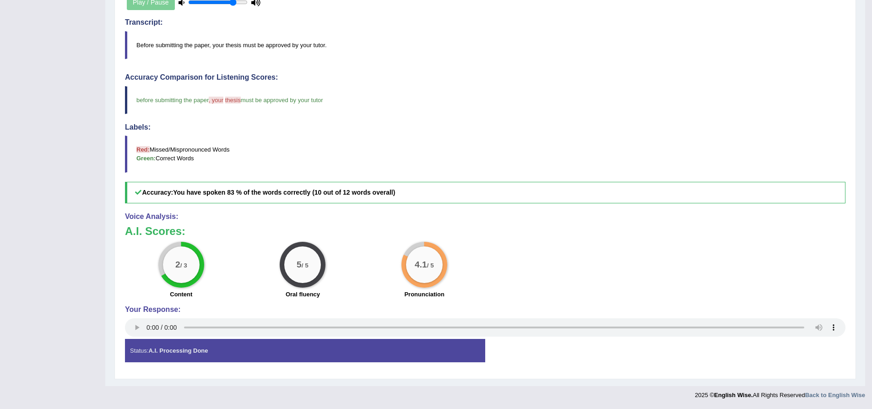
scroll to position [70, 0]
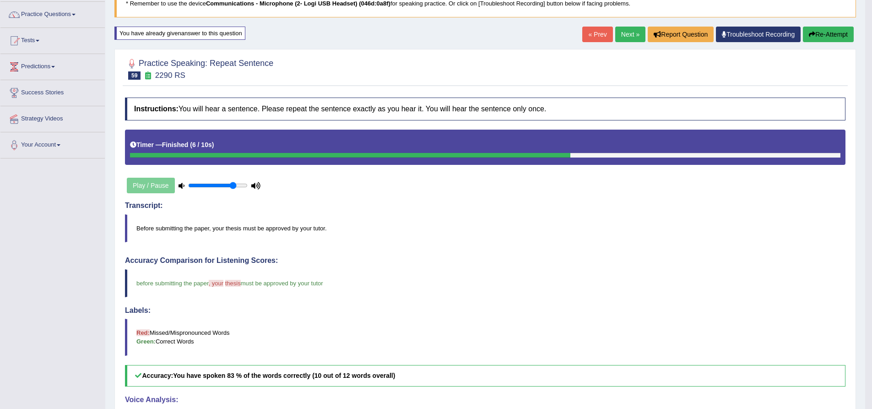
click at [831, 33] on button "Re-Attempt" at bounding box center [828, 35] width 51 height 16
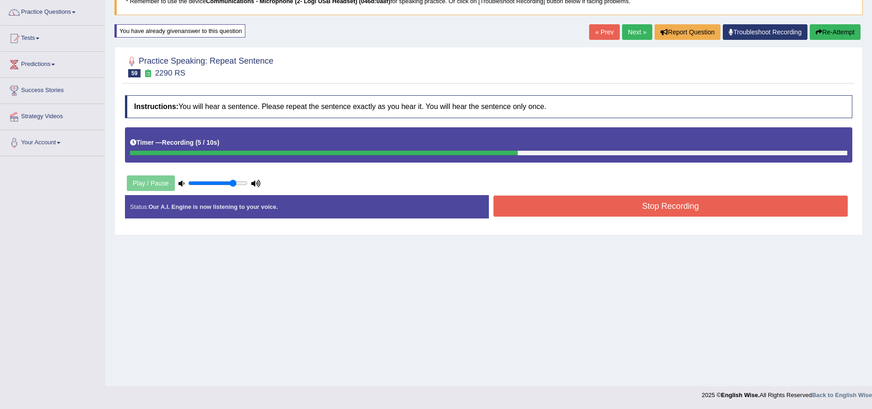
click at [680, 208] on button "Stop Recording" at bounding box center [671, 206] width 355 height 21
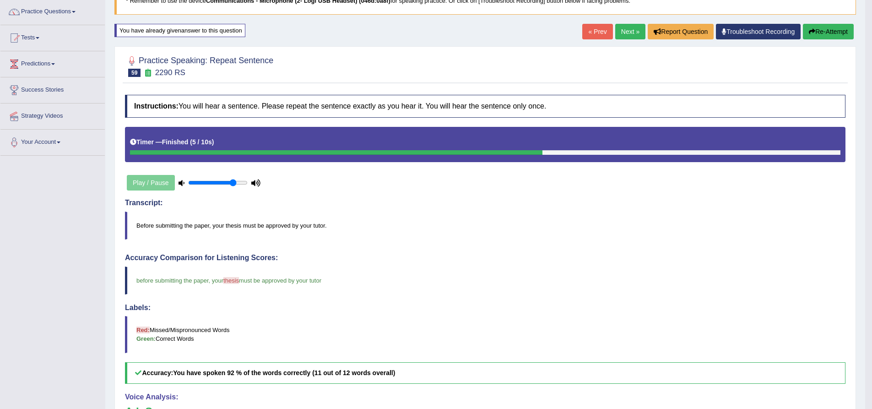
scroll to position [70, 0]
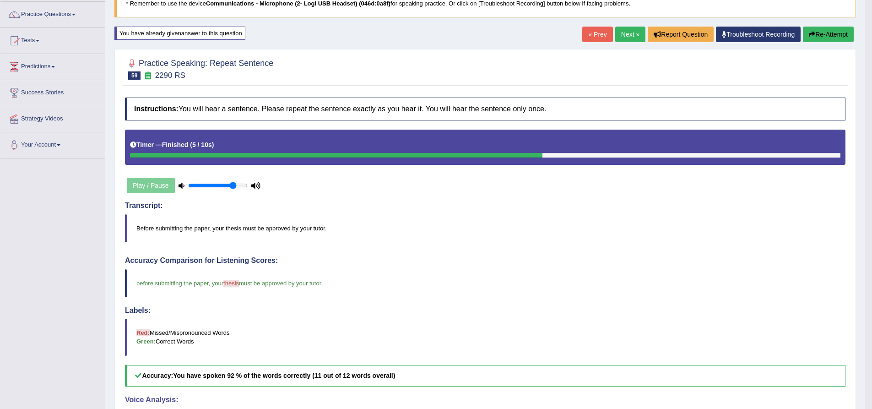
click at [629, 37] on link "Next »" at bounding box center [630, 35] width 30 height 16
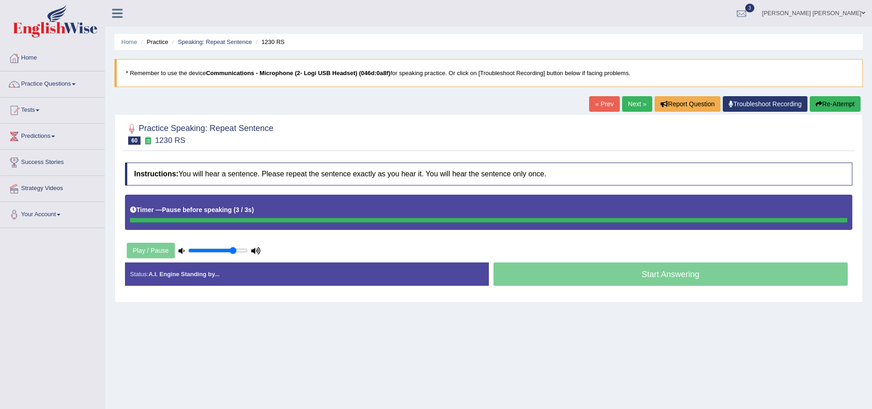
click at [830, 105] on button "Re-Attempt" at bounding box center [835, 104] width 51 height 16
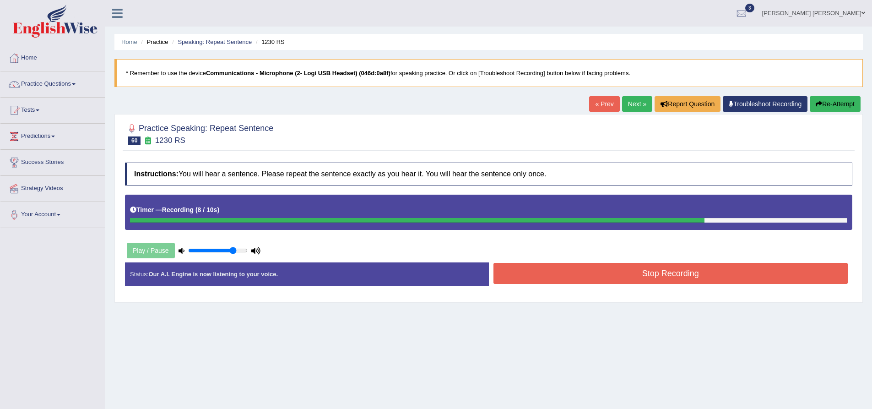
click at [840, 100] on button "Re-Attempt" at bounding box center [835, 104] width 51 height 16
click at [838, 104] on button "Re-Attempt" at bounding box center [835, 104] width 51 height 16
click at [713, 273] on button "Stop Recording" at bounding box center [671, 273] width 355 height 21
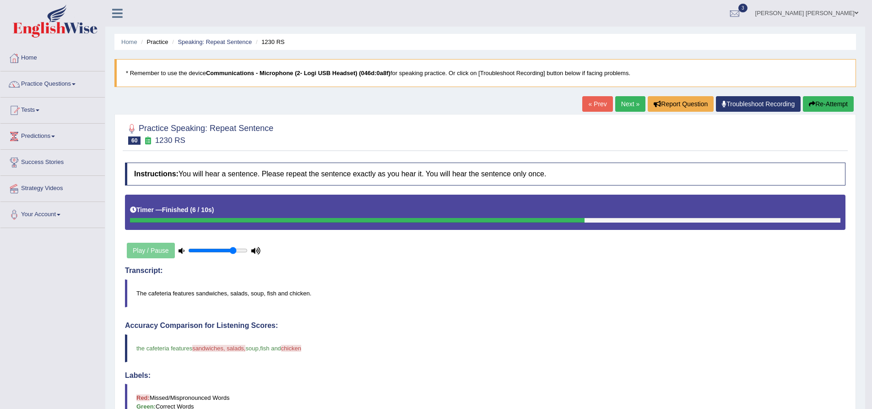
click at [842, 10] on link "Nipen Yogesh Mehta" at bounding box center [807, 12] width 117 height 24
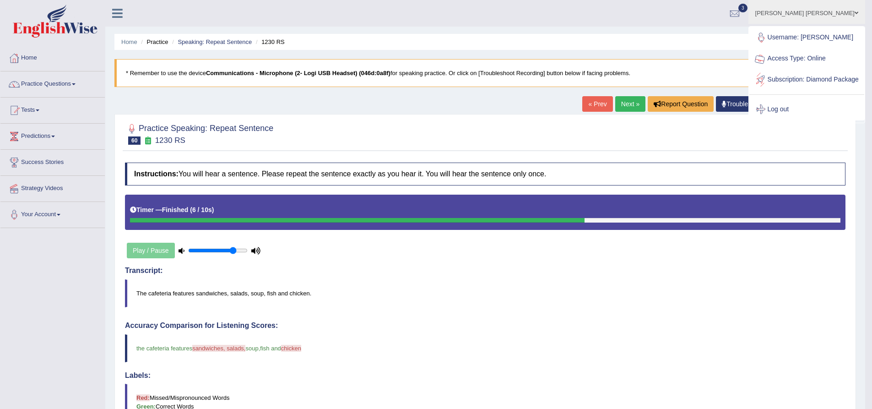
click at [794, 120] on link "Log out" at bounding box center [807, 109] width 115 height 21
